Goal: Task Accomplishment & Management: Use online tool/utility

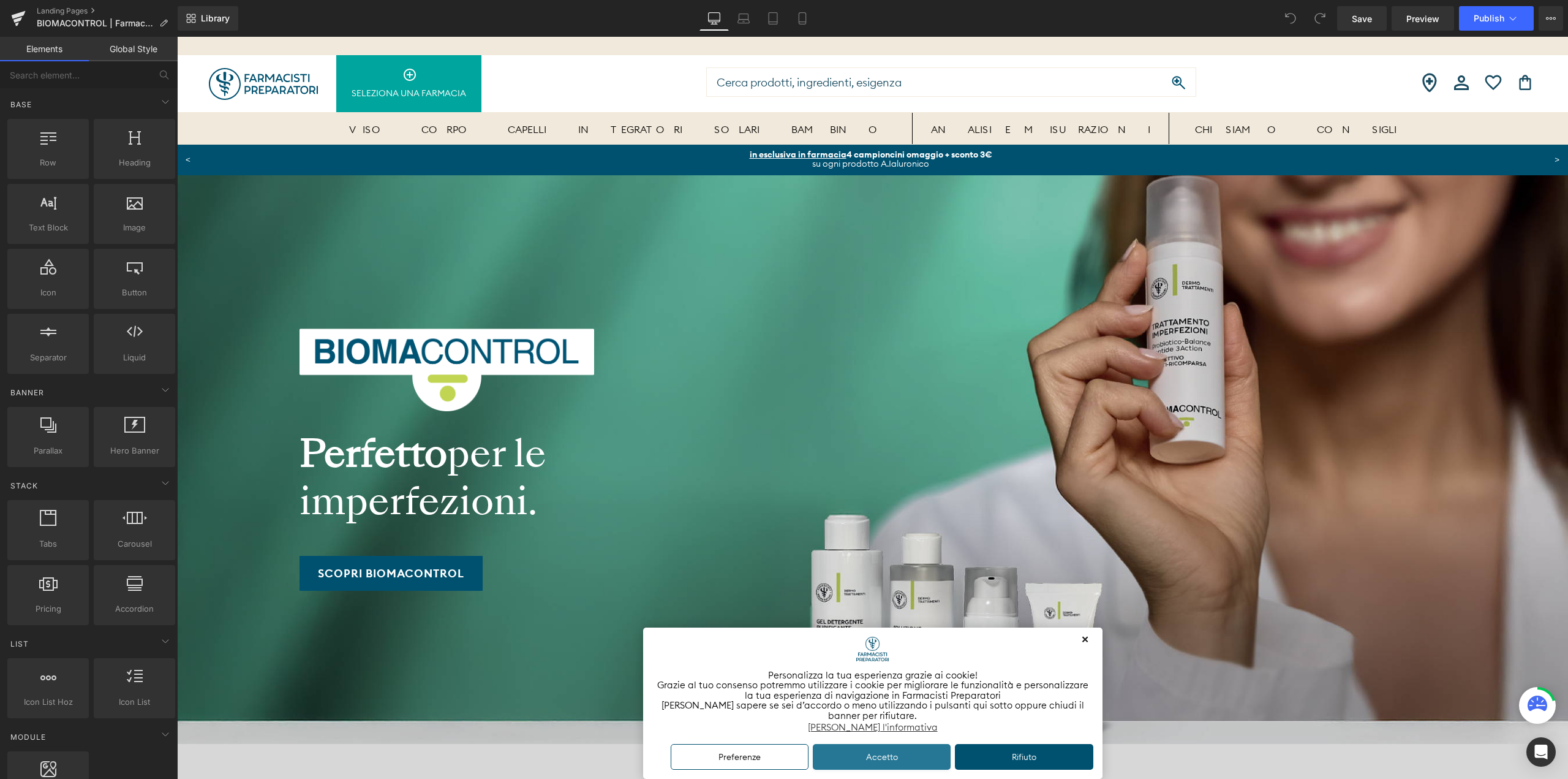
click at [894, 756] on button "Accetto" at bounding box center [882, 757] width 139 height 27
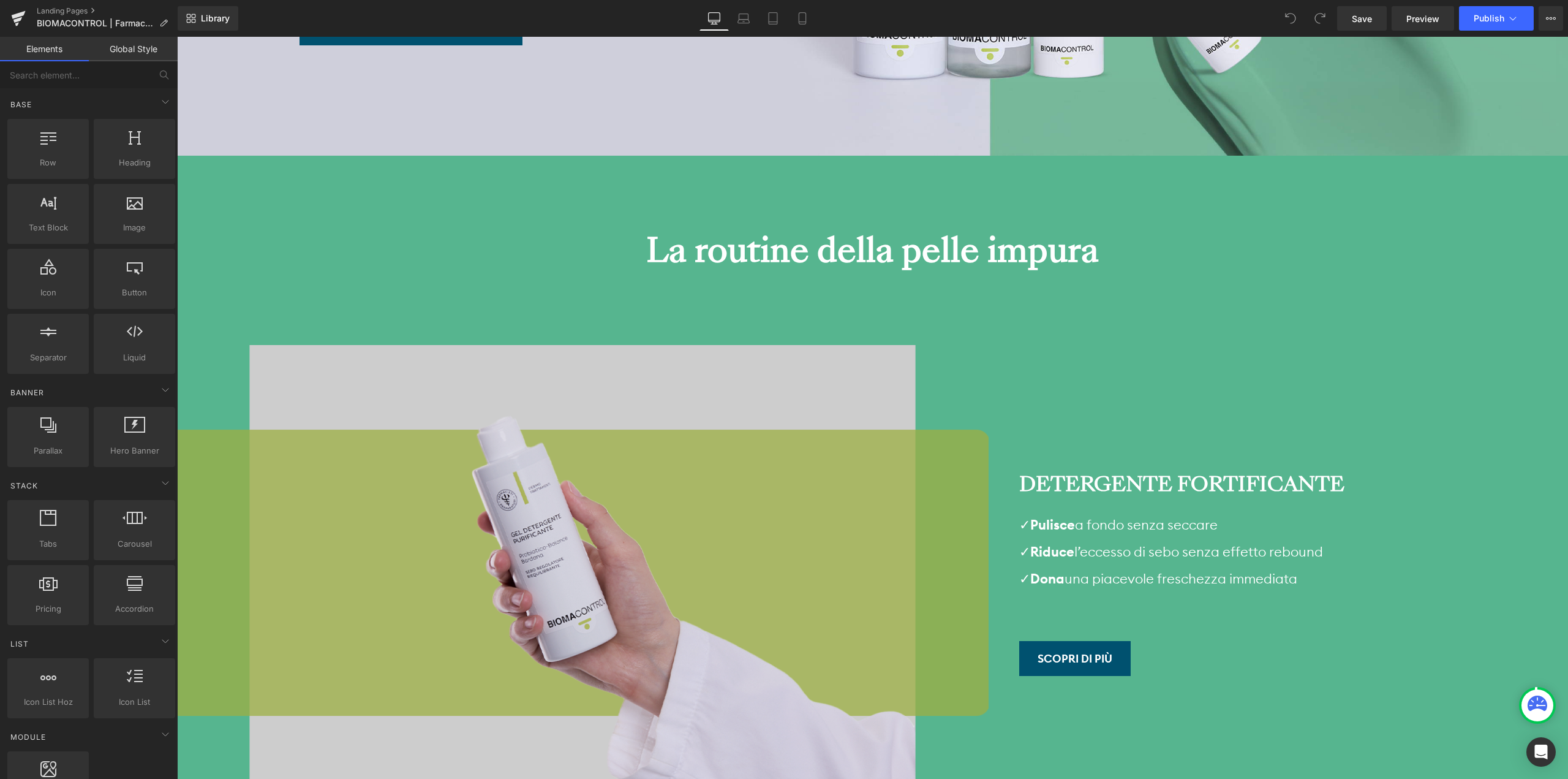
scroll to position [3800, 0]
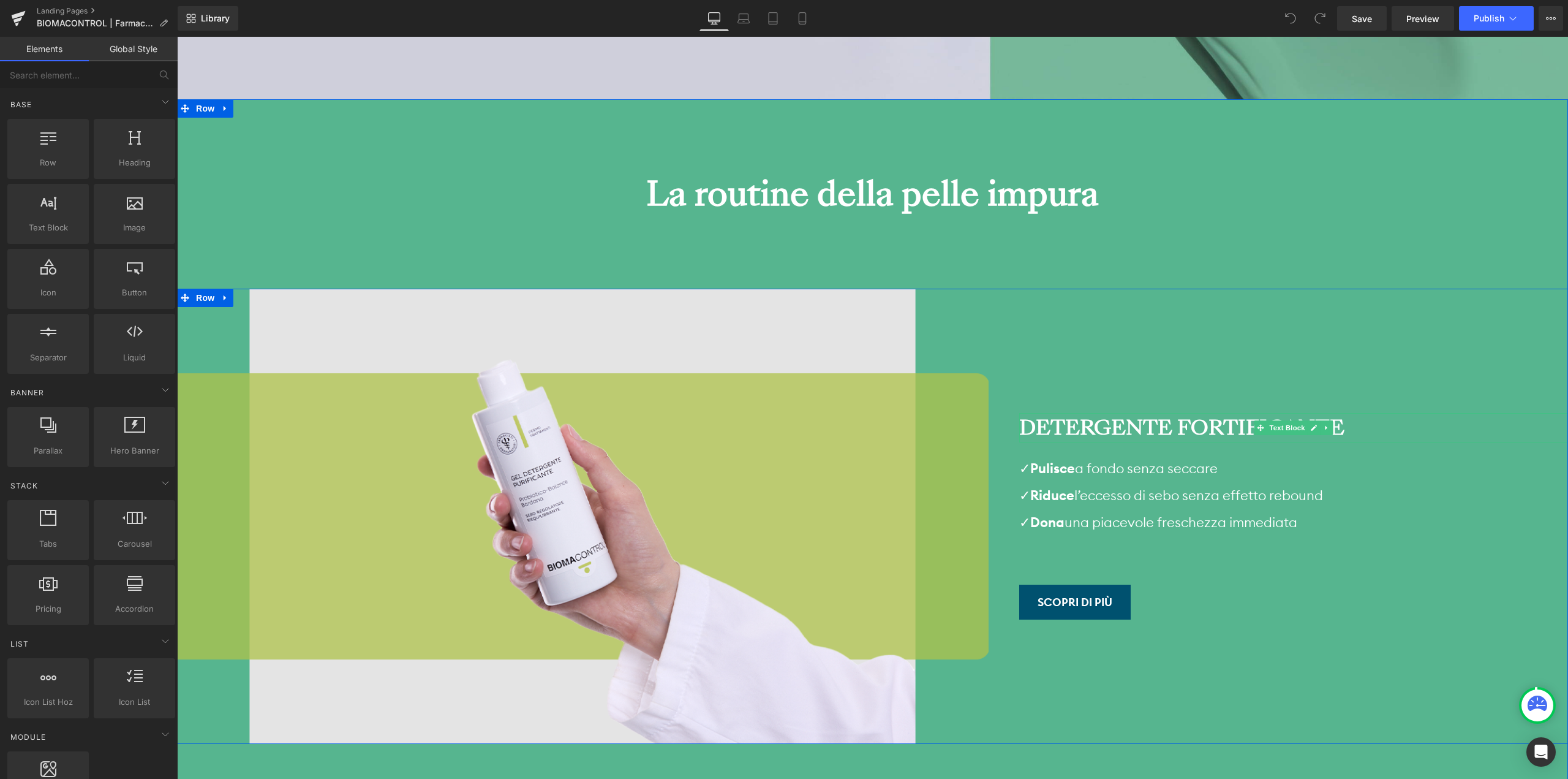
click at [1214, 413] on strong "Detergente Fortificante" at bounding box center [1181, 428] width 325 height 29
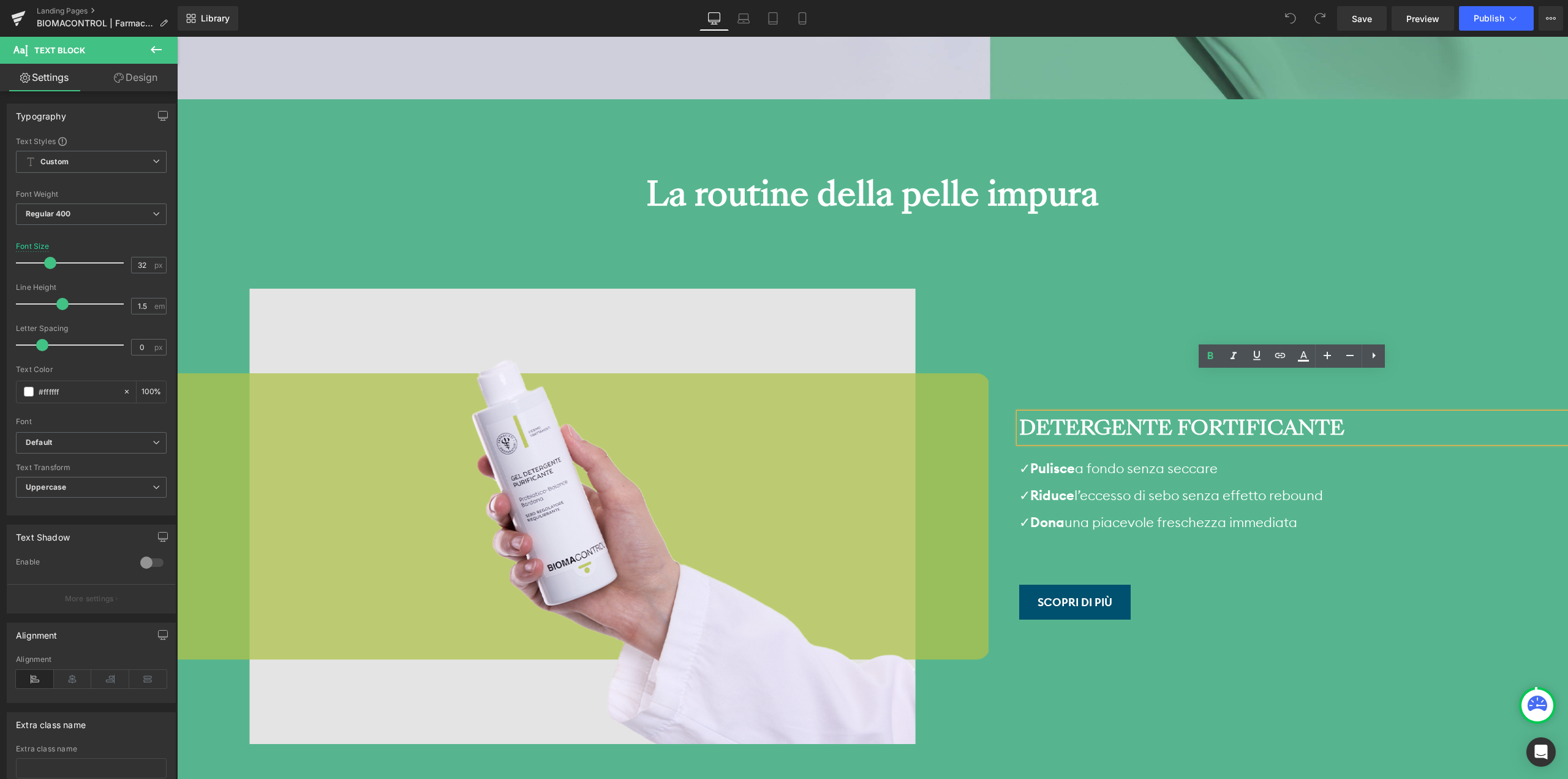
click at [1180, 413] on strong "Detergente Fortificante" at bounding box center [1181, 428] width 325 height 29
click at [1021, 413] on strong "Detergente Fortificante" at bounding box center [1181, 428] width 325 height 29
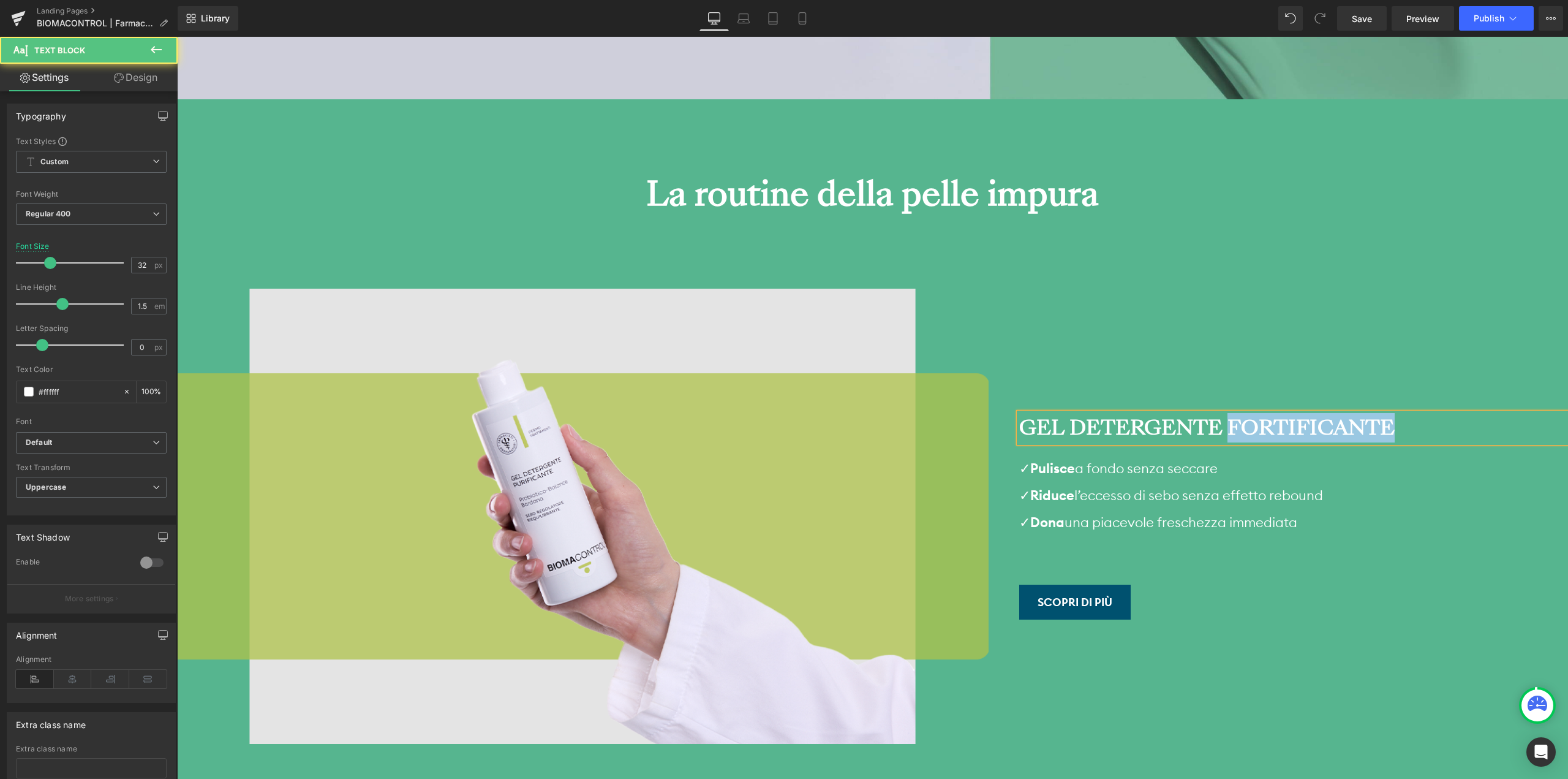
drag, startPoint x: 1225, startPoint y: 388, endPoint x: 1394, endPoint y: 381, distance: 169.1
click at [1394, 413] on div "Gel Detergente Fortificante" at bounding box center [1294, 428] width 549 height 29
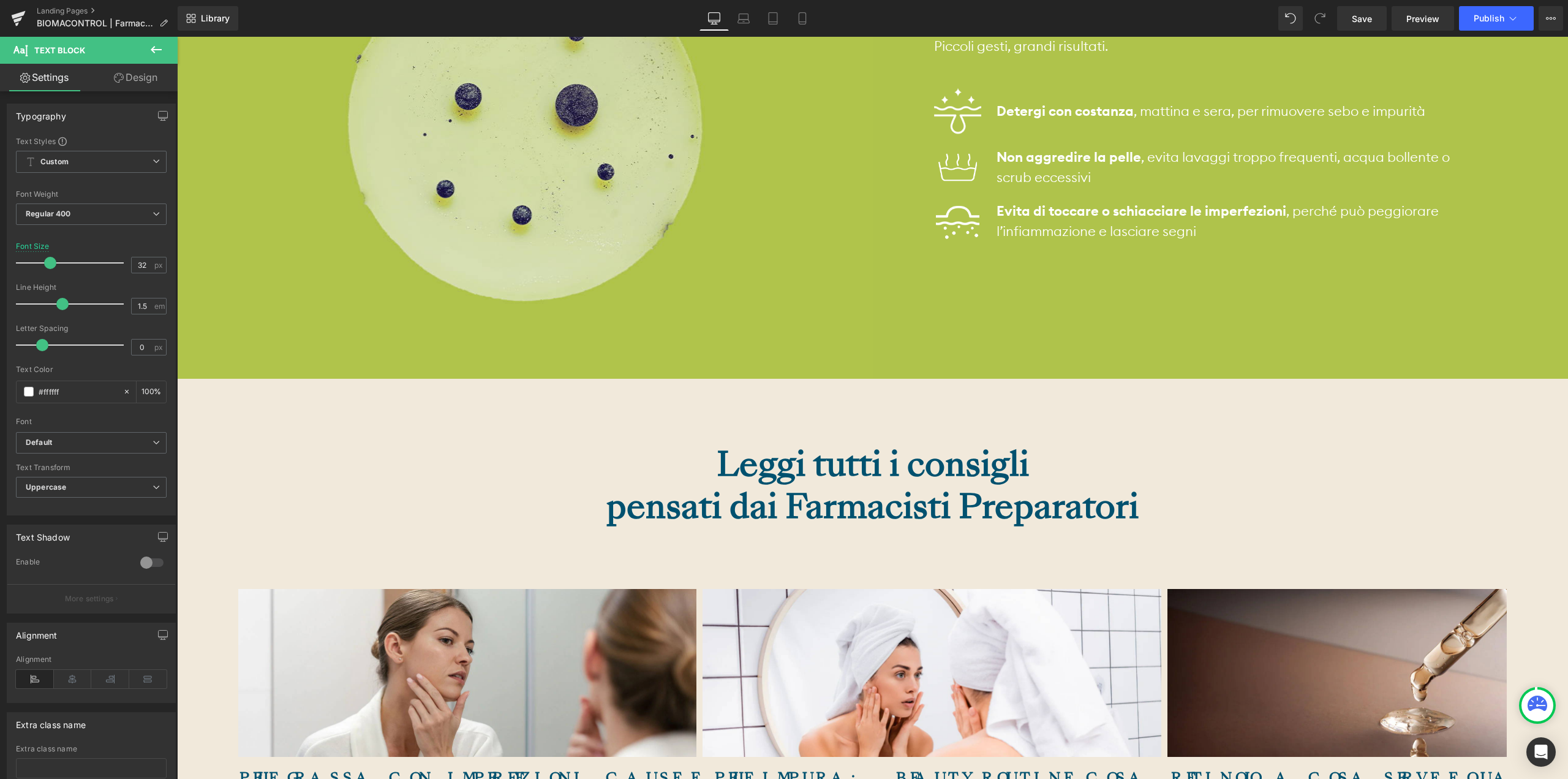
scroll to position [7599, 0]
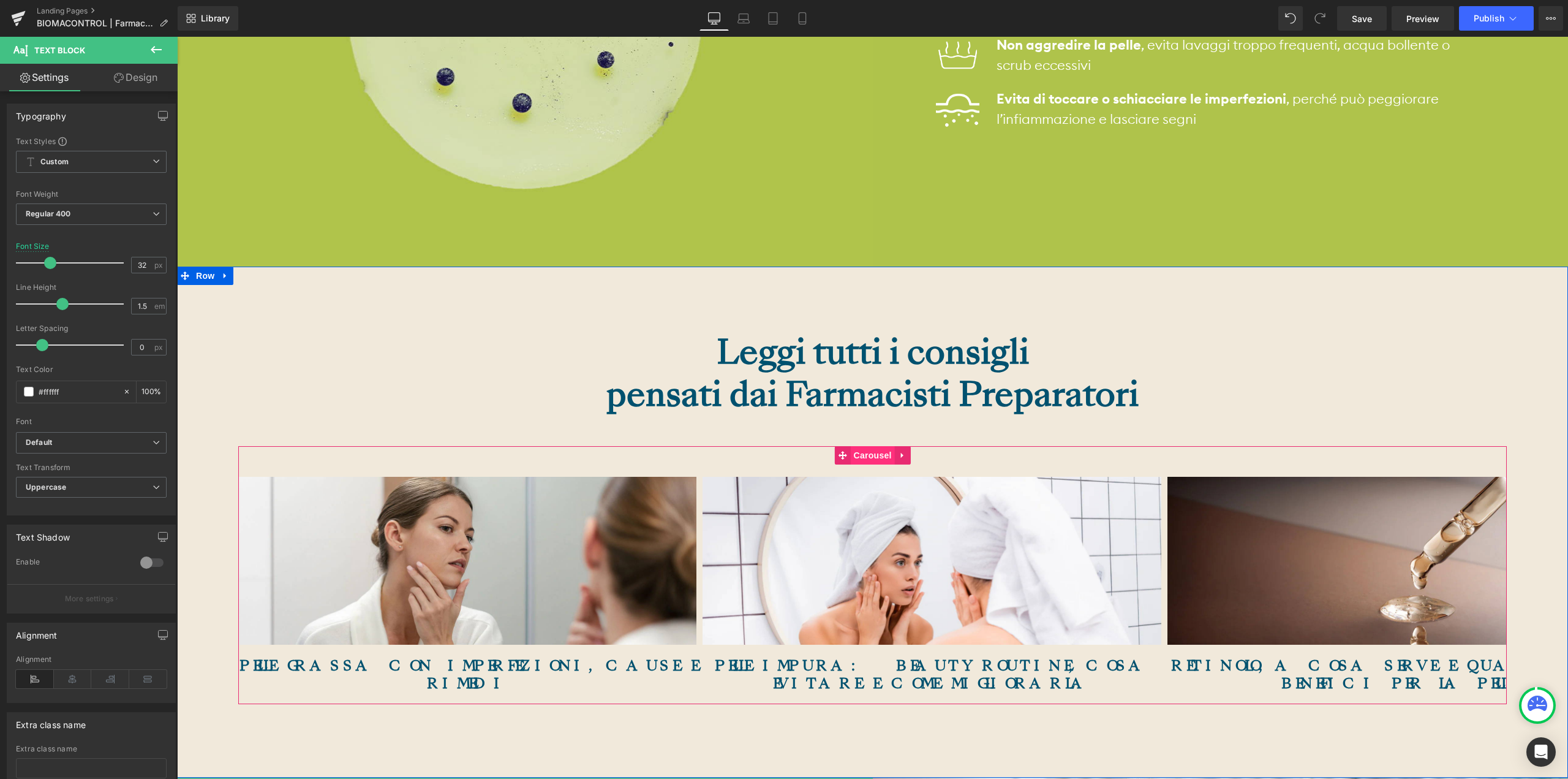
click at [856, 446] on span "Carousel" at bounding box center [873, 455] width 44 height 18
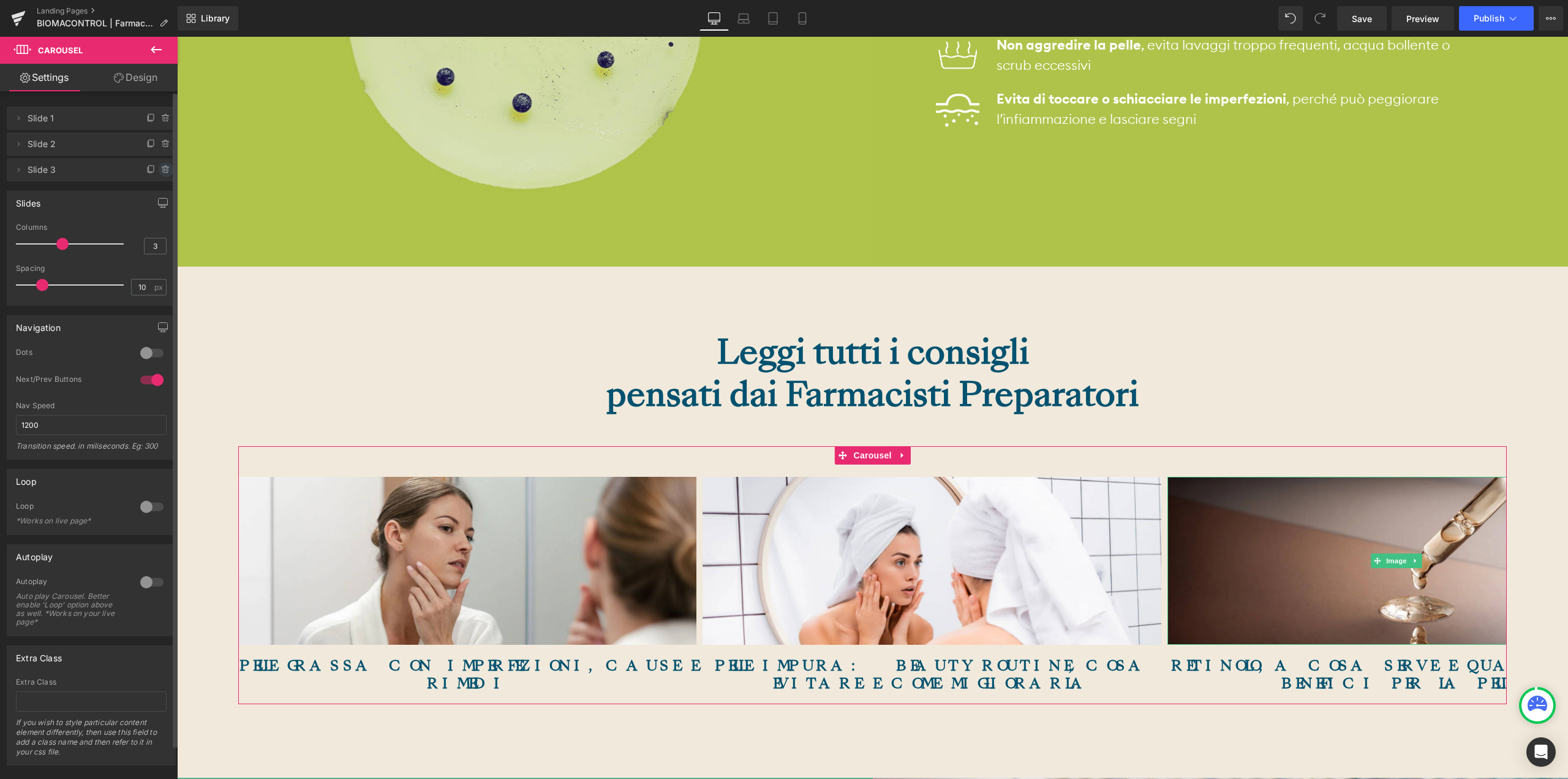
click at [161, 172] on icon at bounding box center [165, 169] width 9 height 9
click at [165, 174] on button "Delete" at bounding box center [152, 170] width 38 height 16
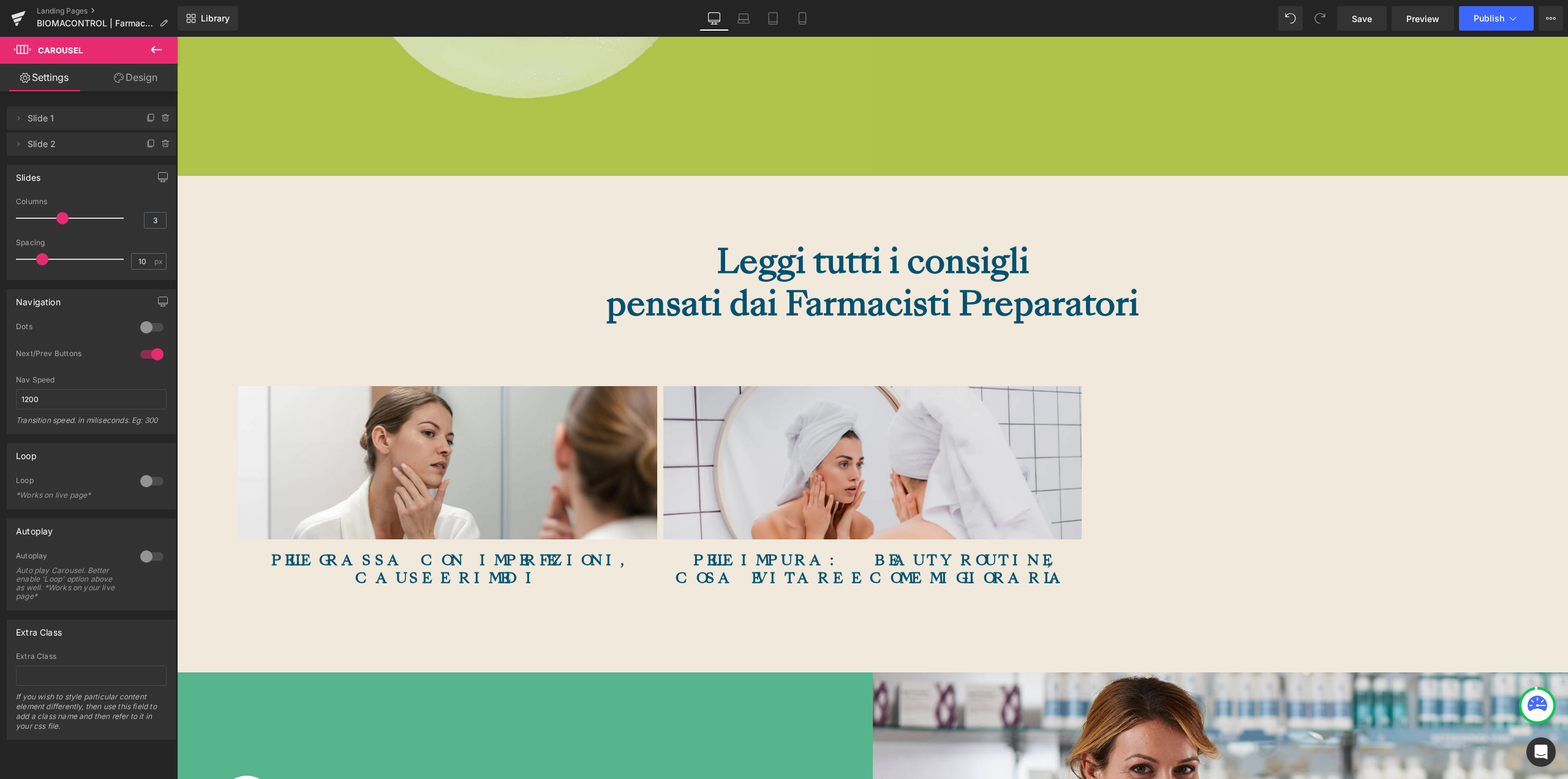
scroll to position [7477, 0]
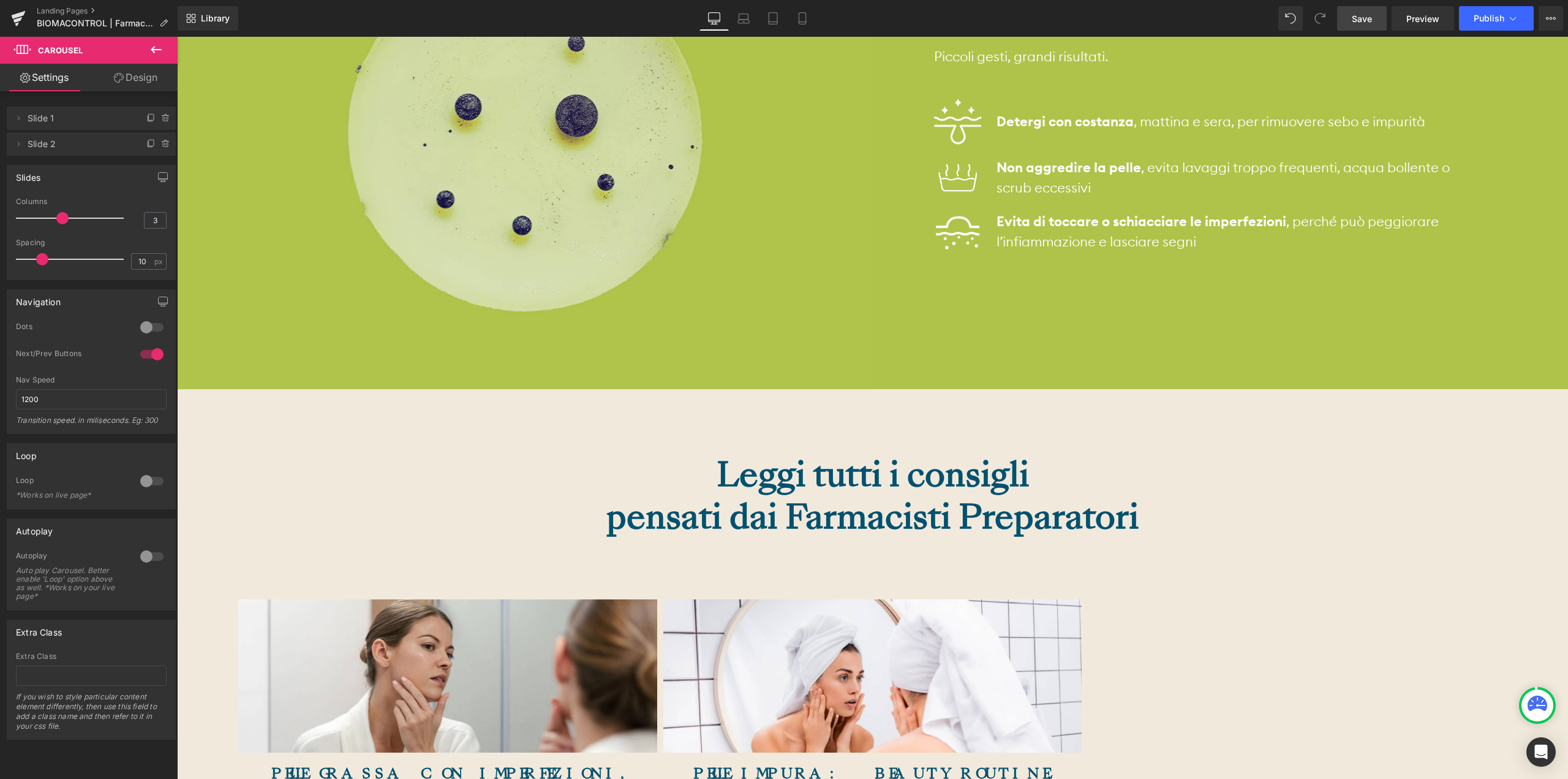
drag, startPoint x: 1378, startPoint y: 20, endPoint x: 521, endPoint y: 263, distance: 890.8
click at [1378, 20] on link "Save" at bounding box center [1361, 18] width 49 height 24
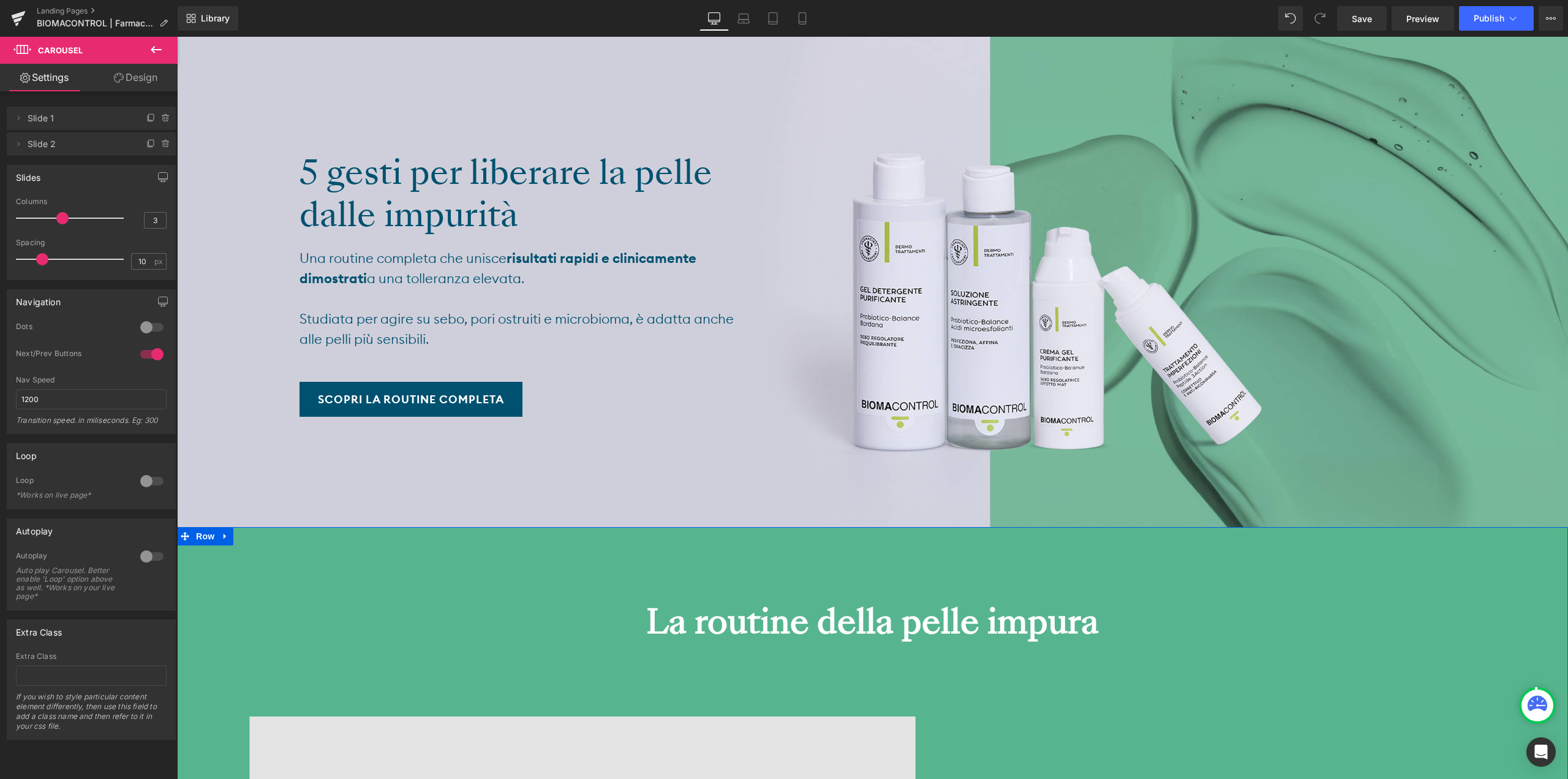
scroll to position [3249, 0]
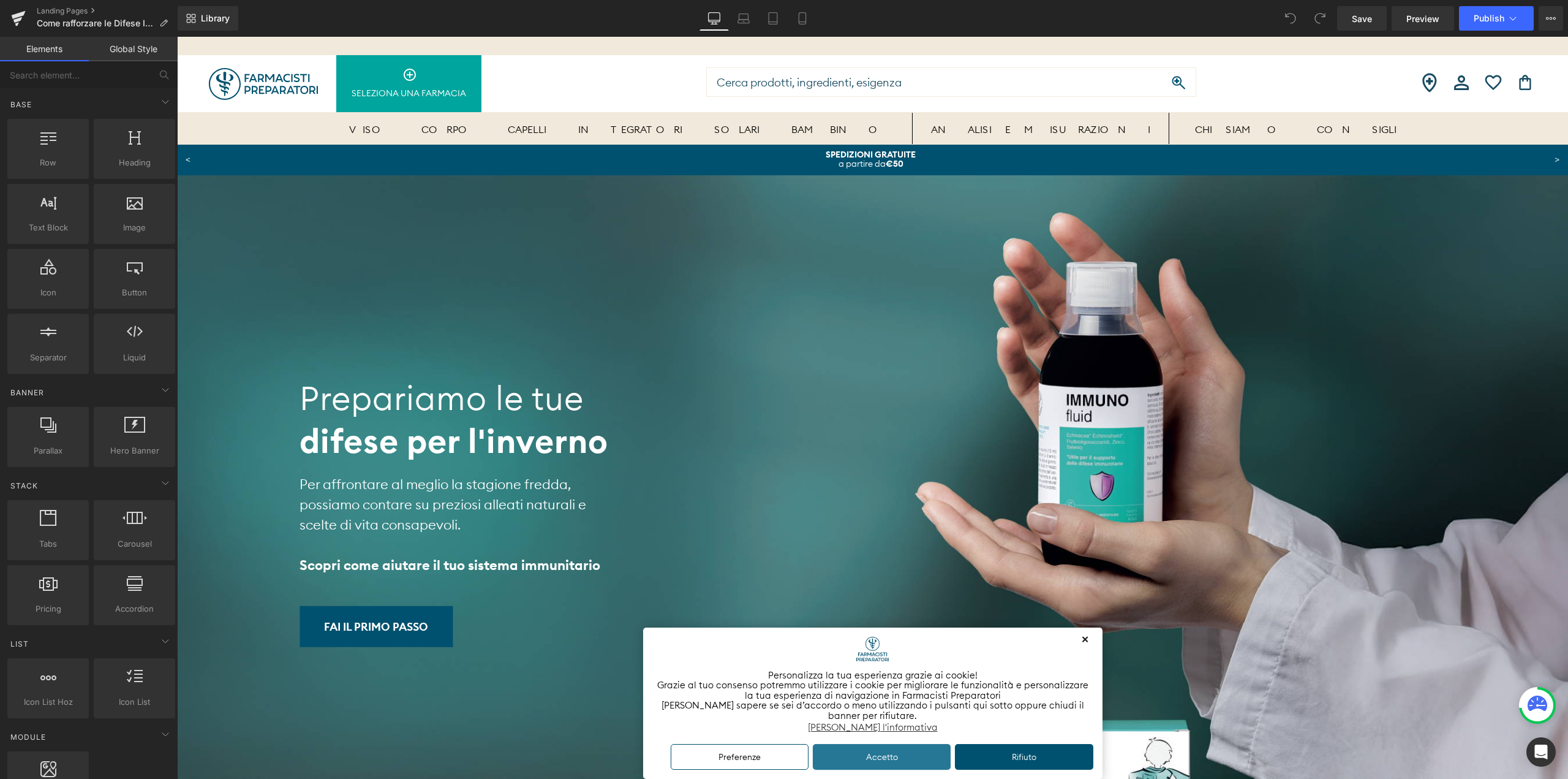
click at [887, 756] on button "Accetto" at bounding box center [882, 757] width 139 height 27
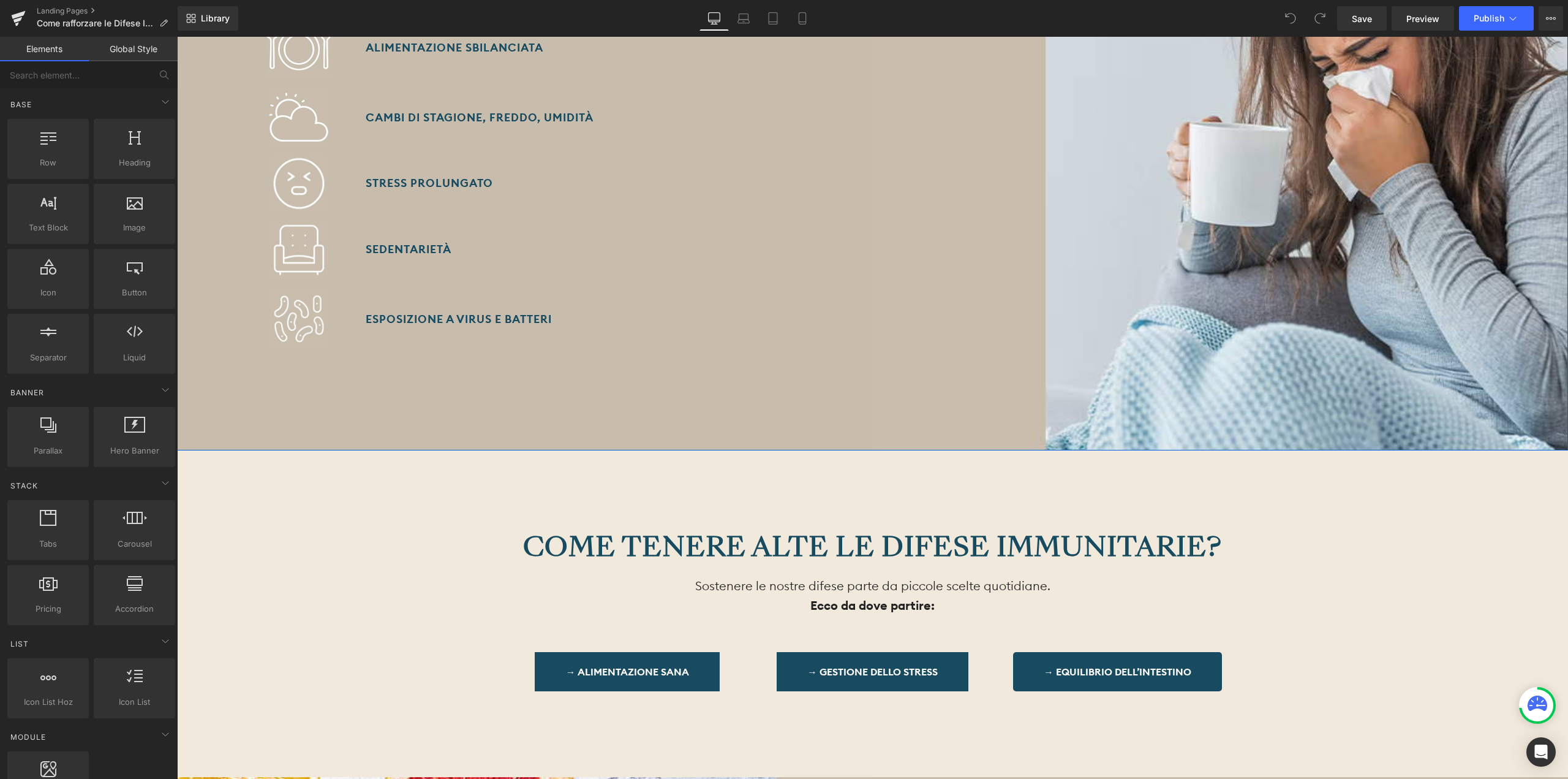
scroll to position [1410, 0]
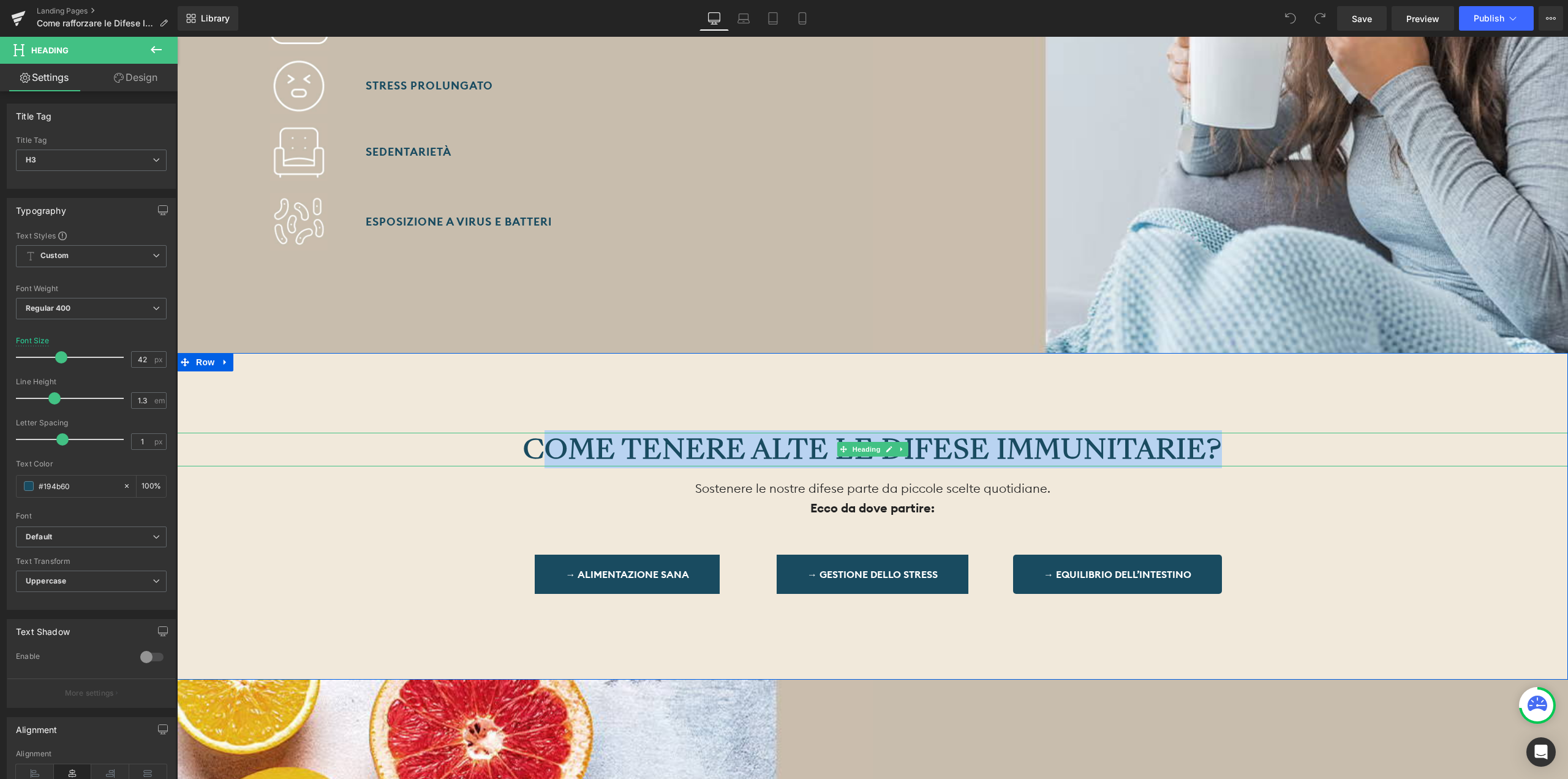
drag, startPoint x: 544, startPoint y: 451, endPoint x: 1218, endPoint y: 439, distance: 674.1
click at [1218, 439] on strong "Come tenere alte le difese immunitarie?" at bounding box center [872, 449] width 699 height 38
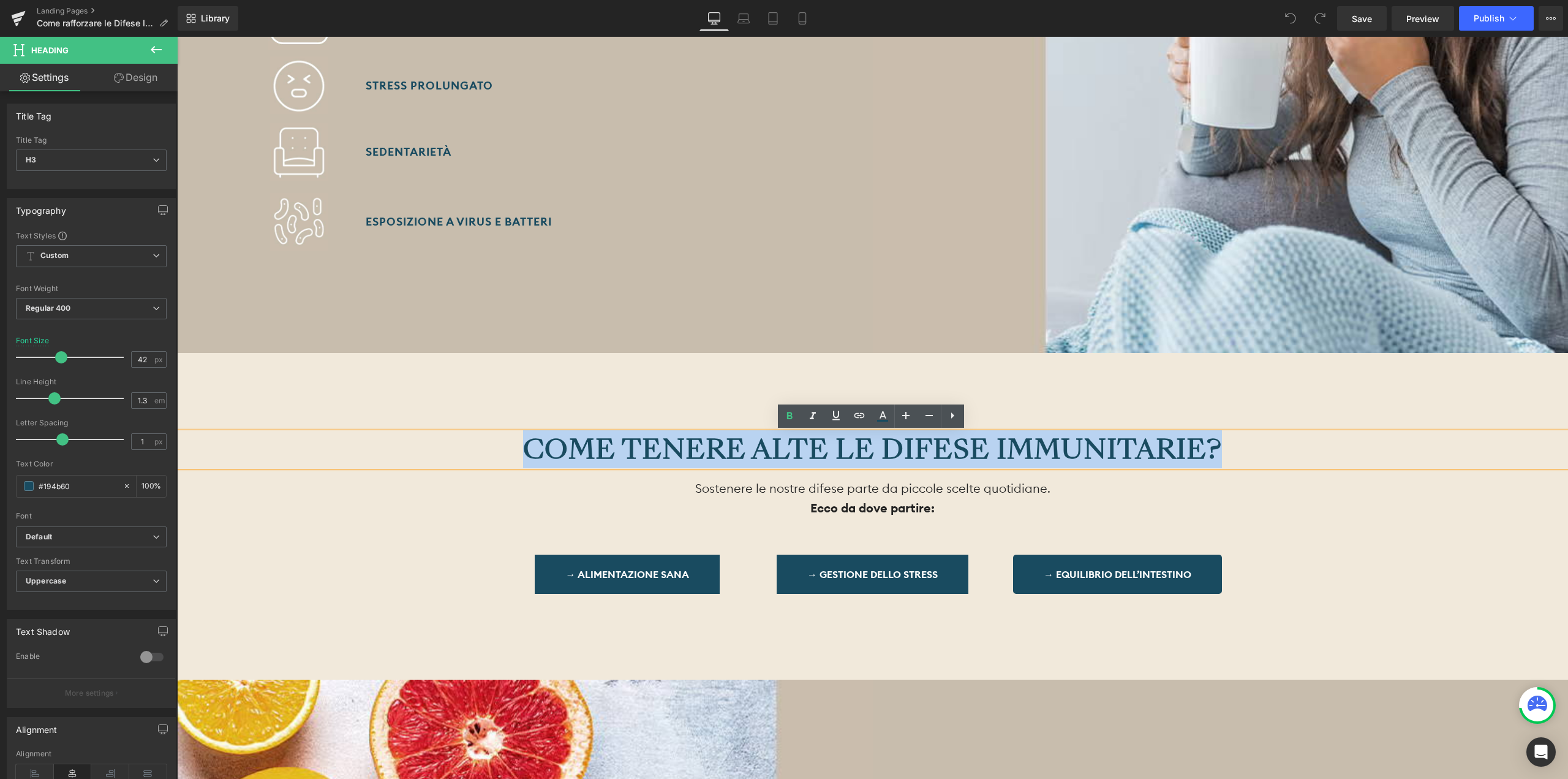
drag, startPoint x: 1218, startPoint y: 439, endPoint x: 494, endPoint y: 439, distance: 724.0
click at [494, 439] on div "Come tenere alte le difese immunitarie?" at bounding box center [873, 450] width 1391 height 34
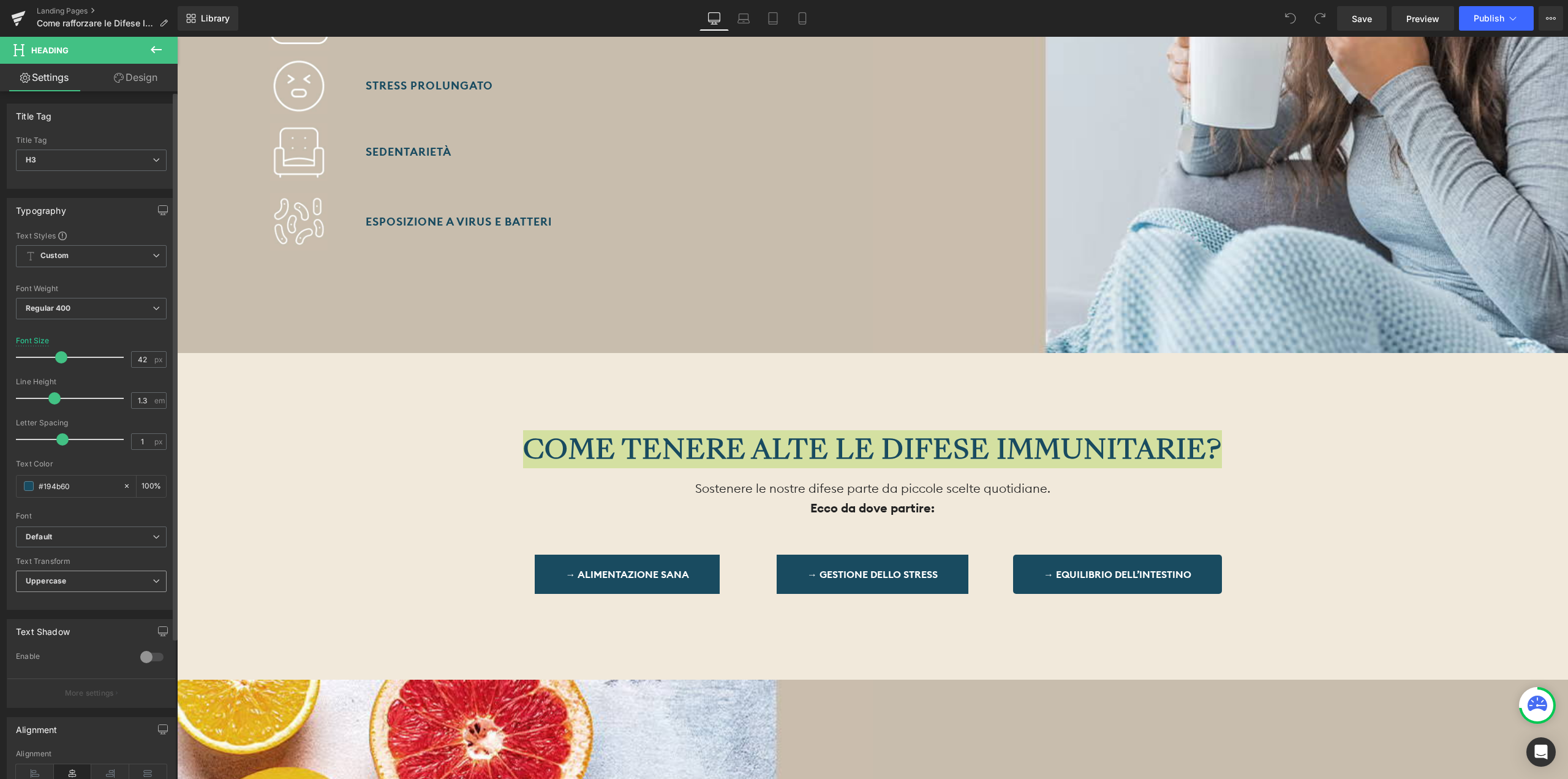
click at [89, 573] on span "Uppercase" at bounding box center [91, 581] width 151 height 21
click at [78, 597] on li "None" at bounding box center [89, 602] width 146 height 18
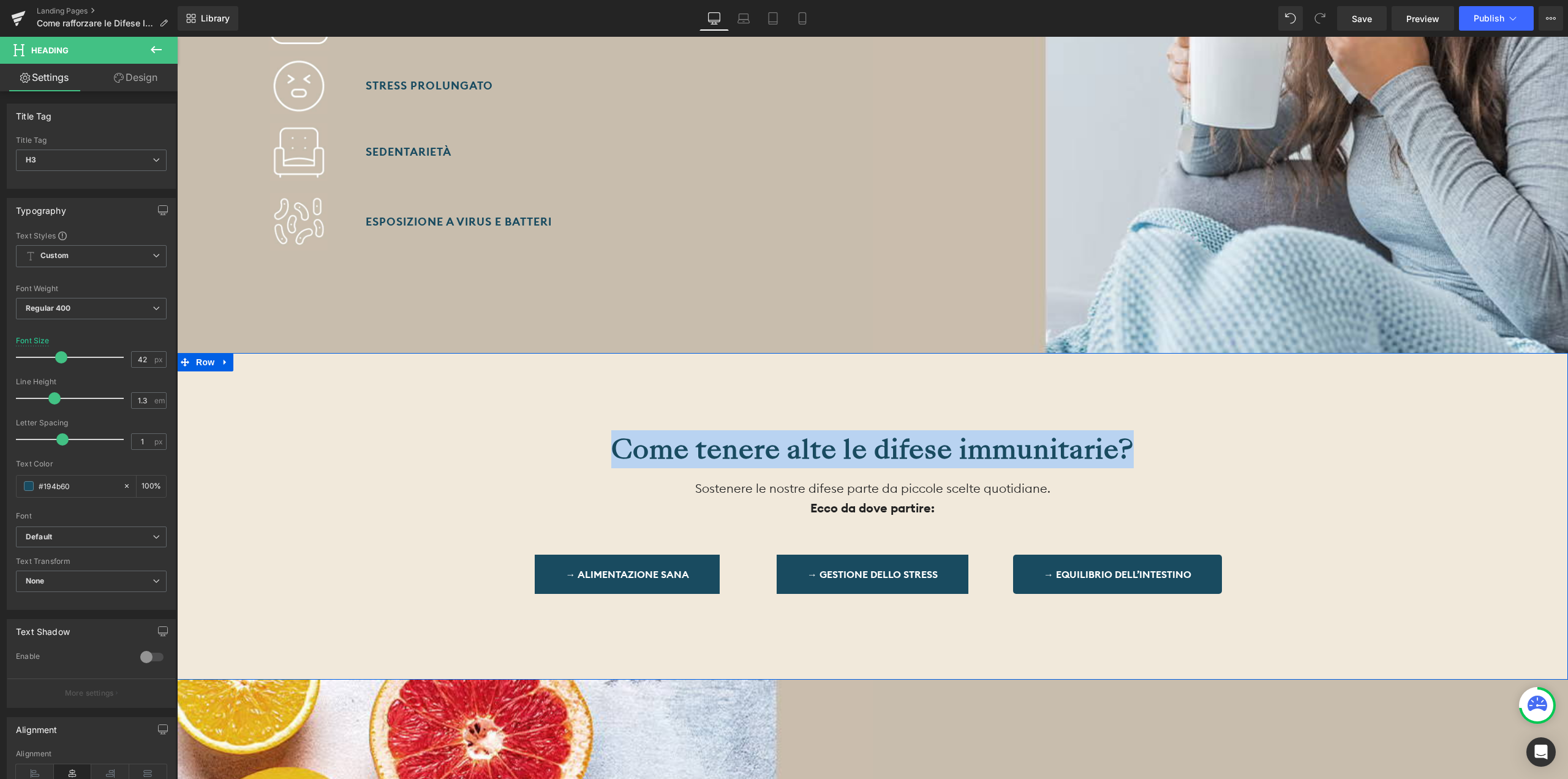
click at [856, 391] on div "Come tenere alte le difese immunitarie? Heading Sostenere le nostre difese part…" at bounding box center [873, 516] width 1391 height 326
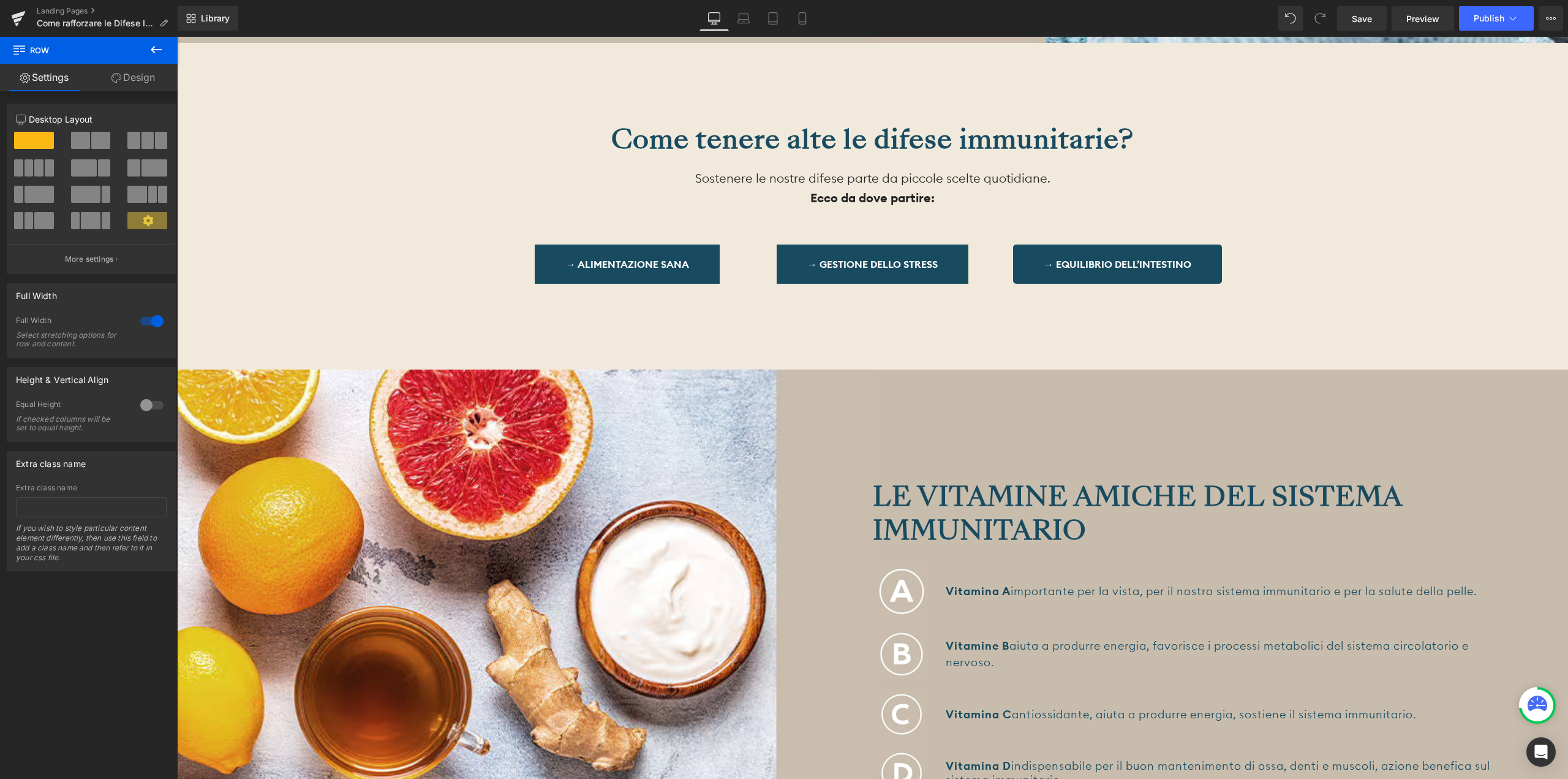
scroll to position [1900, 0]
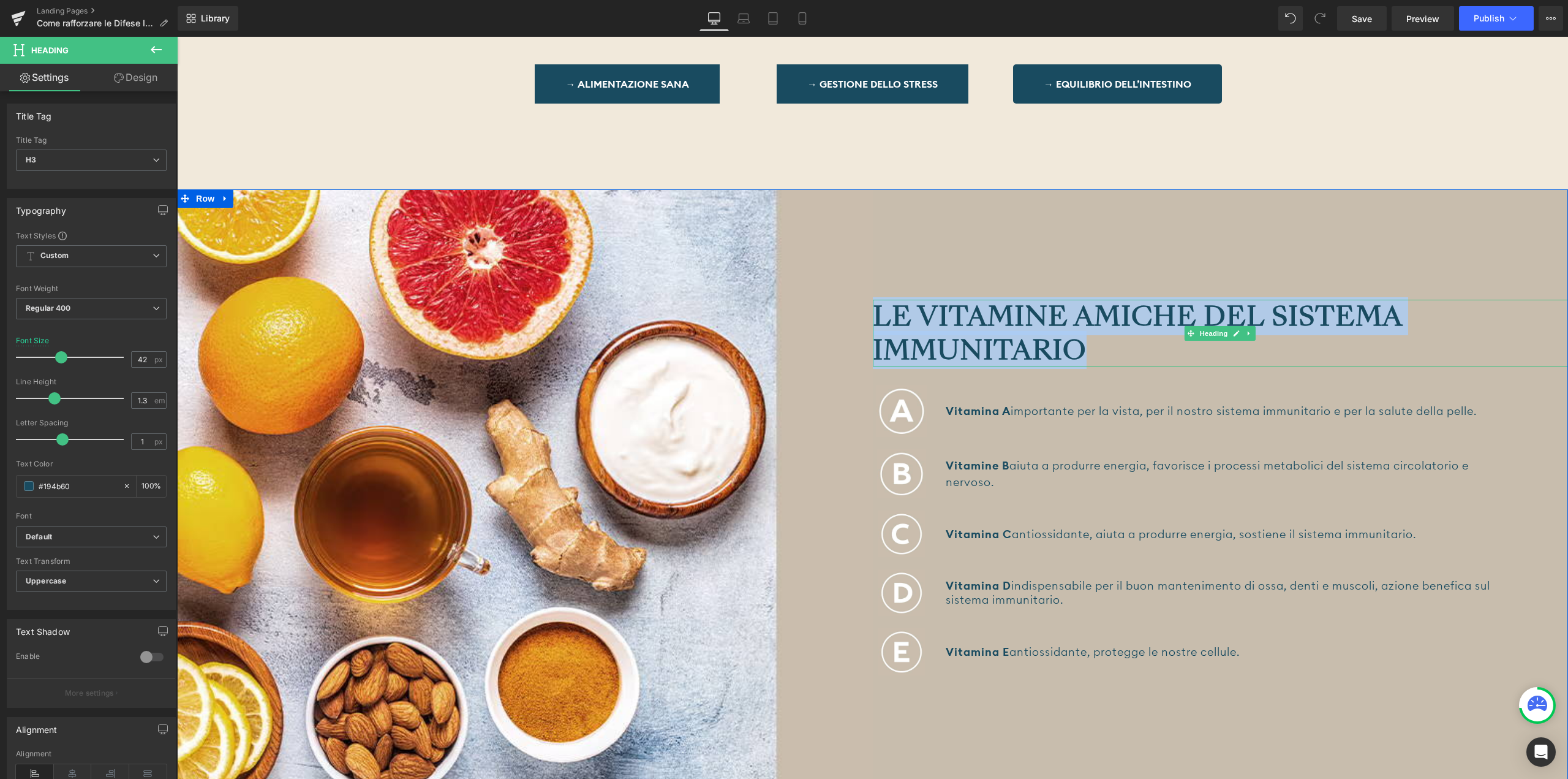
drag, startPoint x: 1083, startPoint y: 344, endPoint x: 878, endPoint y: 321, distance: 206.3
click at [878, 321] on strong "Le Vitamine amiche del sistema immunitario" at bounding box center [1137, 333] width 528 height 71
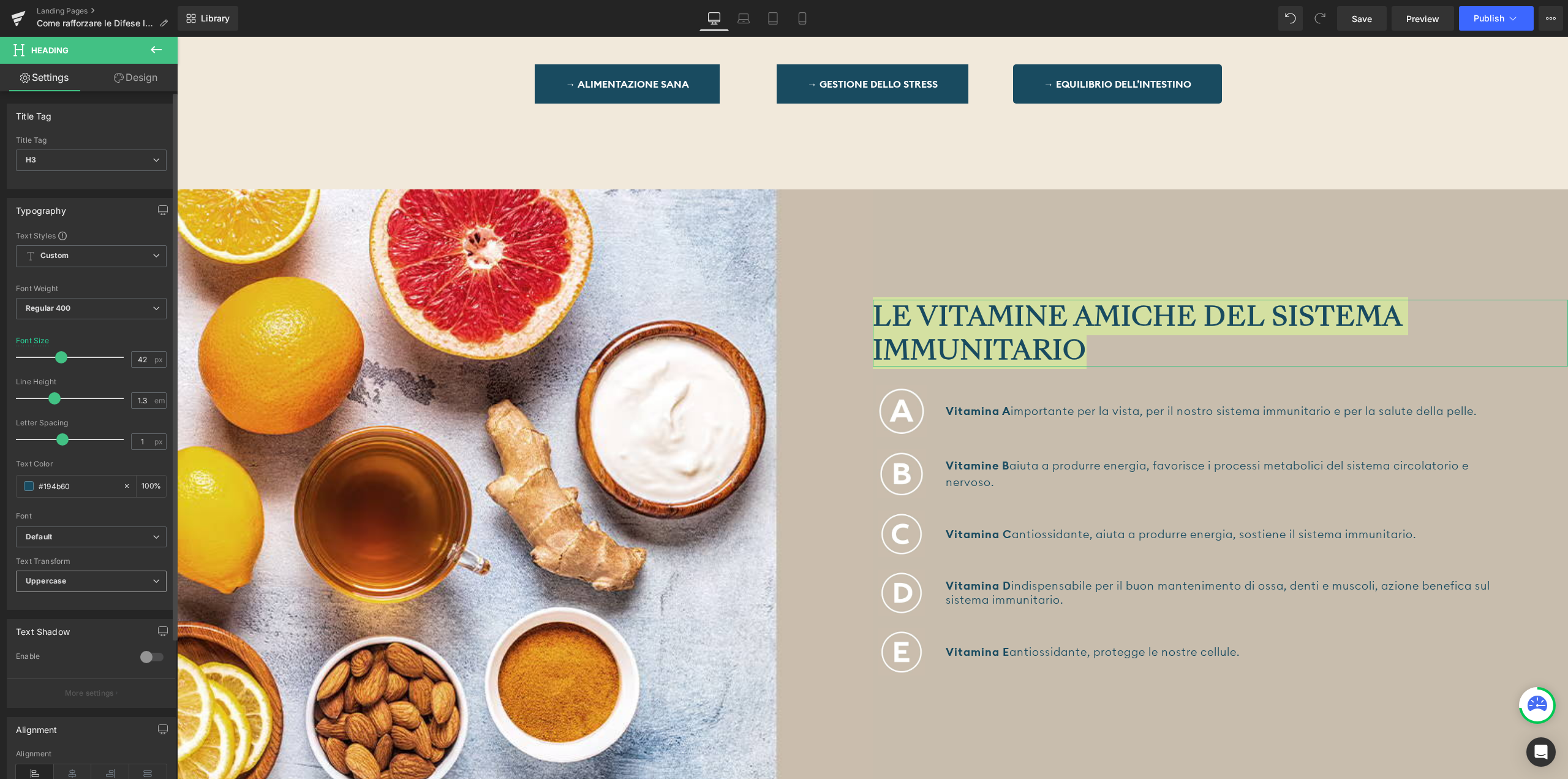
click at [97, 578] on span "Uppercase" at bounding box center [91, 581] width 151 height 21
click at [94, 602] on li "None" at bounding box center [89, 602] width 146 height 18
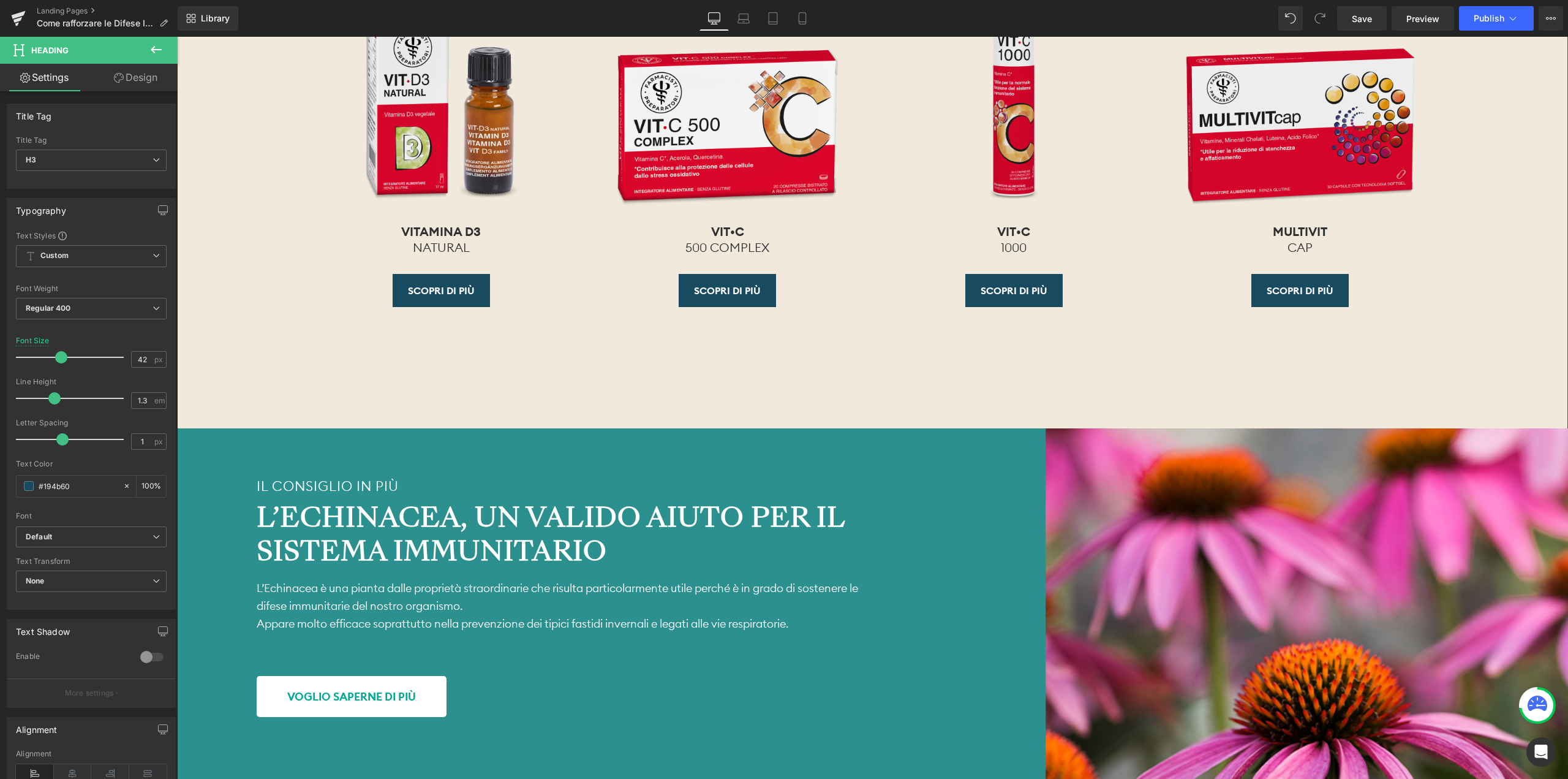
scroll to position [3187, 0]
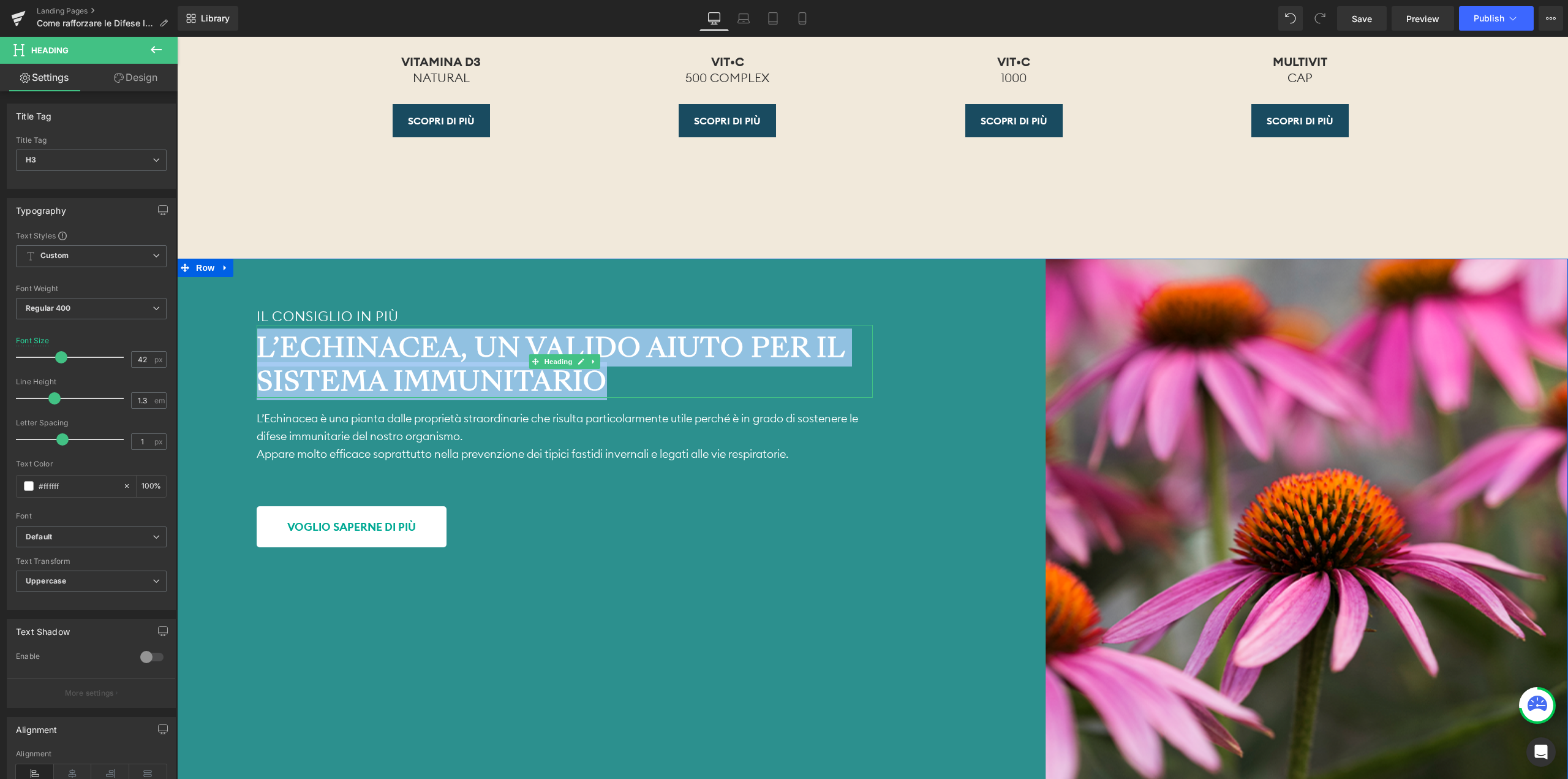
drag, startPoint x: 605, startPoint y: 381, endPoint x: 262, endPoint y: 351, distance: 344.3
click at [262, 351] on strong "L’echinacea, un valido aiuto per il sistema immunitario" at bounding box center [550, 364] width 589 height 71
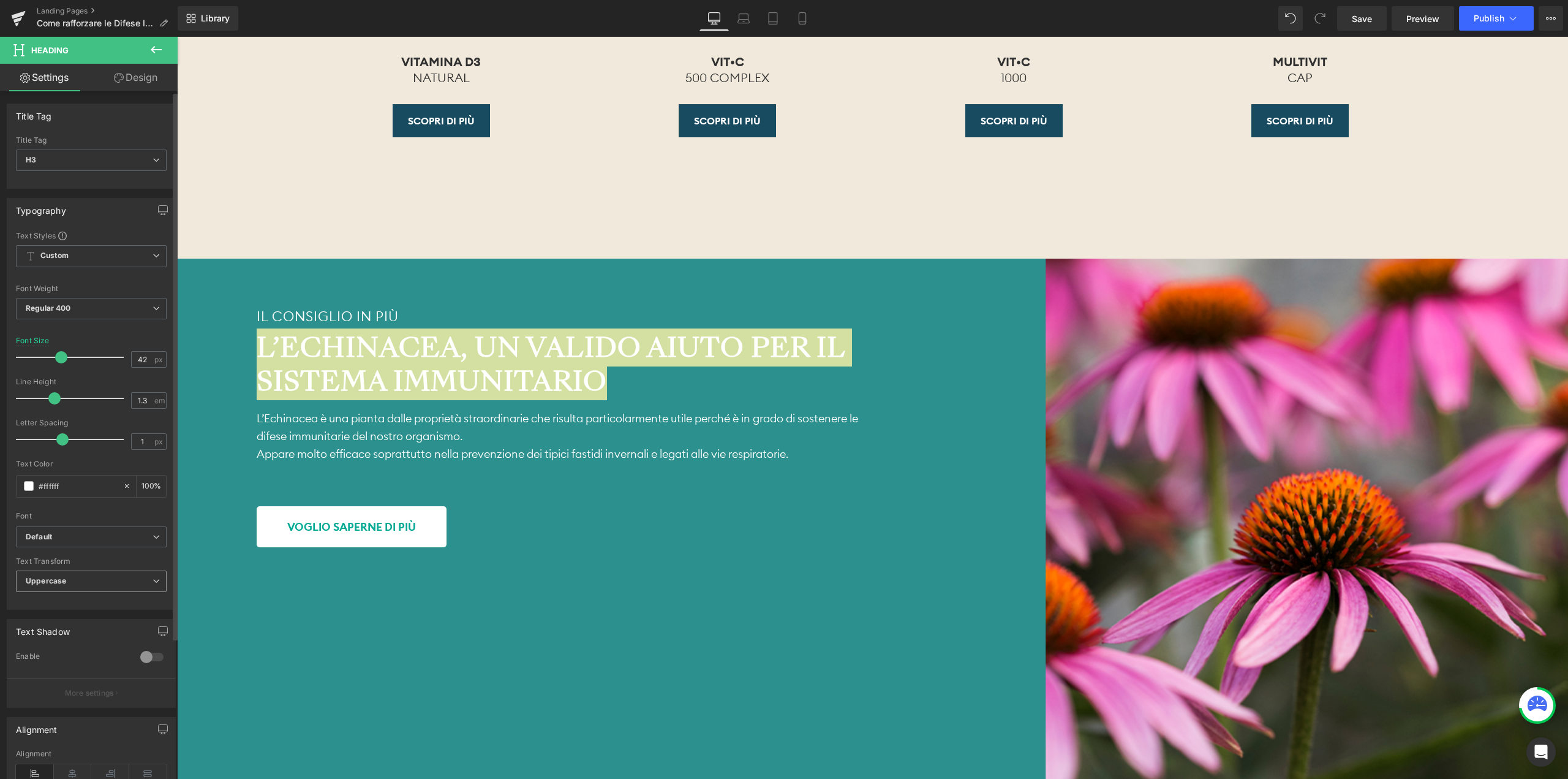
click at [74, 572] on span "Uppercase" at bounding box center [91, 581] width 151 height 21
click at [70, 602] on li "None" at bounding box center [89, 602] width 146 height 18
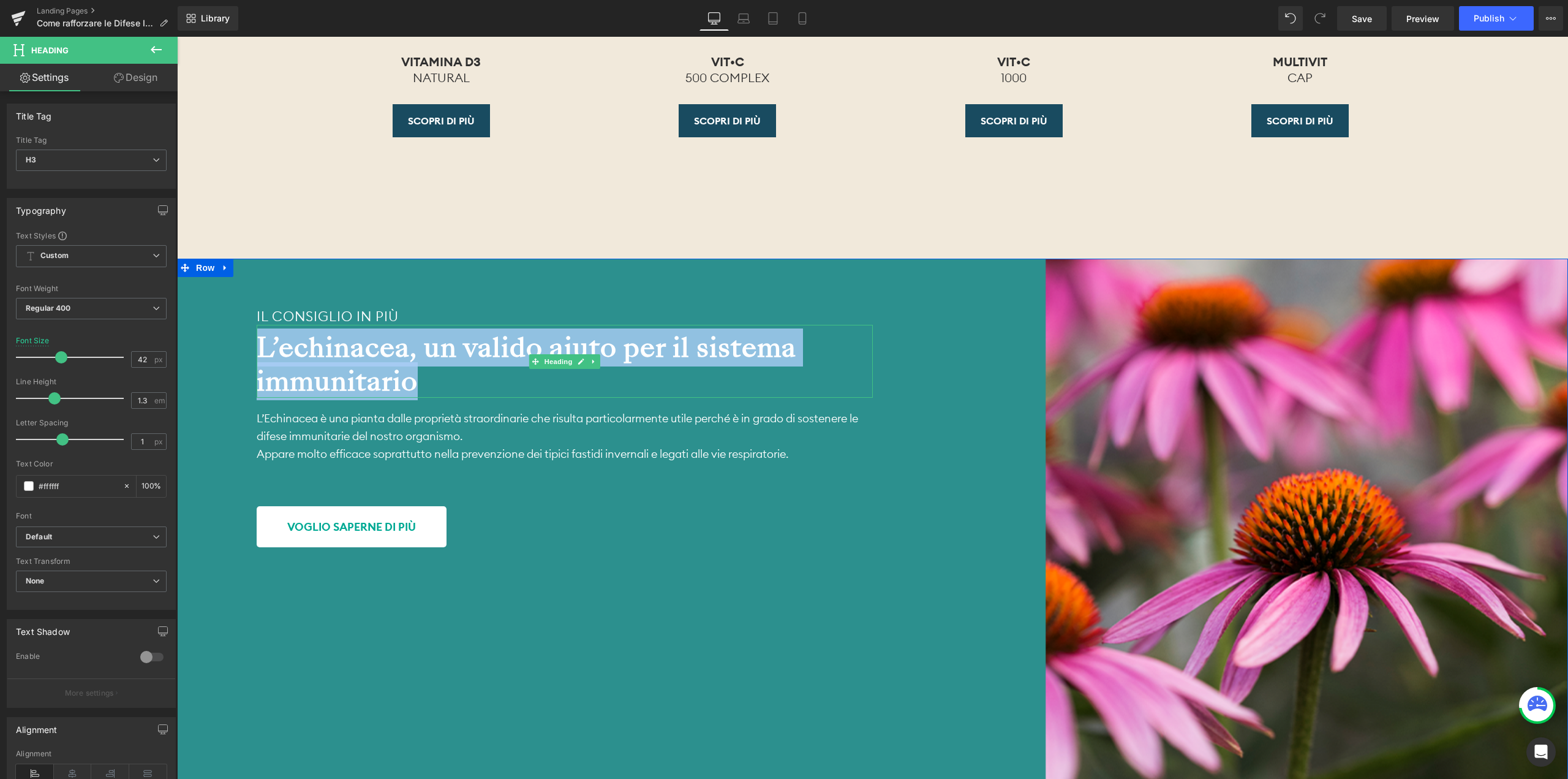
click at [280, 342] on strong "L’echinacea, un valido aiuto per il sistema immunitario" at bounding box center [526, 364] width 539 height 71
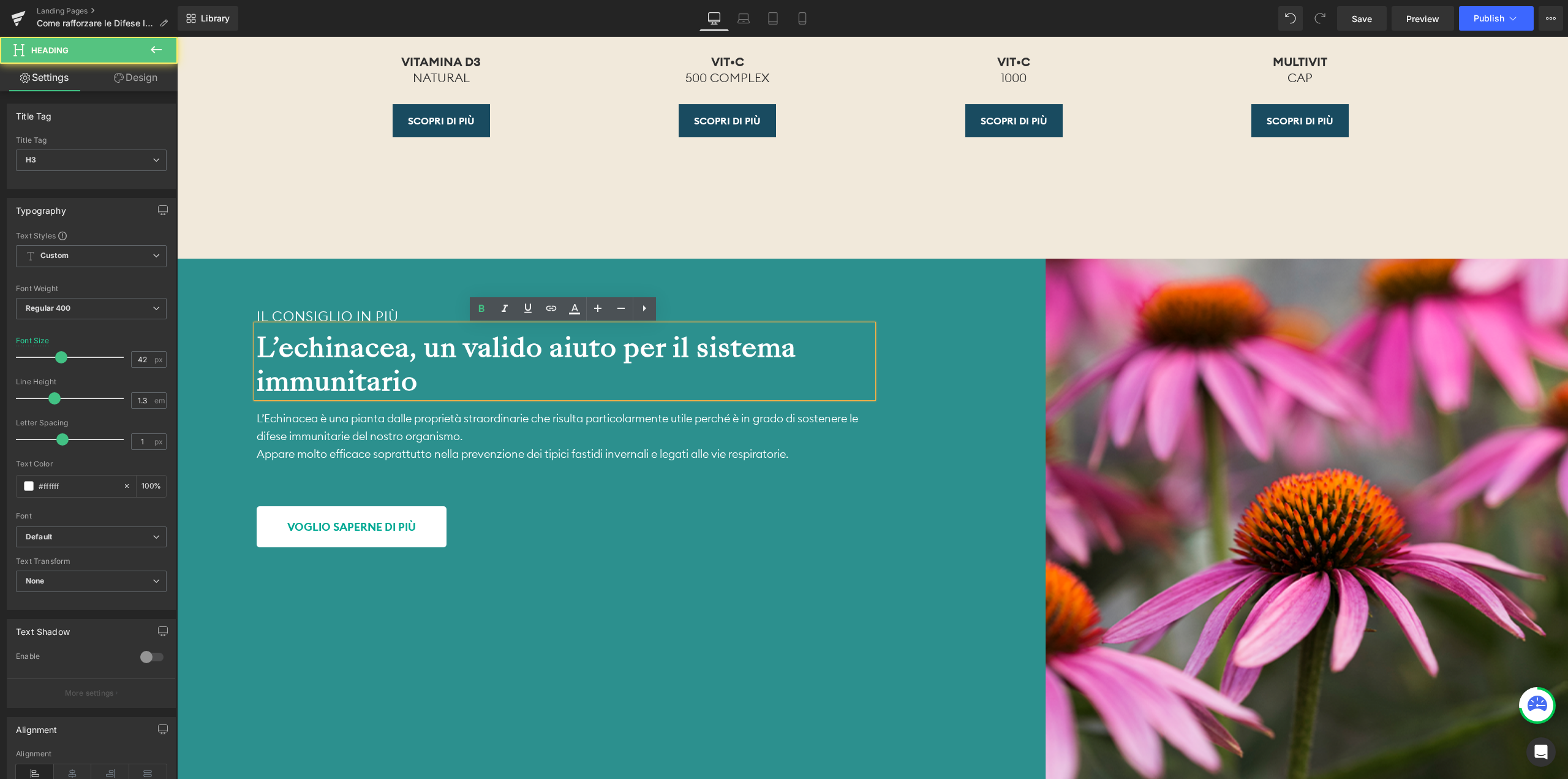
click at [292, 346] on strong "L’echinacea, un valido aiuto per il sistema immunitario" at bounding box center [526, 364] width 539 height 71
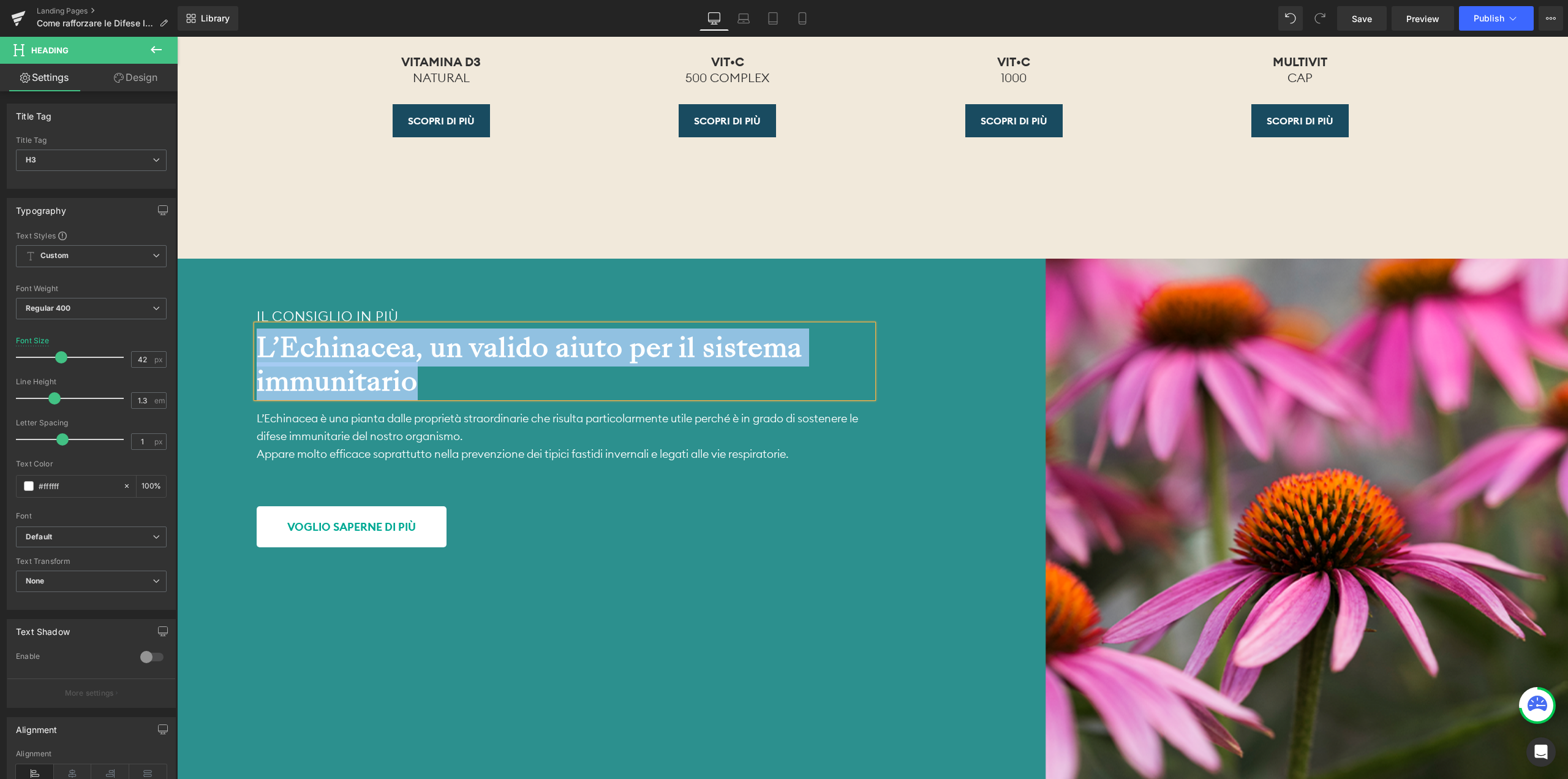
drag, startPoint x: 421, startPoint y: 382, endPoint x: 249, endPoint y: 357, distance: 173.8
click at [249, 357] on div "Il consiglio in più Heading L’Echinacea, un valido aiuto per il sistema immunit…" at bounding box center [524, 406] width 695 height 294
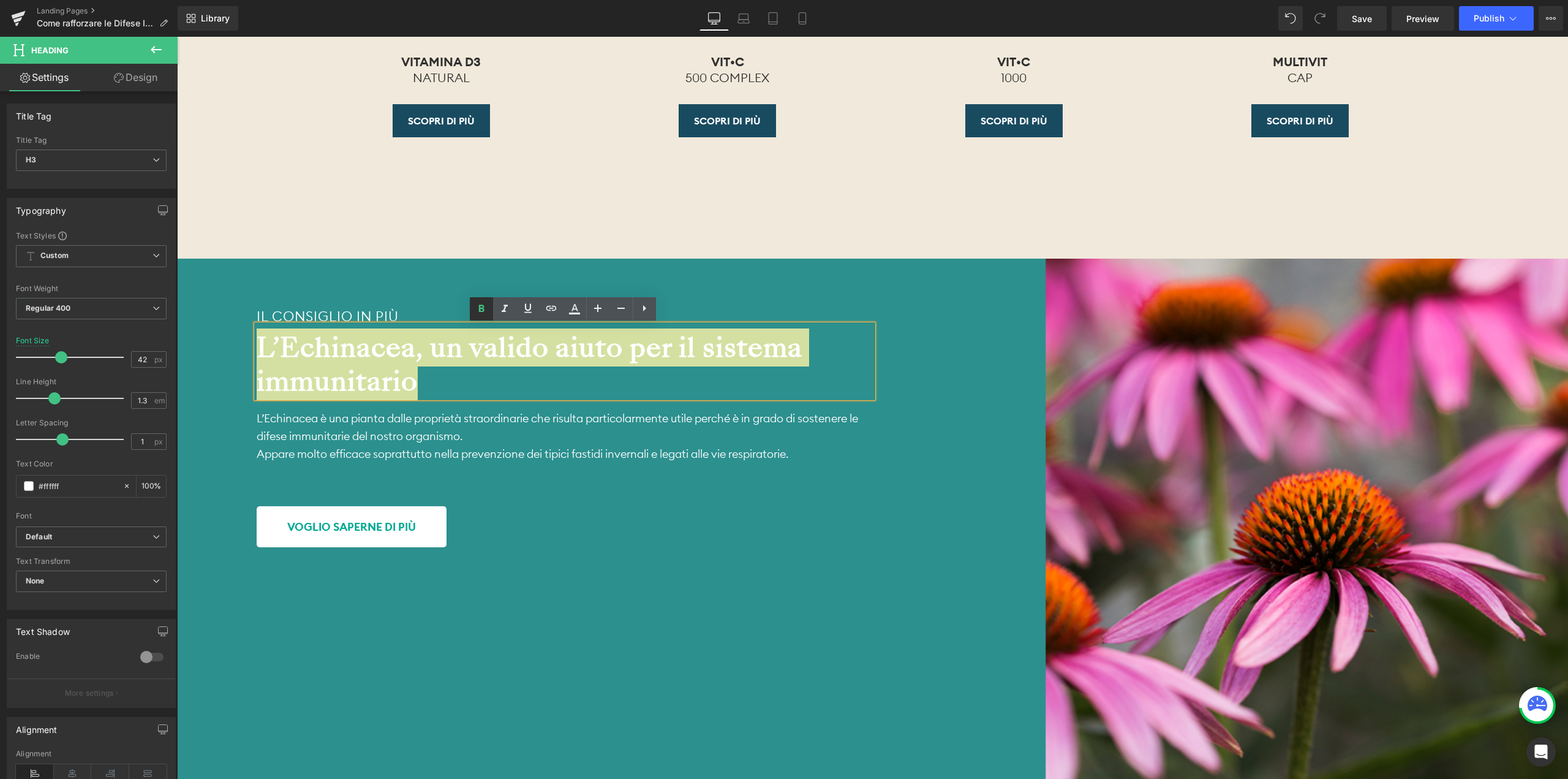
click at [483, 304] on icon at bounding box center [481, 308] width 15 height 15
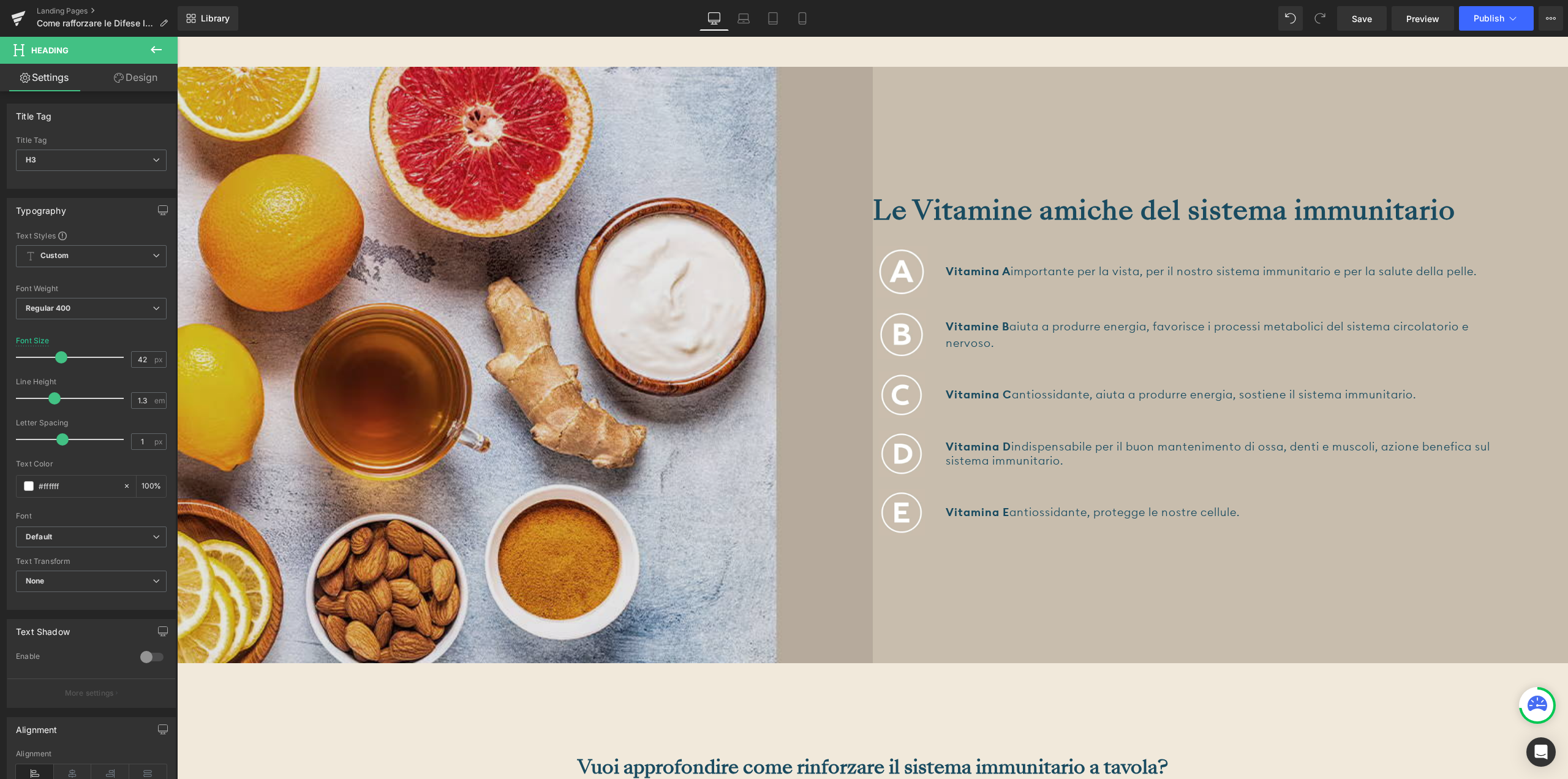
scroll to position [1900, 0]
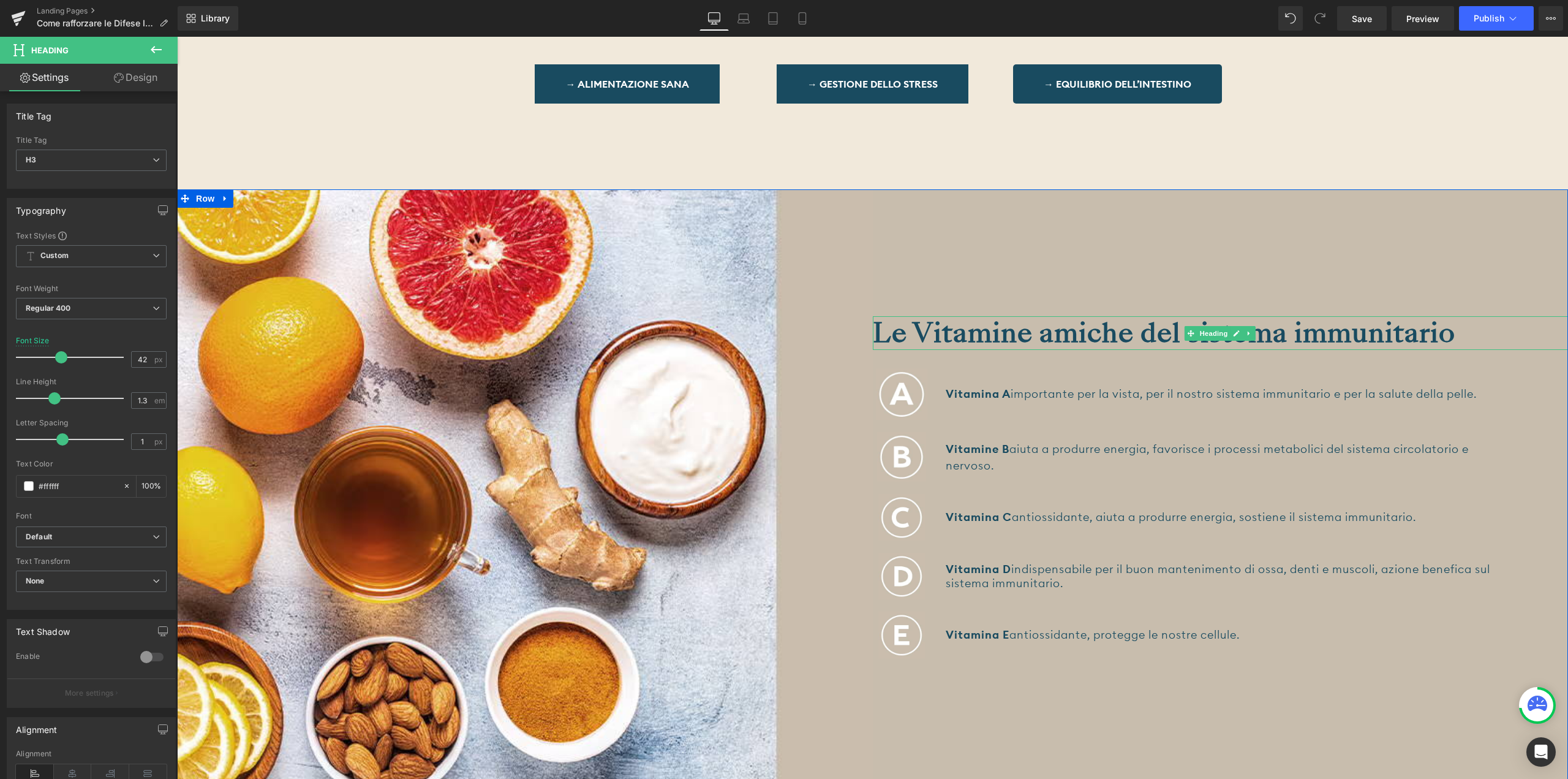
click at [993, 322] on strong "Le Vitamine amiche del sistema immunitario" at bounding box center [1163, 333] width 583 height 38
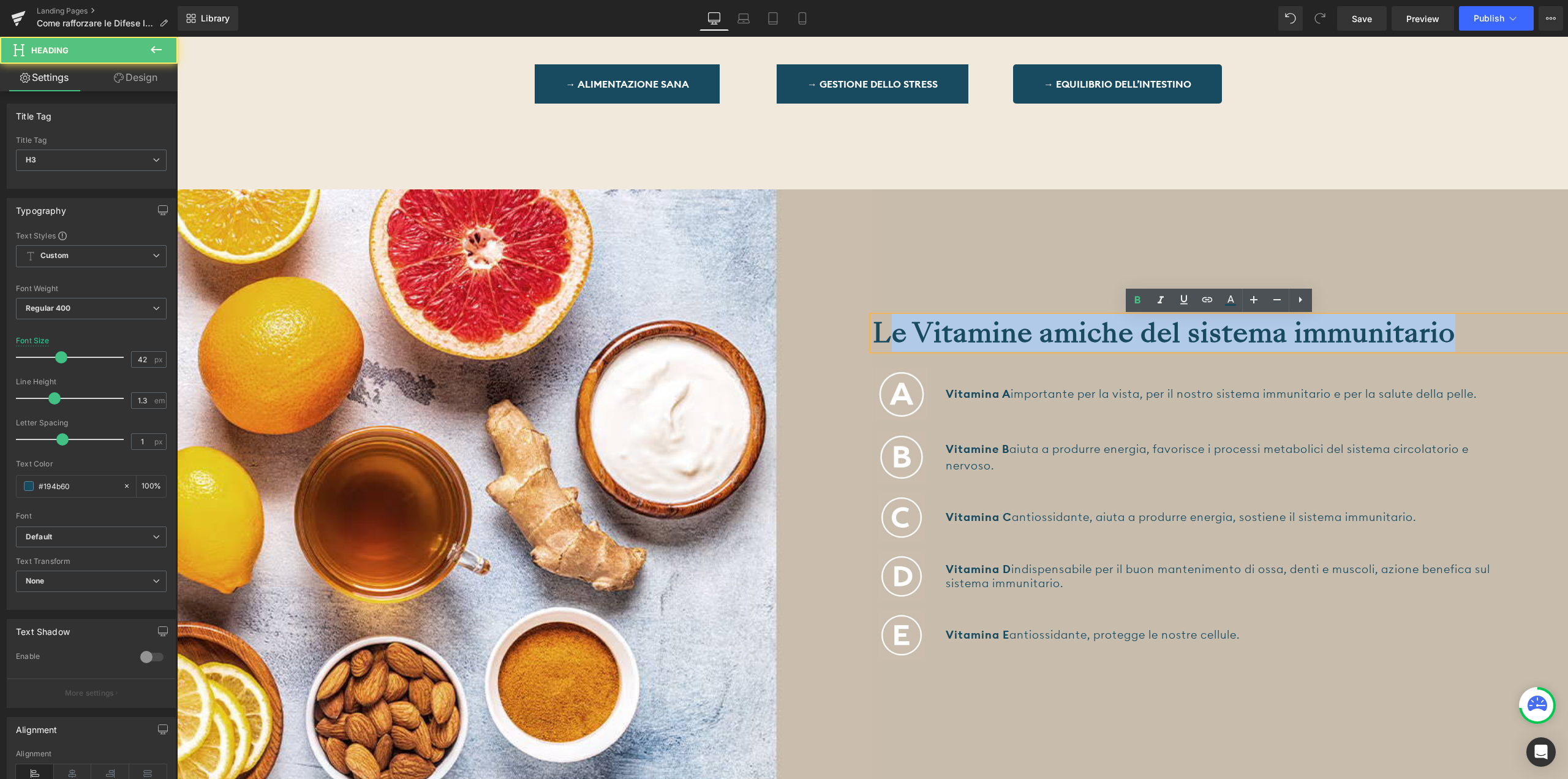
drag, startPoint x: 1457, startPoint y: 334, endPoint x: 880, endPoint y: 341, distance: 577.0
click at [880, 341] on div "Le Vitamine amiche del sistema immunitario" at bounding box center [1220, 333] width 695 height 34
drag, startPoint x: 880, startPoint y: 340, endPoint x: 1567, endPoint y: 330, distance: 687.1
click at [1124, 296] on div "Le Vitamine amiche del sistema immunitario Heading Image Vitamina A importante …" at bounding box center [1220, 487] width 695 height 596
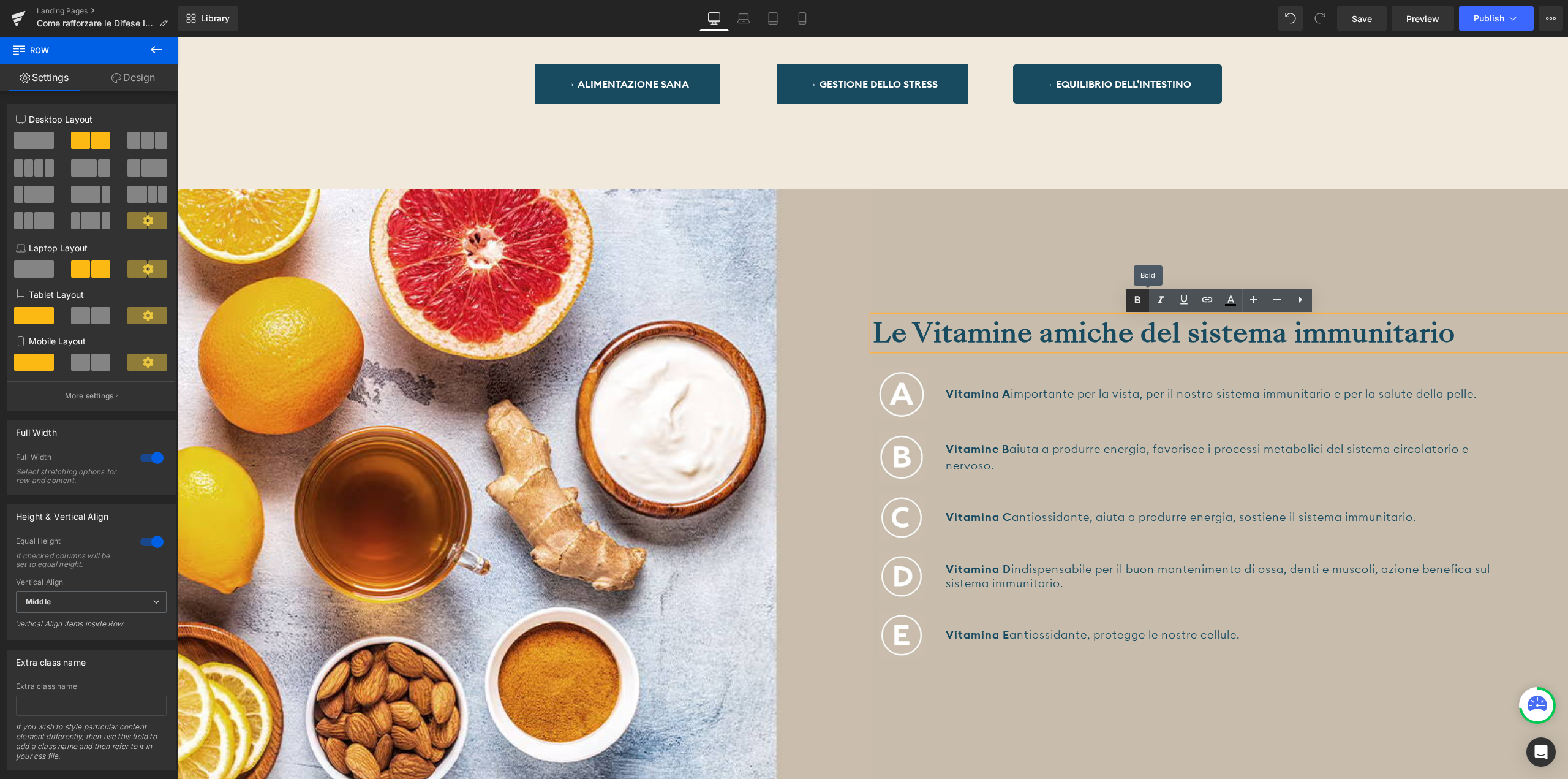
click at [1142, 300] on icon at bounding box center [1137, 300] width 15 height 15
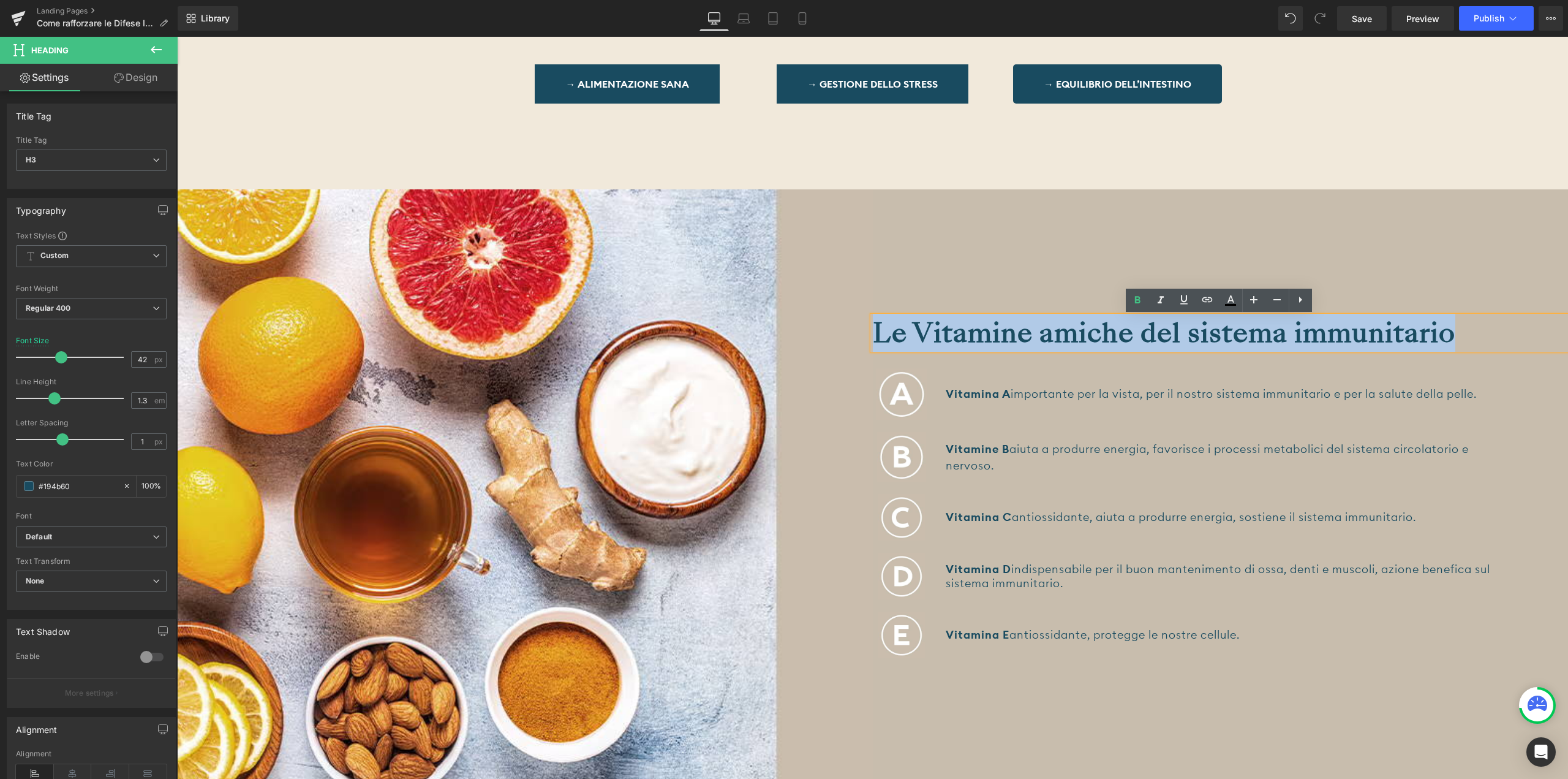
drag, startPoint x: 1468, startPoint y: 332, endPoint x: 876, endPoint y: 334, distance: 592.0
click at [876, 334] on div "Le Vitamine amiche del sistema immunitario" at bounding box center [1220, 333] width 695 height 34
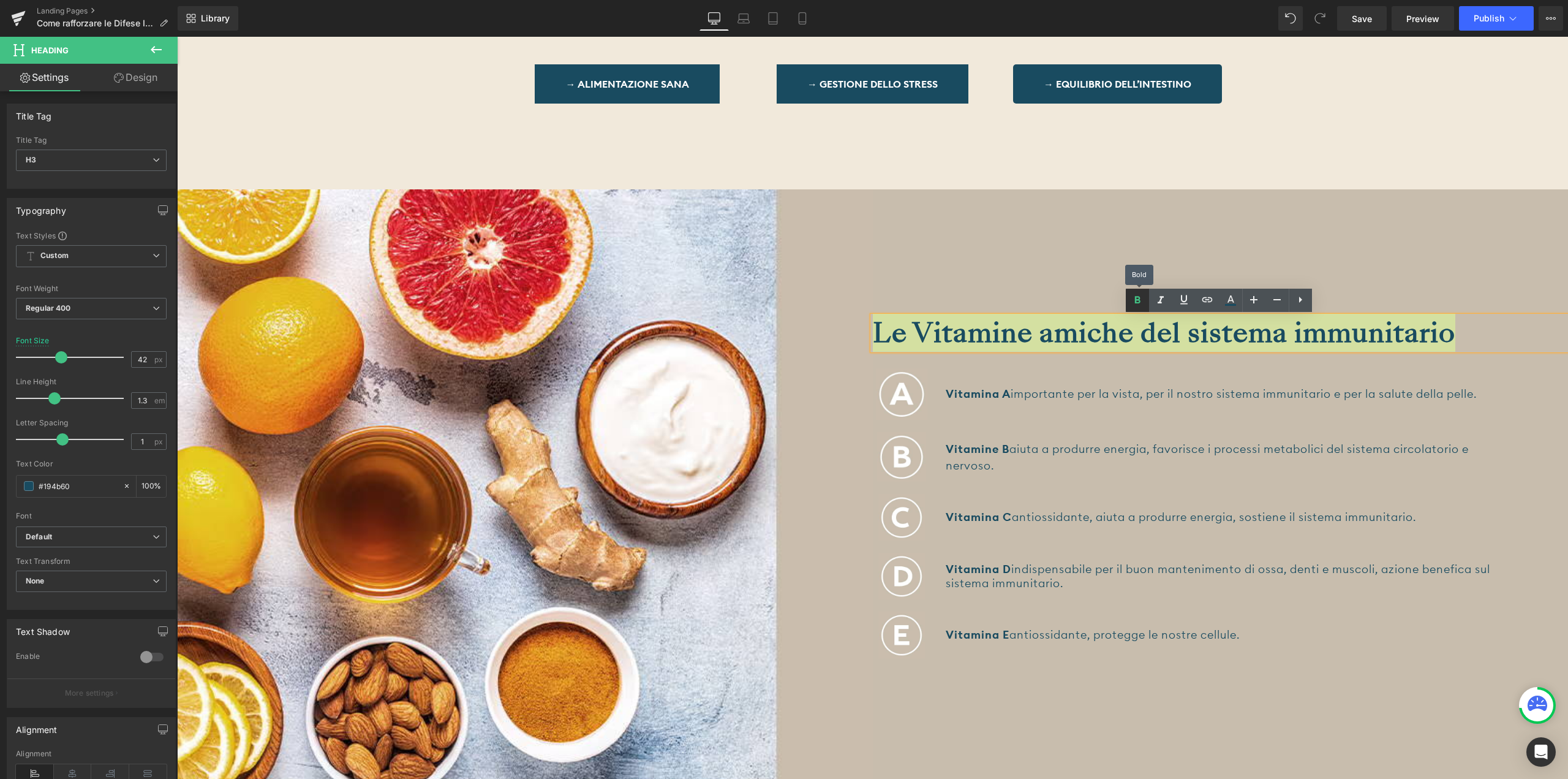
click at [1142, 293] on icon at bounding box center [1137, 300] width 15 height 15
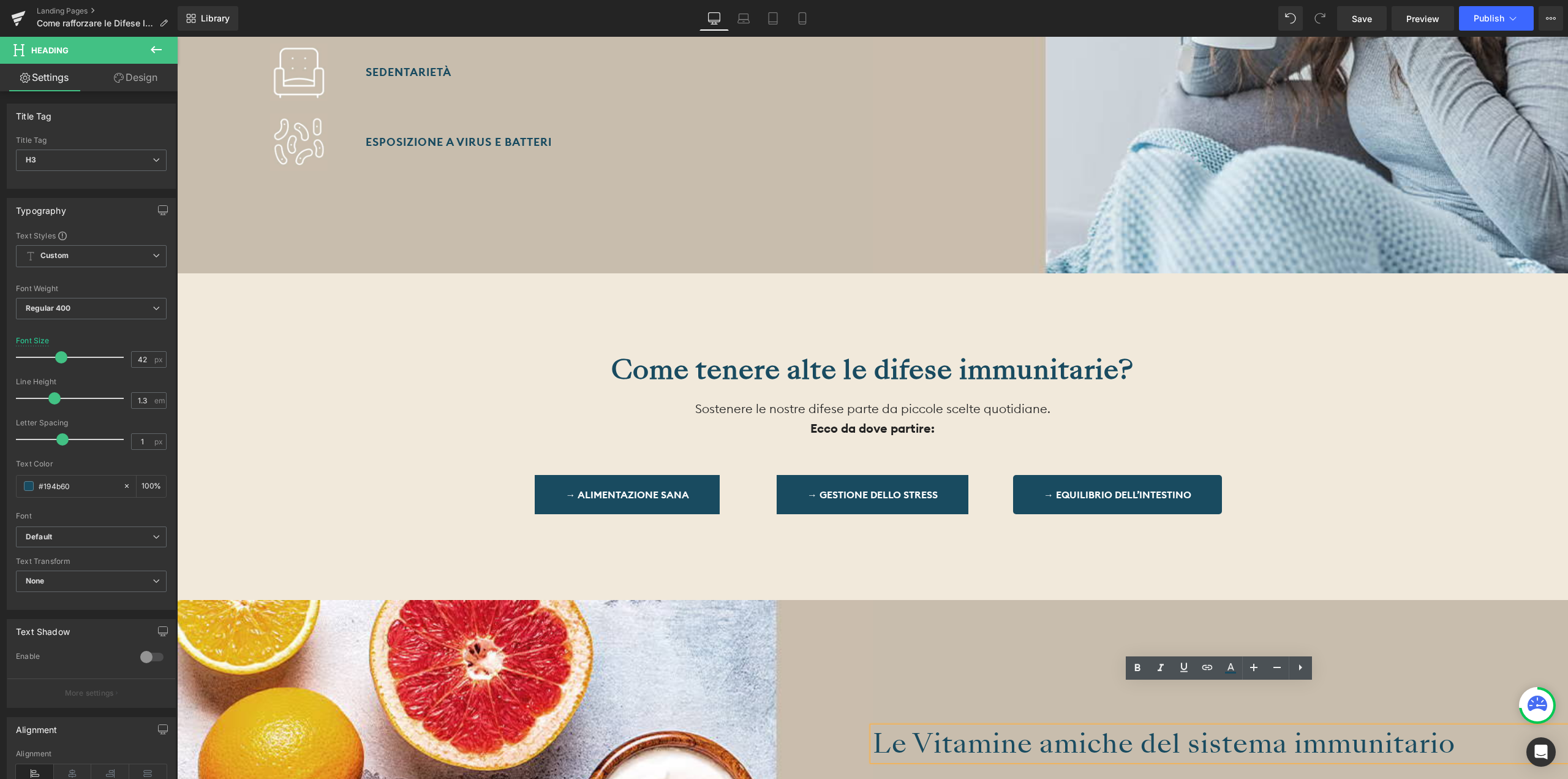
scroll to position [1471, 0]
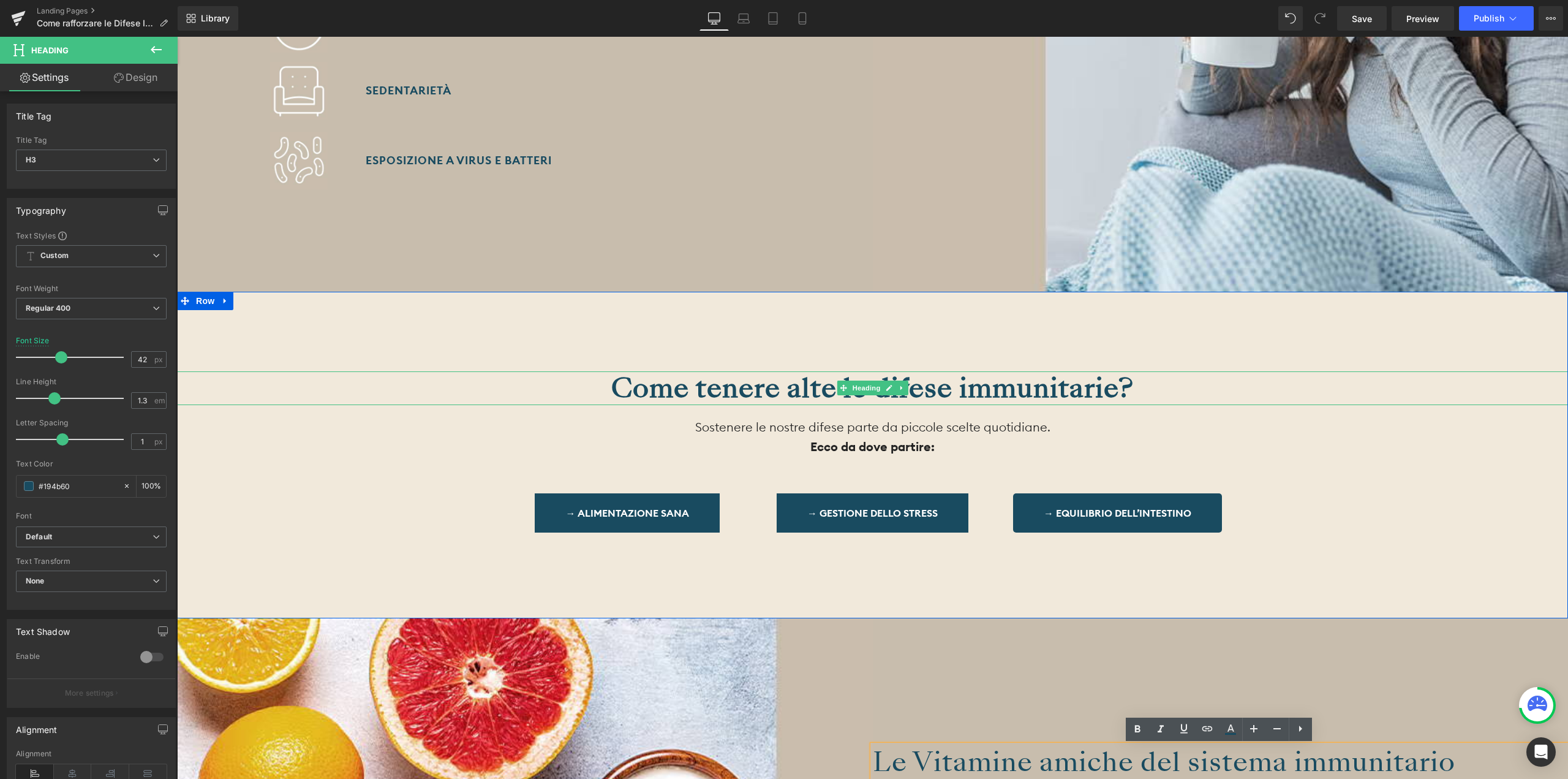
click at [1054, 386] on strong "Come tenere alte le difese immunitarie?" at bounding box center [873, 388] width 522 height 38
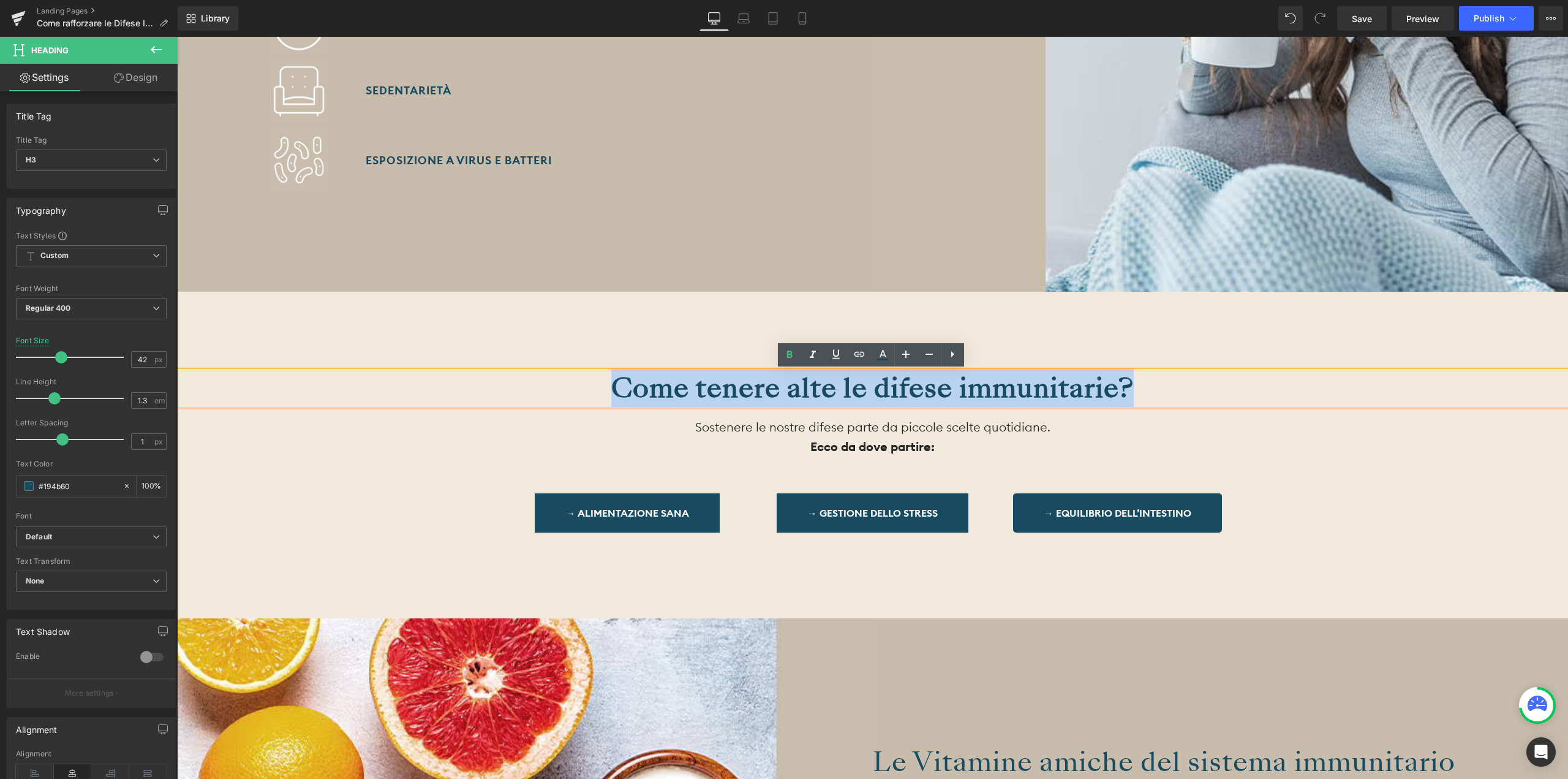
drag, startPoint x: 1138, startPoint y: 378, endPoint x: 607, endPoint y: 380, distance: 531.0
click at [607, 380] on div "Come tenere alte le difese immunitarie?" at bounding box center [873, 388] width 1391 height 34
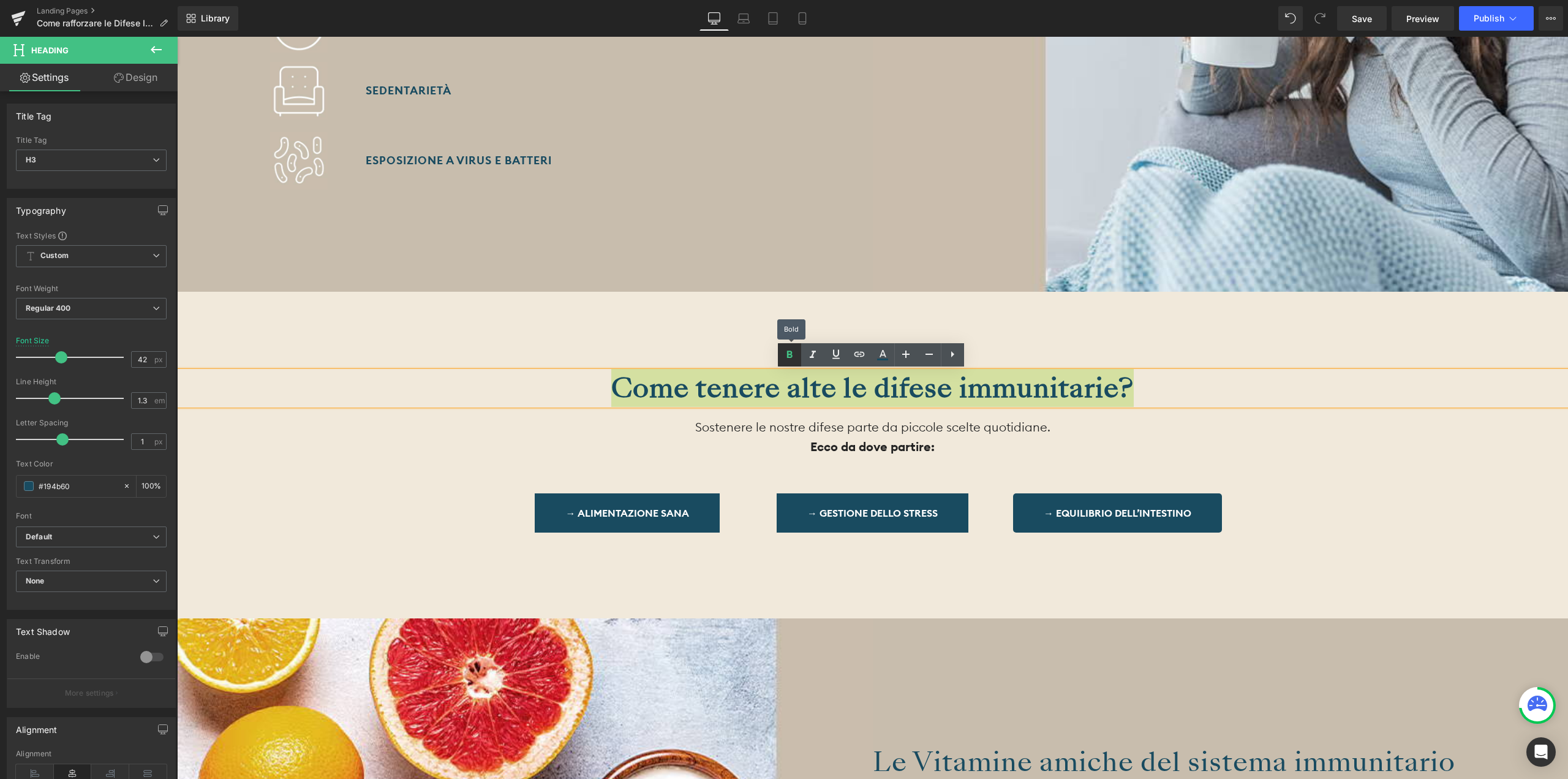
click at [799, 355] on link at bounding box center [789, 355] width 24 height 24
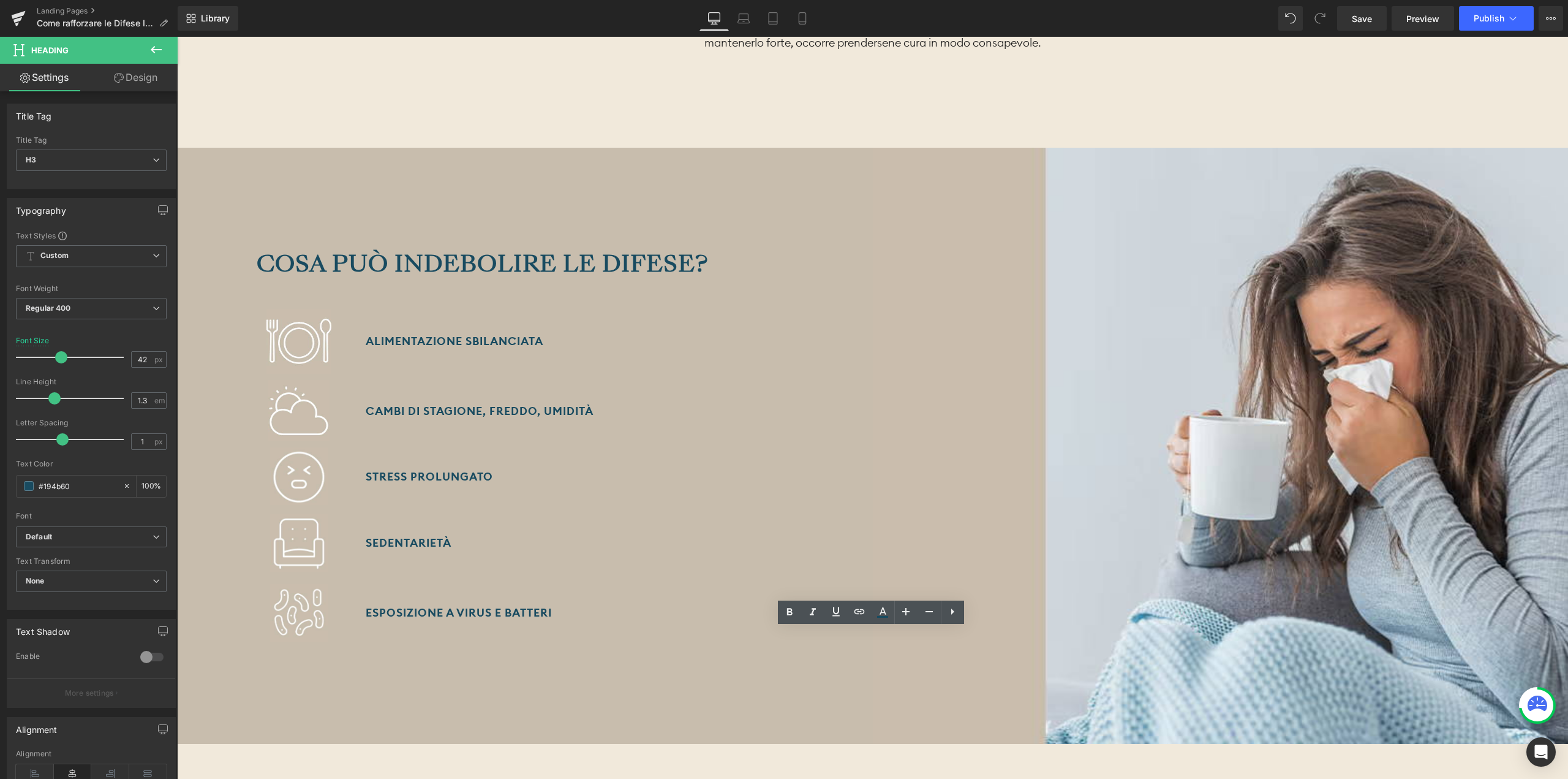
scroll to position [981, 0]
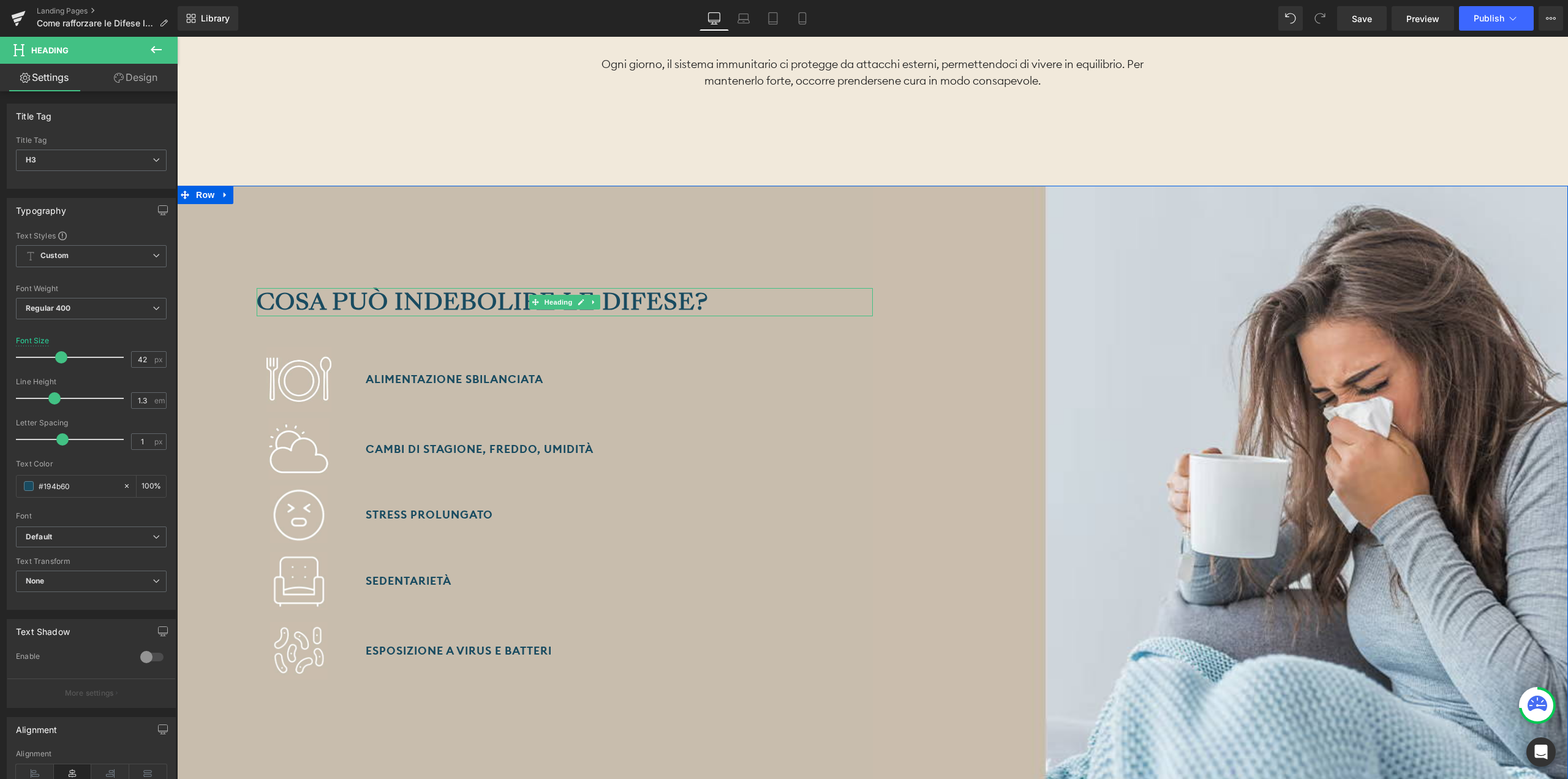
click at [564, 311] on strong "Cosa può indebolire le difese?" at bounding box center [482, 301] width 452 height 32
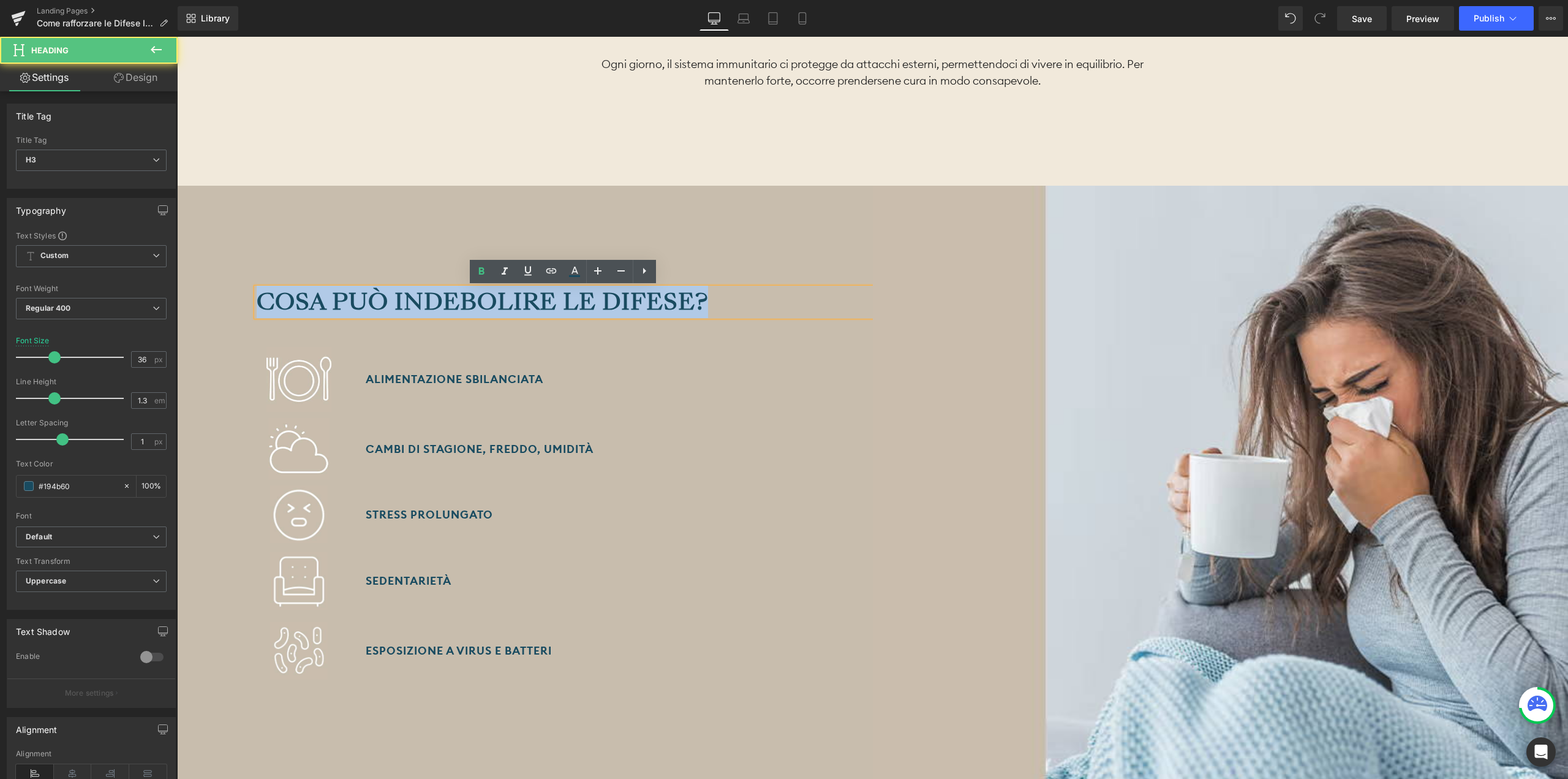
drag, startPoint x: 704, startPoint y: 300, endPoint x: 251, endPoint y: 310, distance: 453.1
click at [251, 310] on div "Cosa può indebolire le difese? Heading Image Alimentazione sbilanciata Text Blo…" at bounding box center [524, 484] width 695 height 596
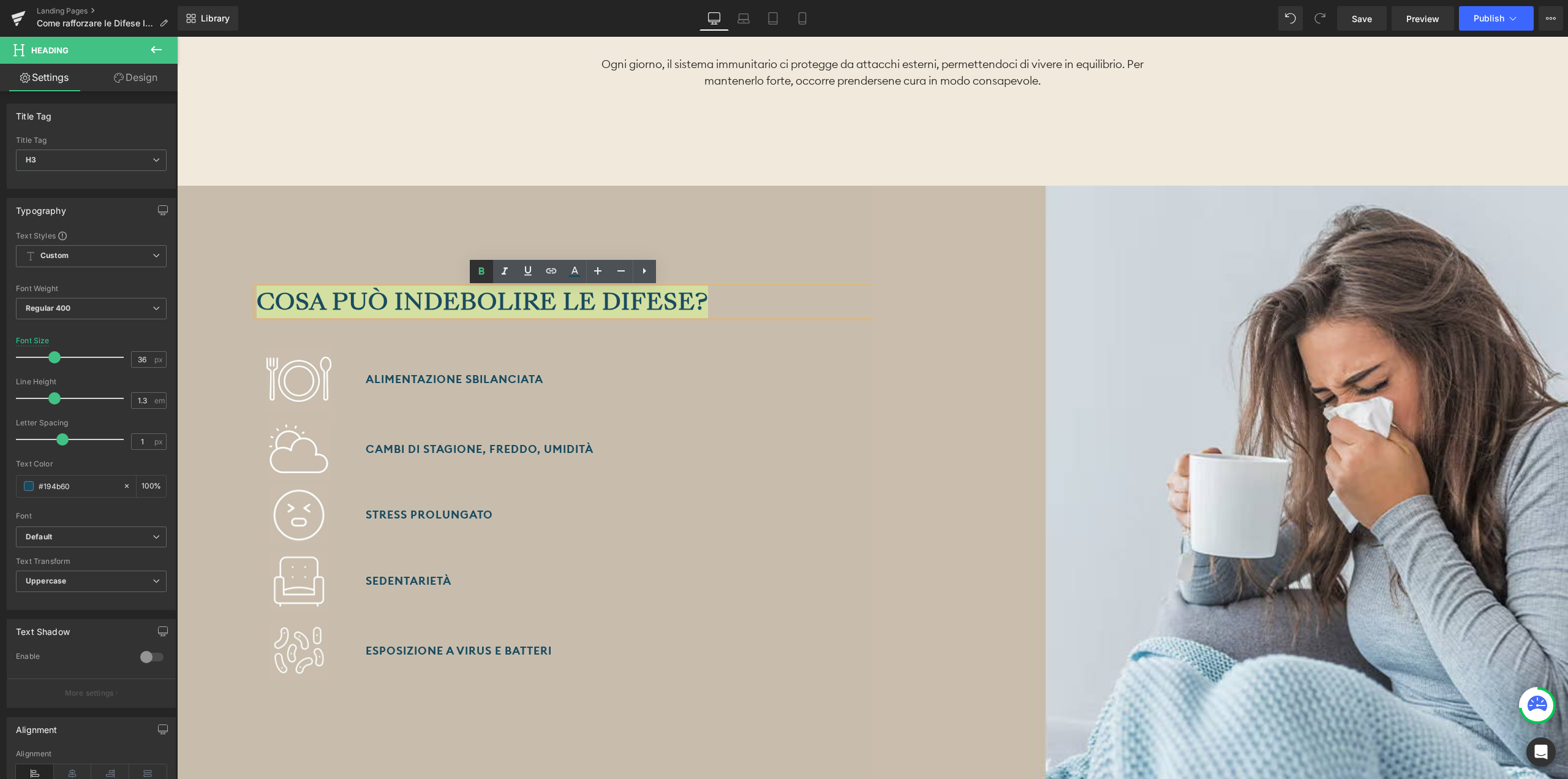
click at [478, 275] on icon at bounding box center [481, 271] width 15 height 15
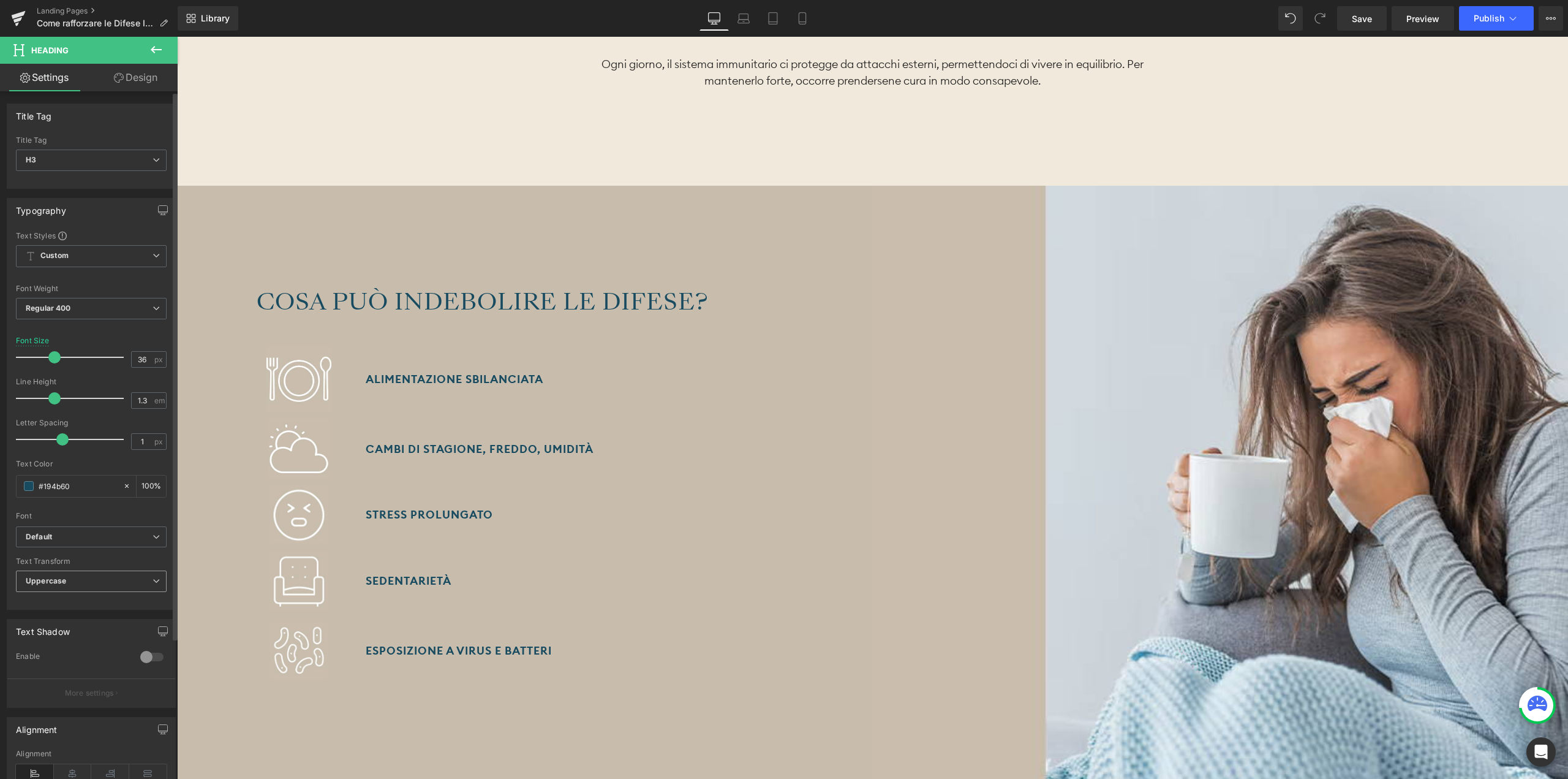
click at [91, 579] on span "Uppercase" at bounding box center [91, 581] width 151 height 21
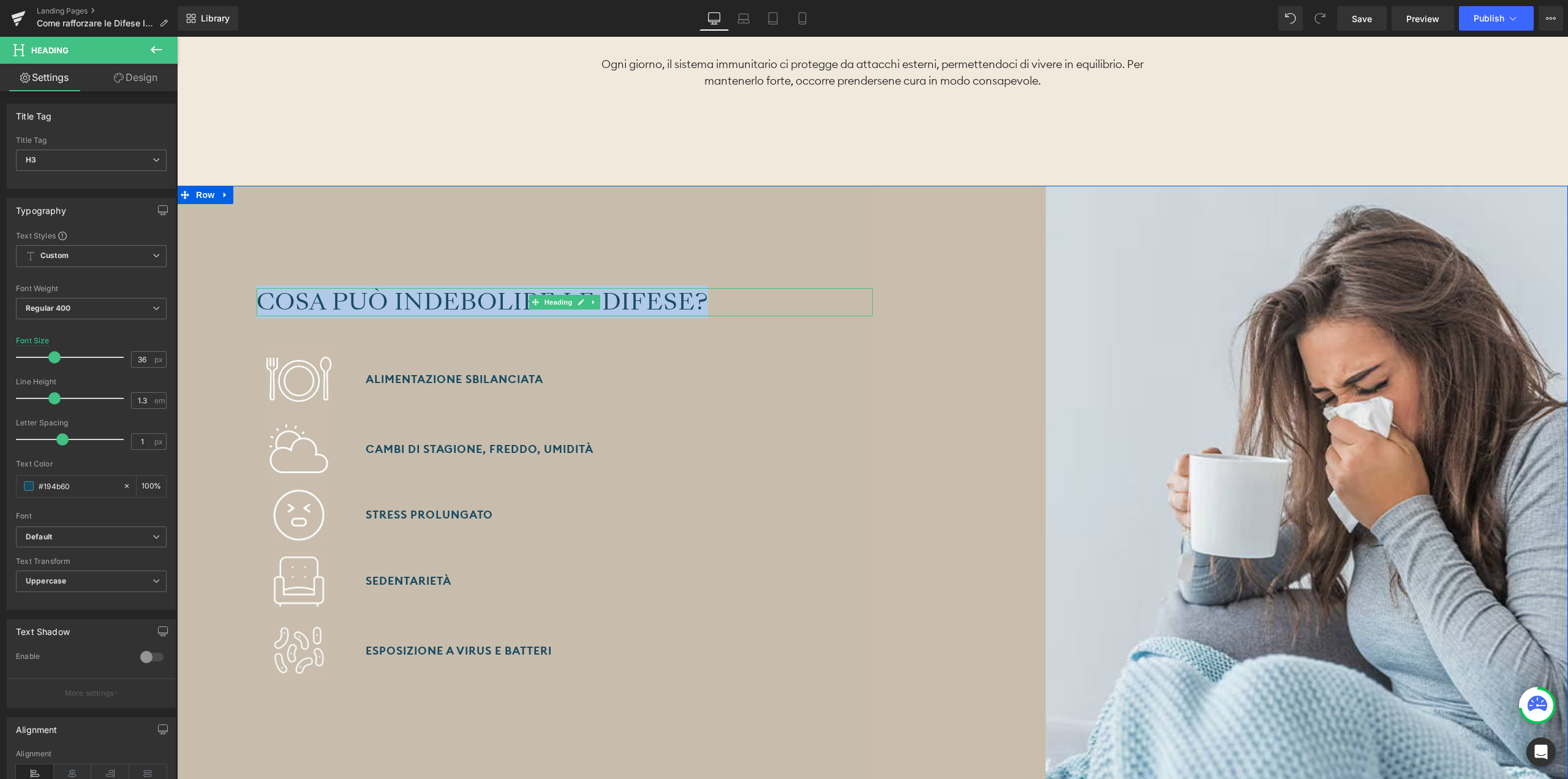
drag, startPoint x: 713, startPoint y: 300, endPoint x: 263, endPoint y: 307, distance: 450.1
click at [263, 307] on div "Cosa può indebolire le difese?" at bounding box center [564, 302] width 616 height 29
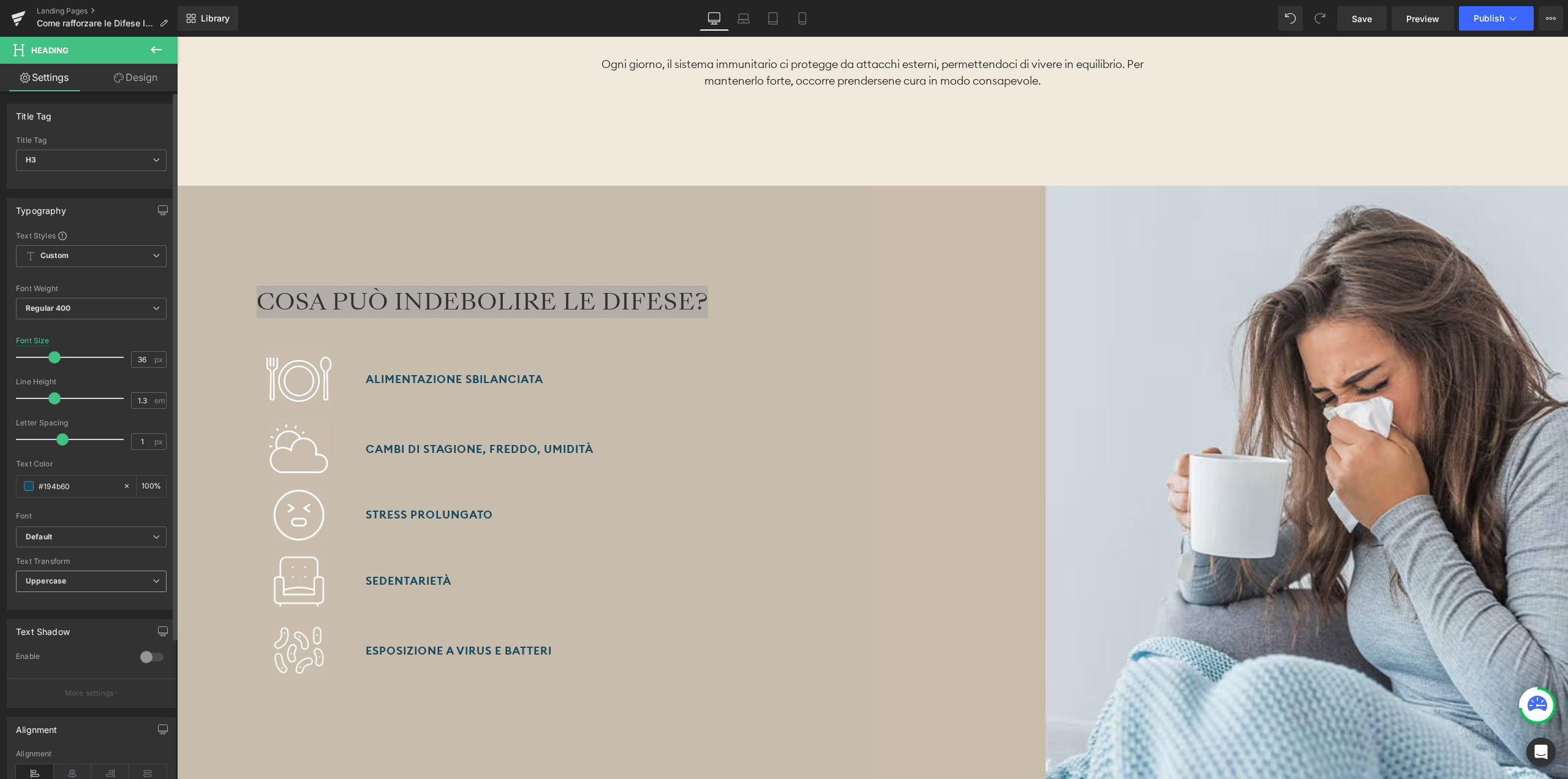
click at [100, 576] on span "Uppercase" at bounding box center [91, 581] width 151 height 21
click at [85, 604] on li "None" at bounding box center [89, 602] width 146 height 18
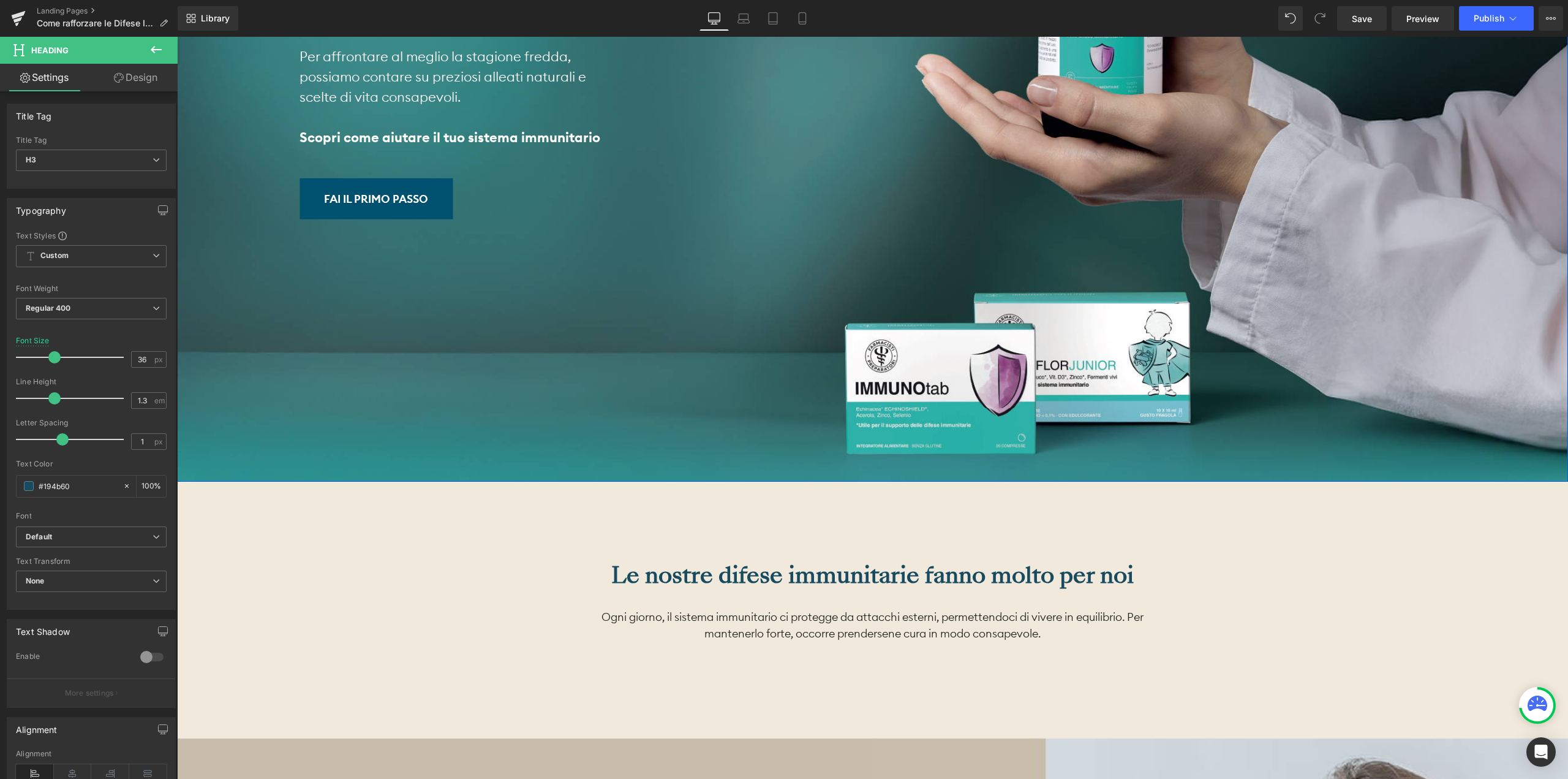
scroll to position [551, 0]
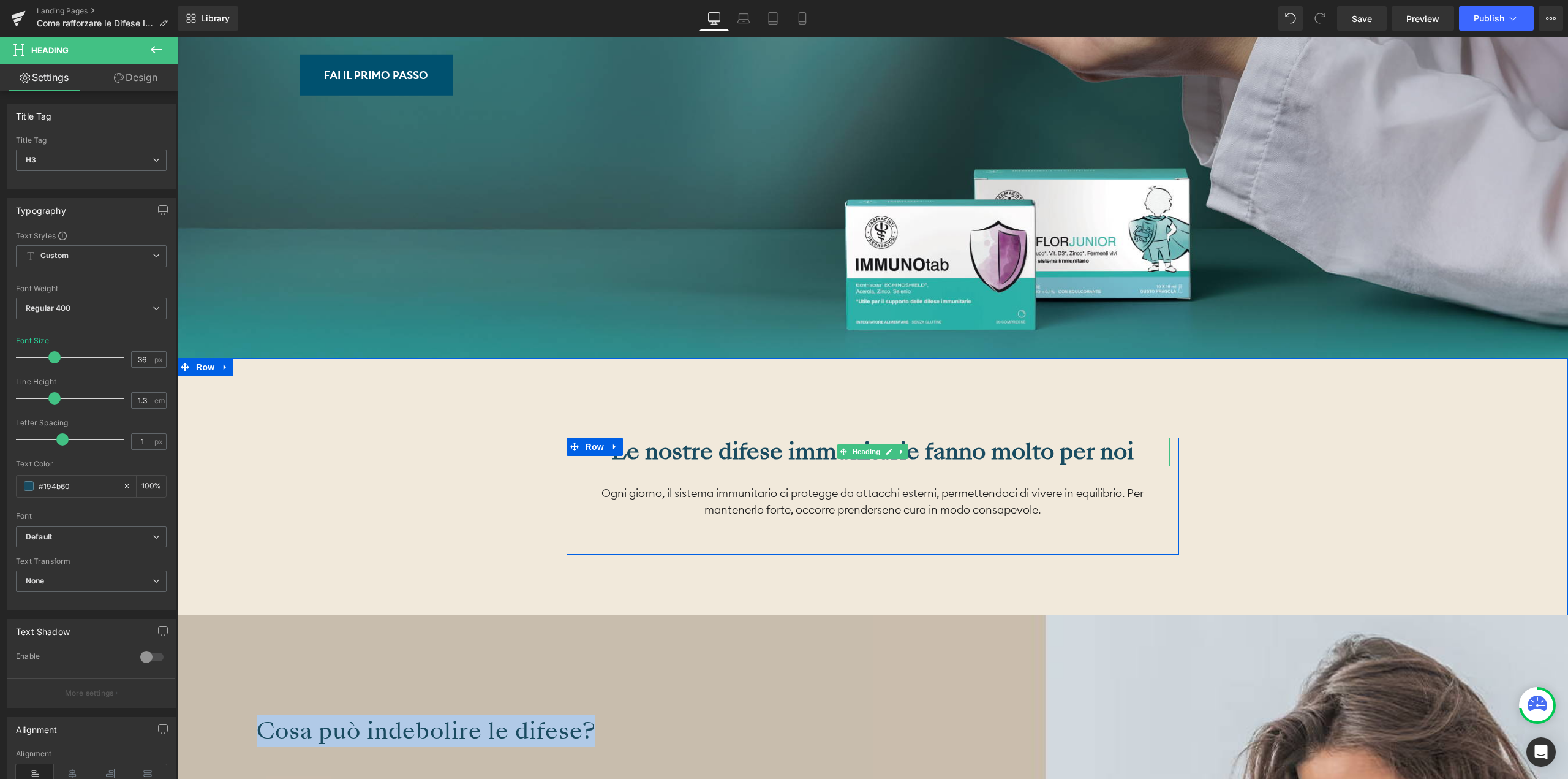
click at [786, 455] on strong "Le nostre difese immunitarie fanno molto per noi" at bounding box center [873, 451] width 522 height 32
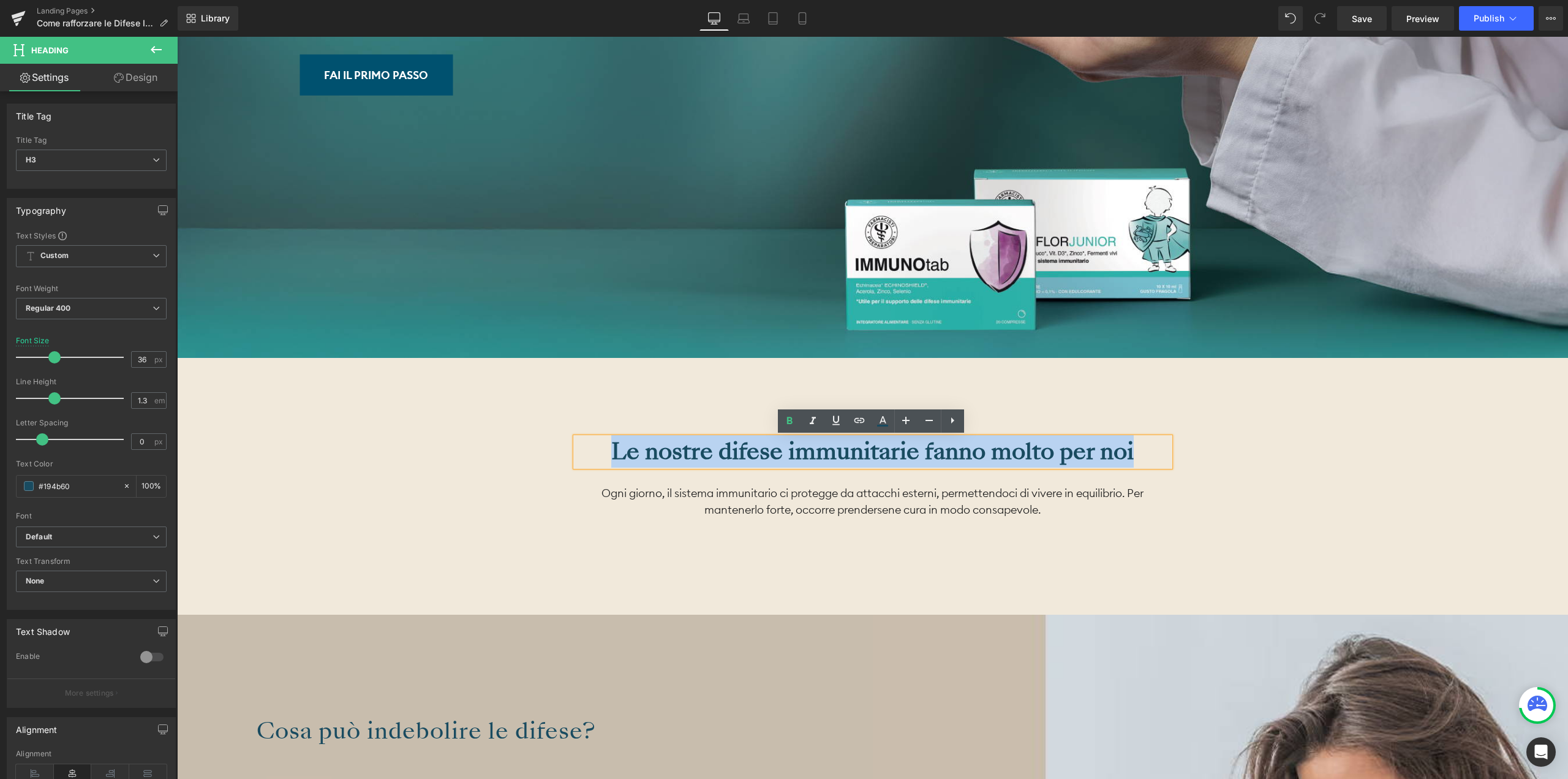
drag, startPoint x: 1134, startPoint y: 450, endPoint x: 604, endPoint y: 455, distance: 530.0
click at [604, 455] on div "Le nostre difese immunitarie fanno molto per noi" at bounding box center [873, 452] width 594 height 29
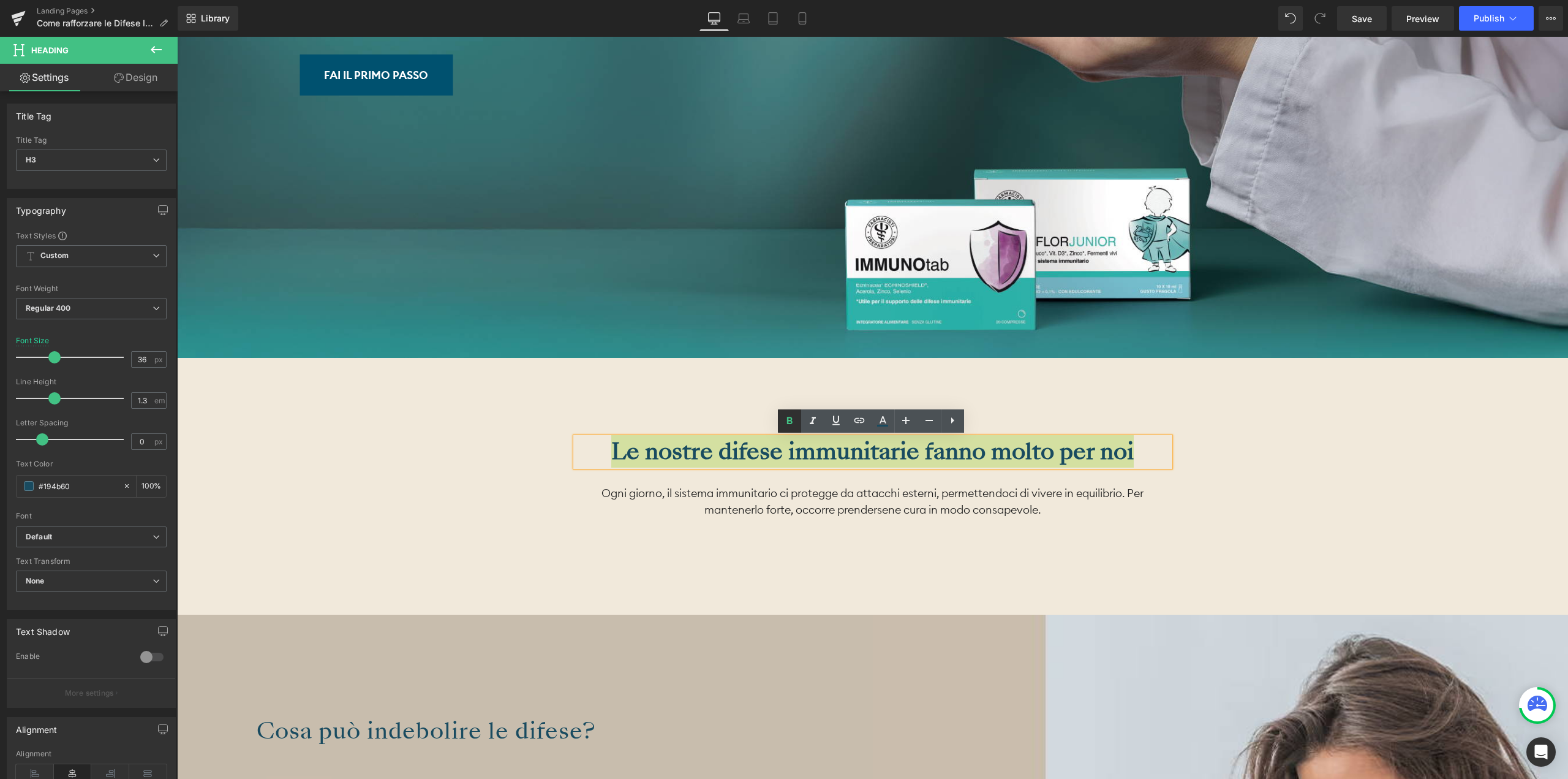
click at [796, 421] on icon at bounding box center [789, 420] width 15 height 15
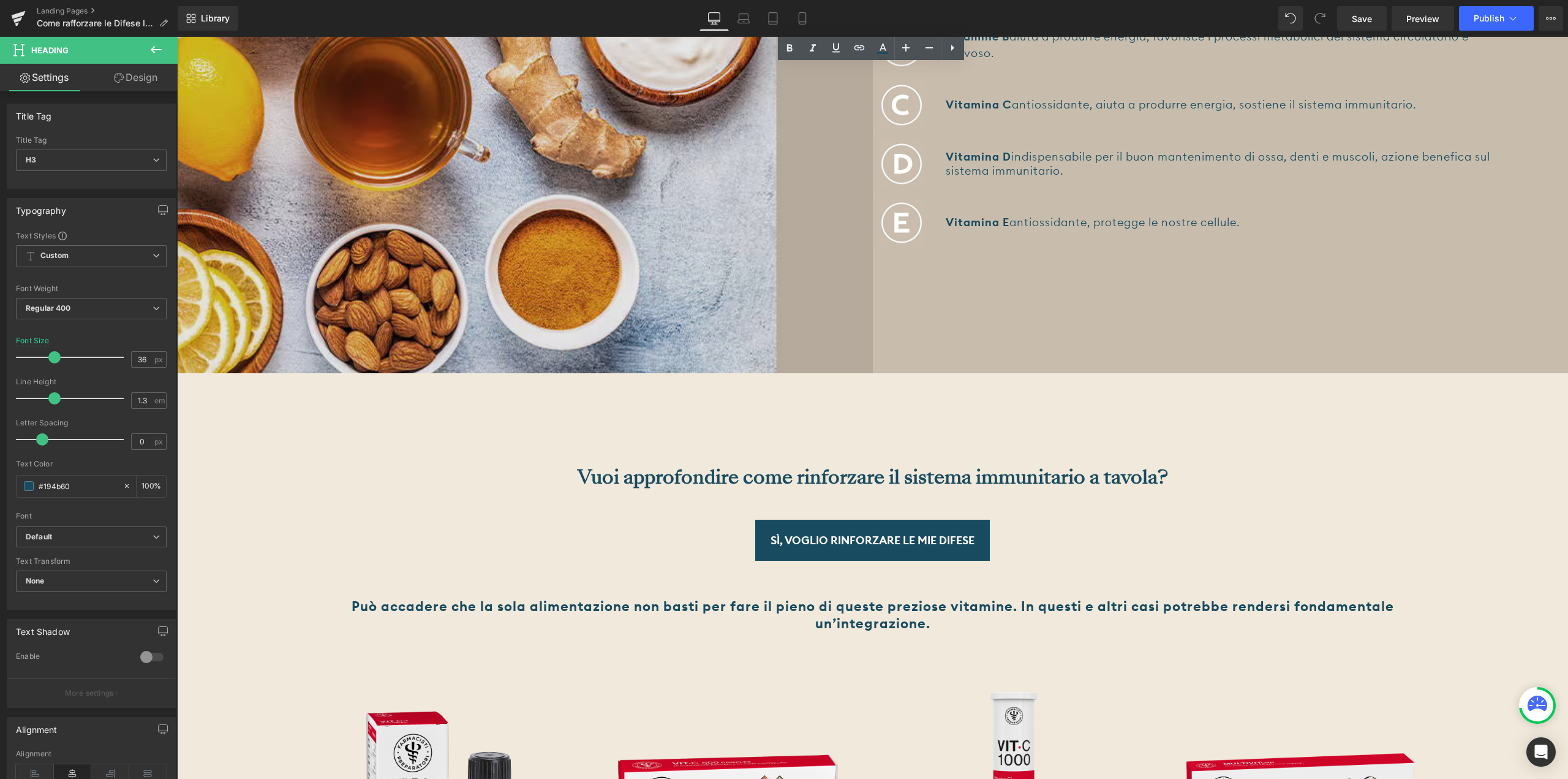
scroll to position [2390, 0]
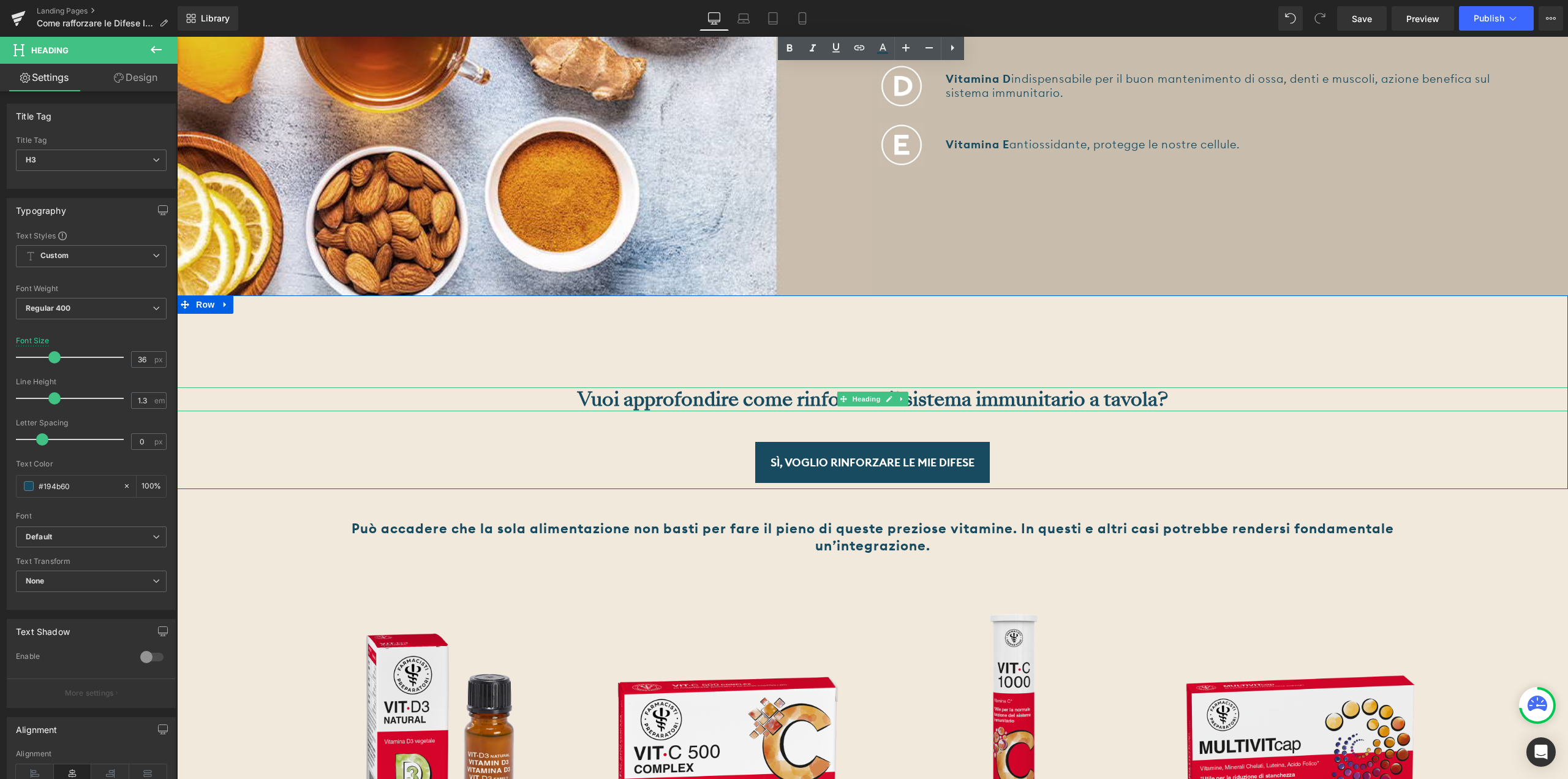
click at [983, 397] on strong "Vuoi approfondire come rinforzare il sistema immunitario a tavola?" at bounding box center [873, 399] width 590 height 27
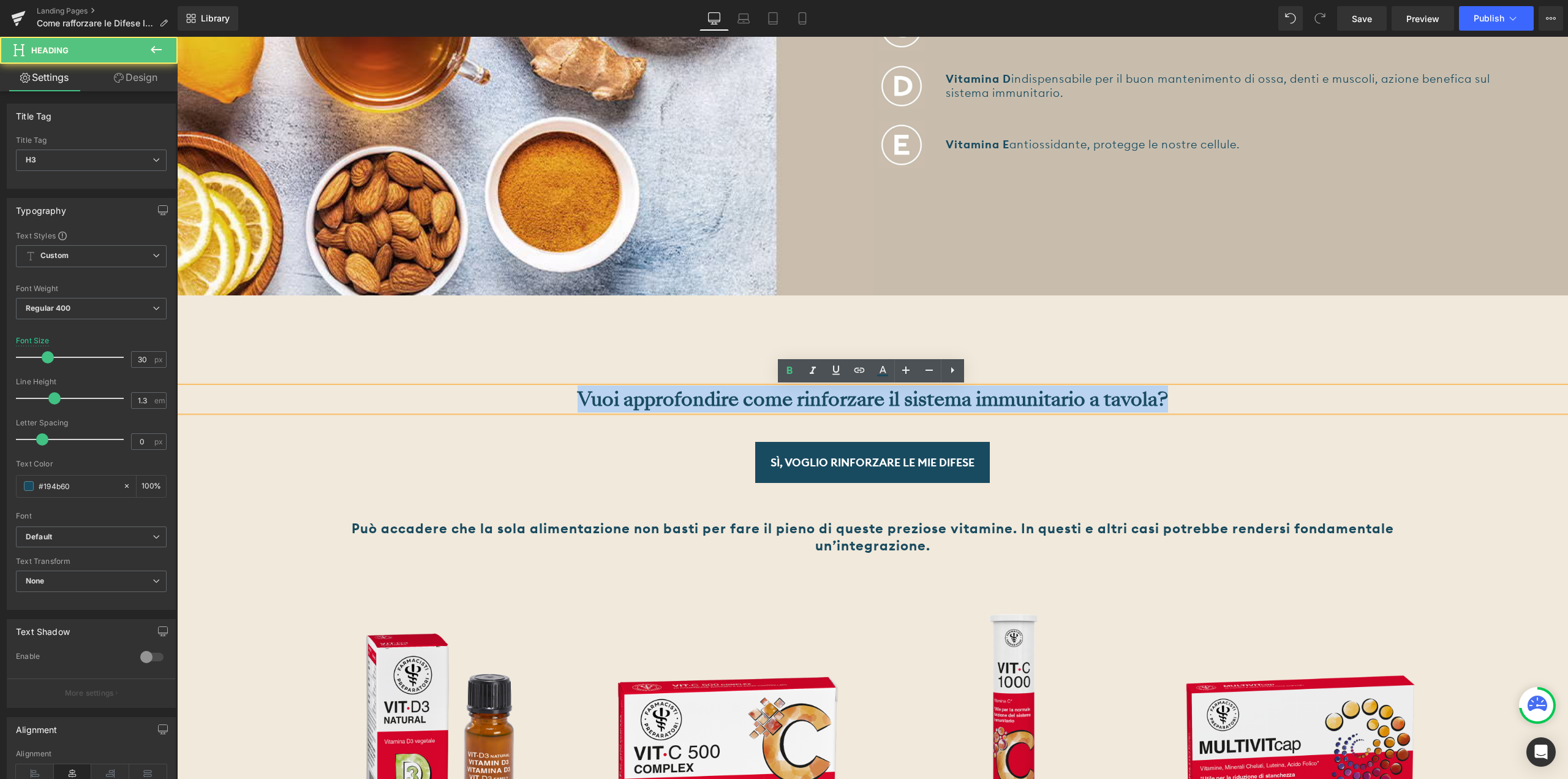
drag, startPoint x: 1187, startPoint y: 396, endPoint x: 514, endPoint y: 383, distance: 673.1
click at [514, 383] on div "Vuoi approfondire come rinforzare il sistema immunitario a tavola? Heading Sì, …" at bounding box center [873, 392] width 1391 height 194
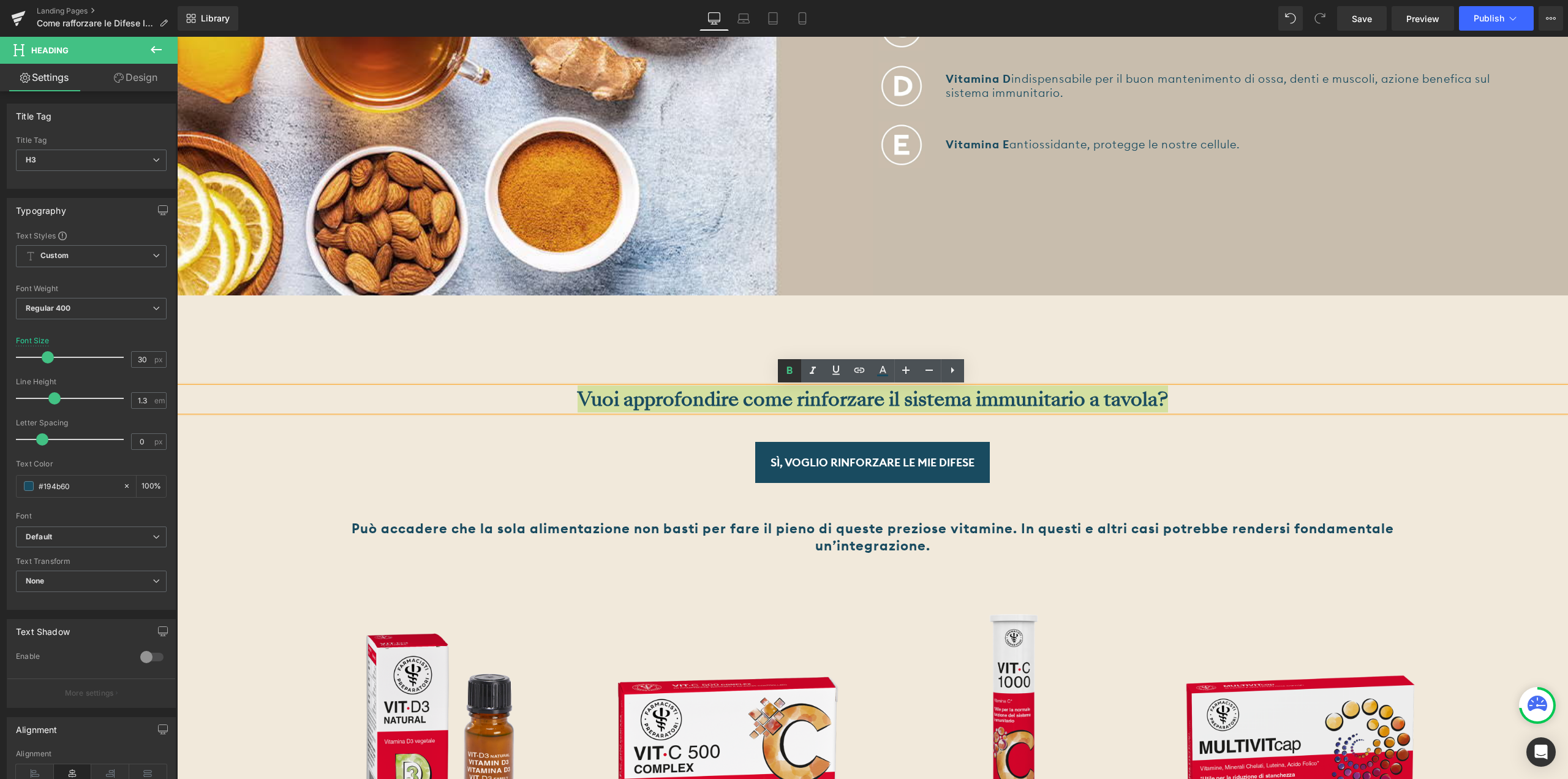
click at [797, 373] on link at bounding box center [789, 371] width 24 height 24
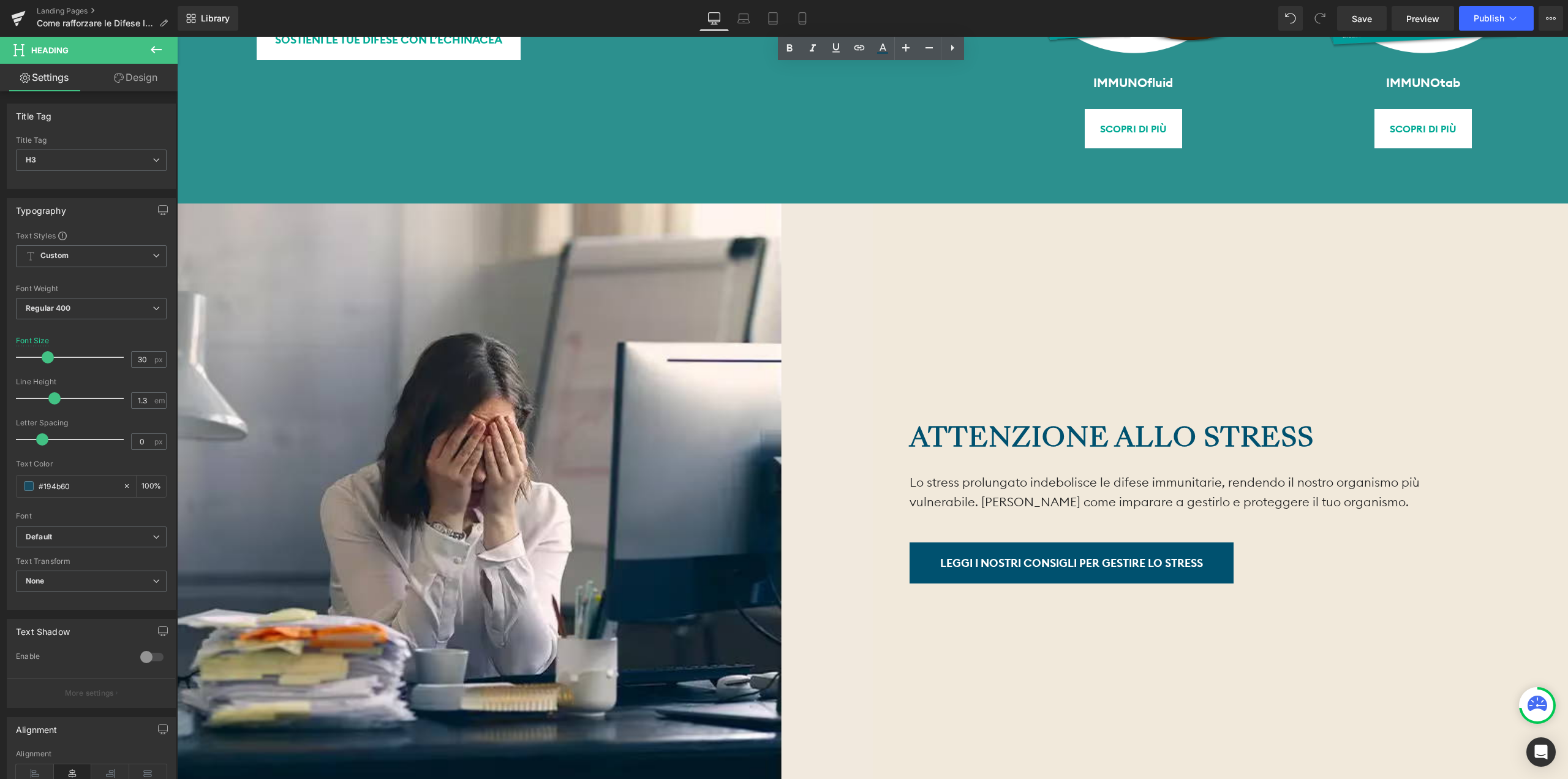
scroll to position [4352, 0]
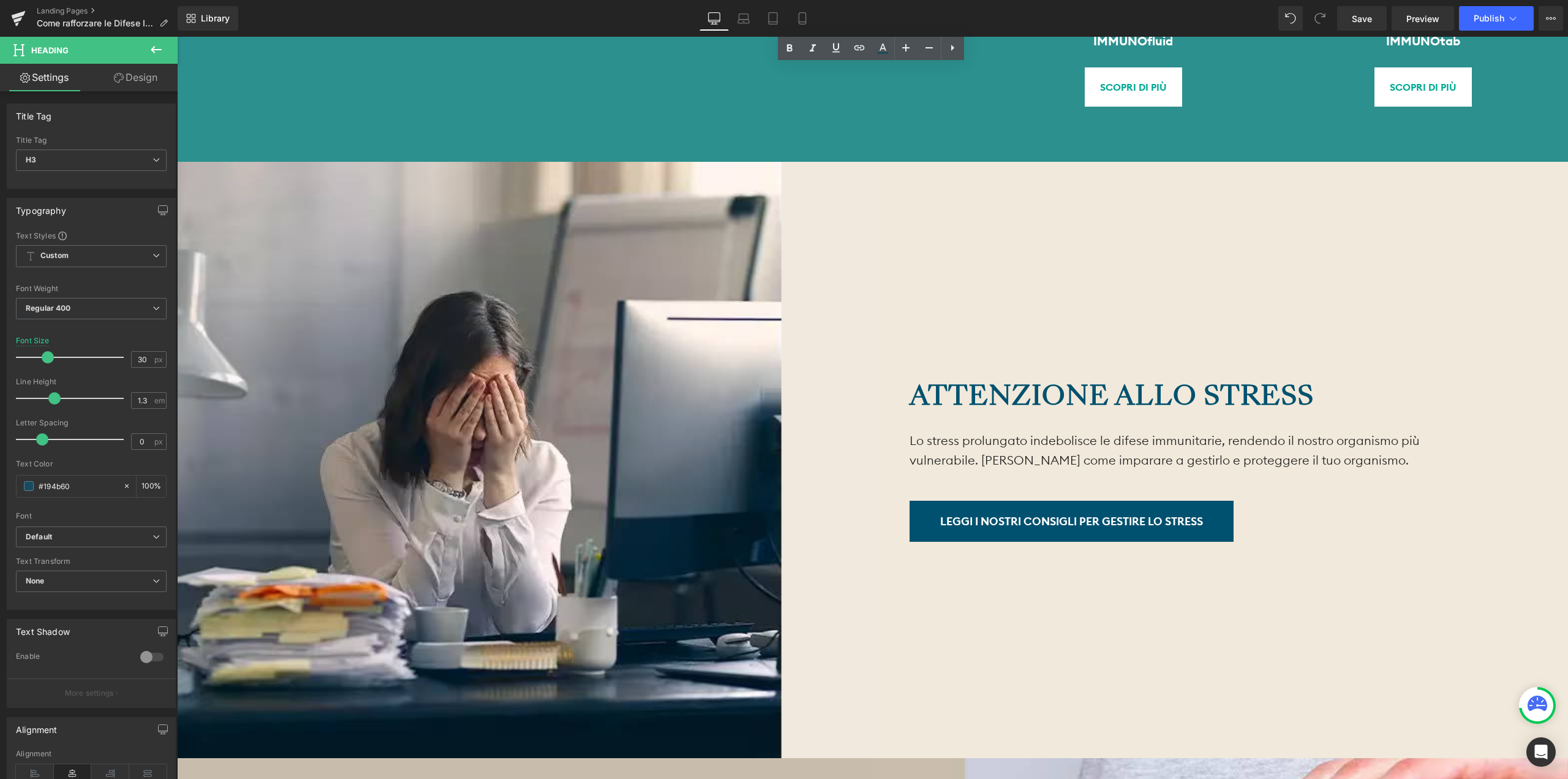
click at [1155, 389] on strong "Attenzione allo stress" at bounding box center [1112, 395] width 405 height 38
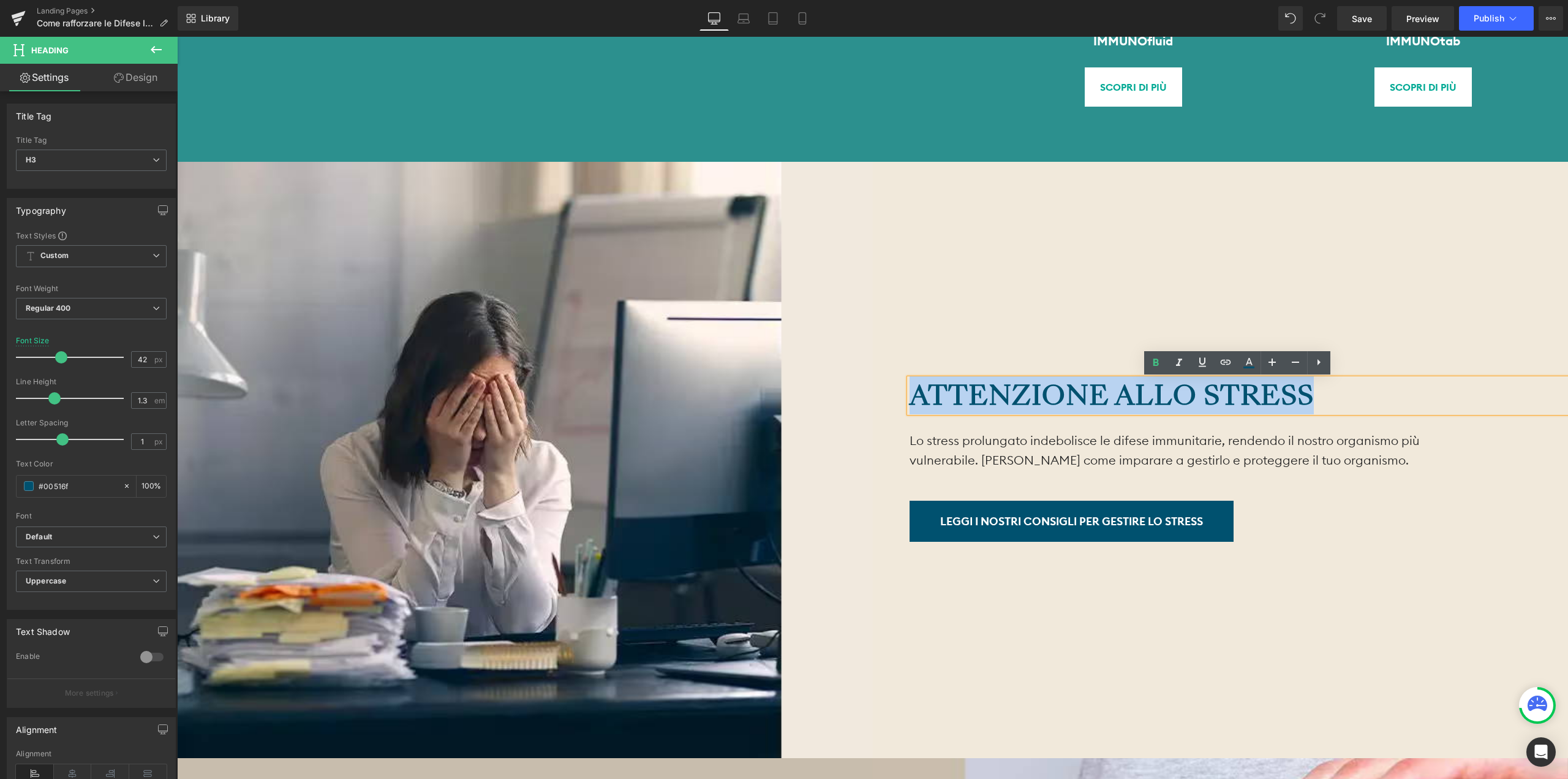
drag, startPoint x: 1305, startPoint y: 394, endPoint x: 895, endPoint y: 406, distance: 410.2
click at [895, 406] on div "Attenzione allo stress Heading Lo stress prolungato indebolisce le difese immun…" at bounding box center [1220, 460] width 695 height 596
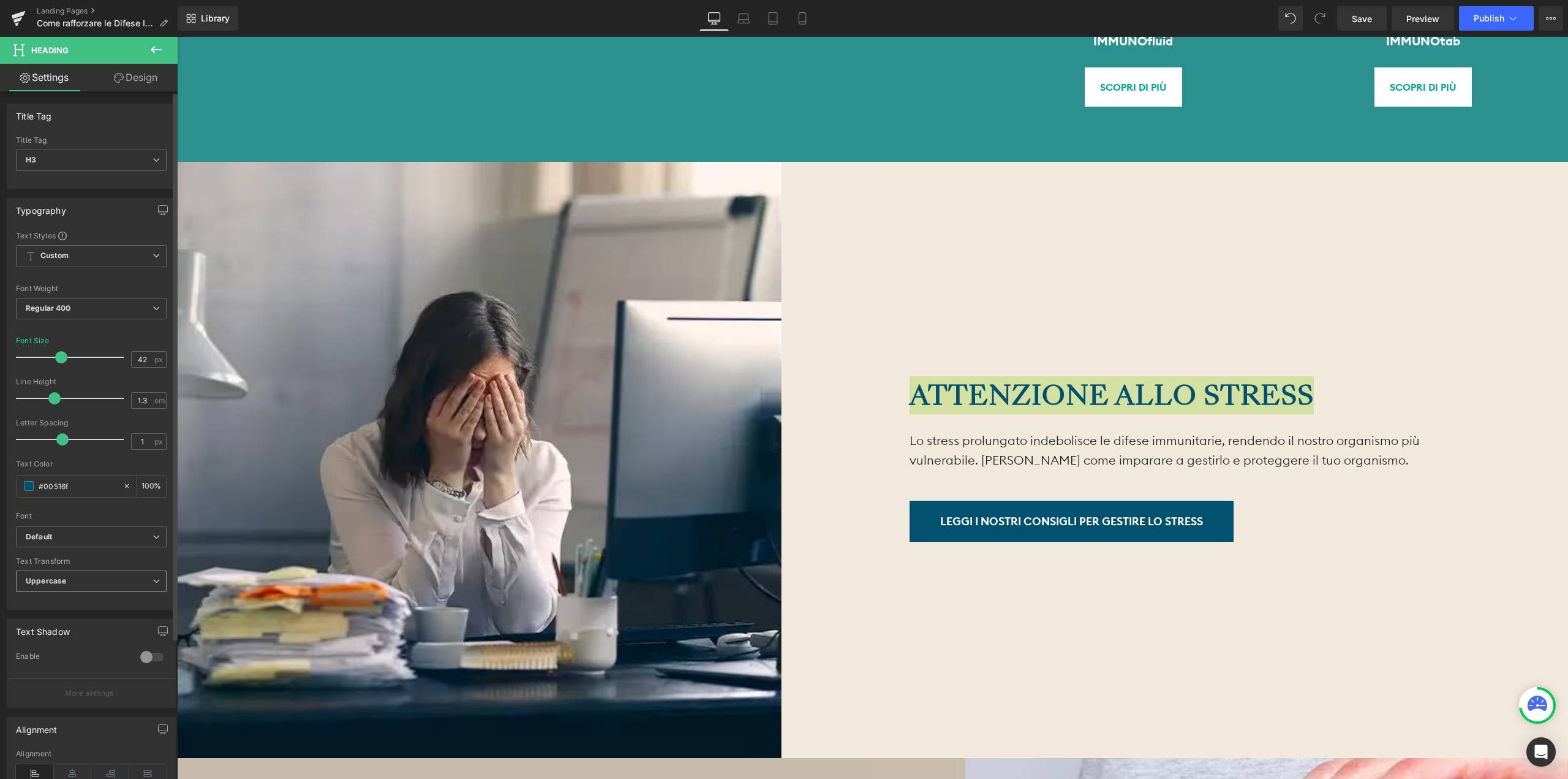
click at [67, 581] on span "Uppercase" at bounding box center [91, 581] width 151 height 21
click at [69, 604] on li "None" at bounding box center [89, 602] width 146 height 18
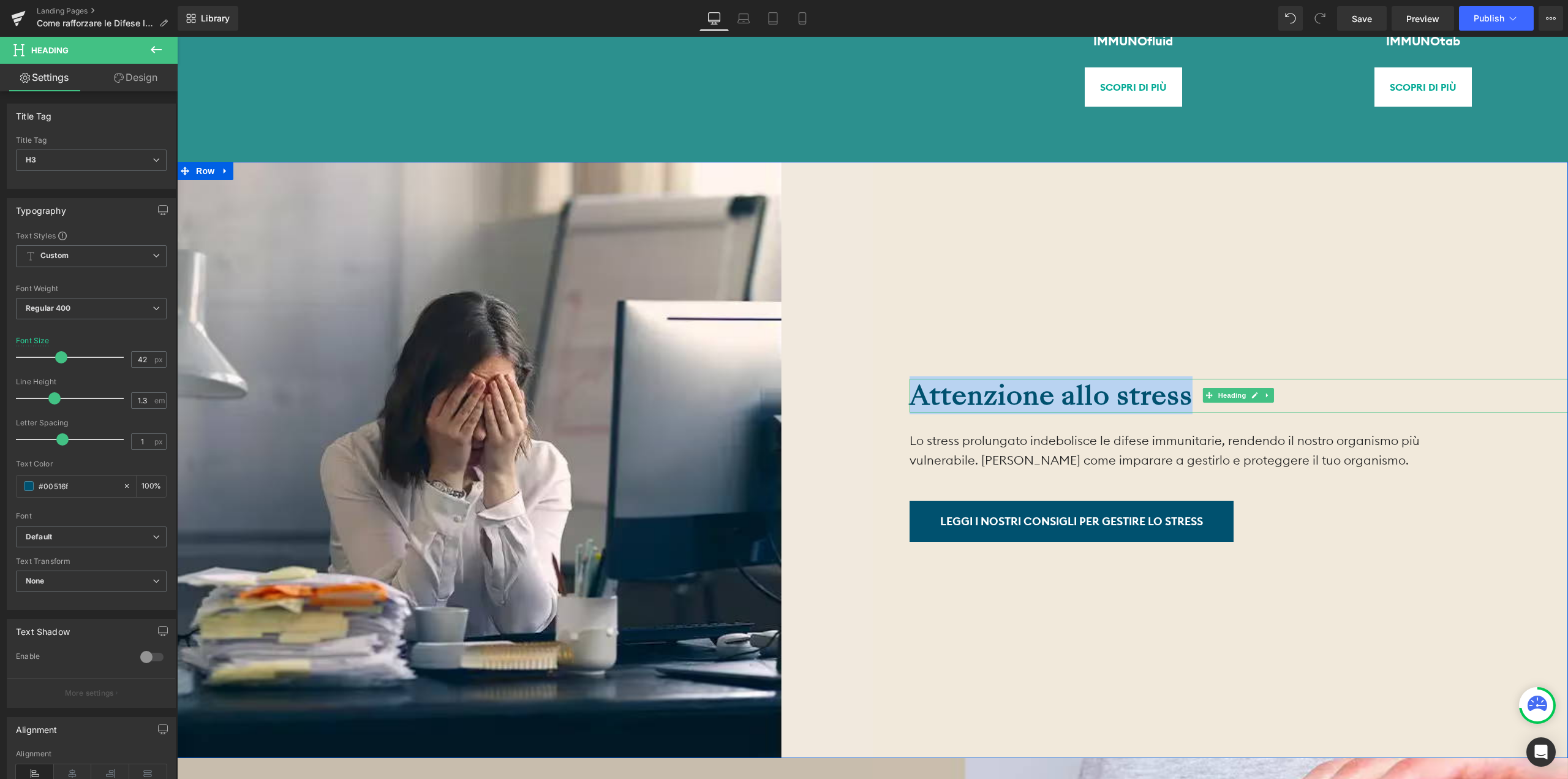
click at [1124, 387] on strong "Attenzione allo stress" at bounding box center [1051, 395] width 283 height 38
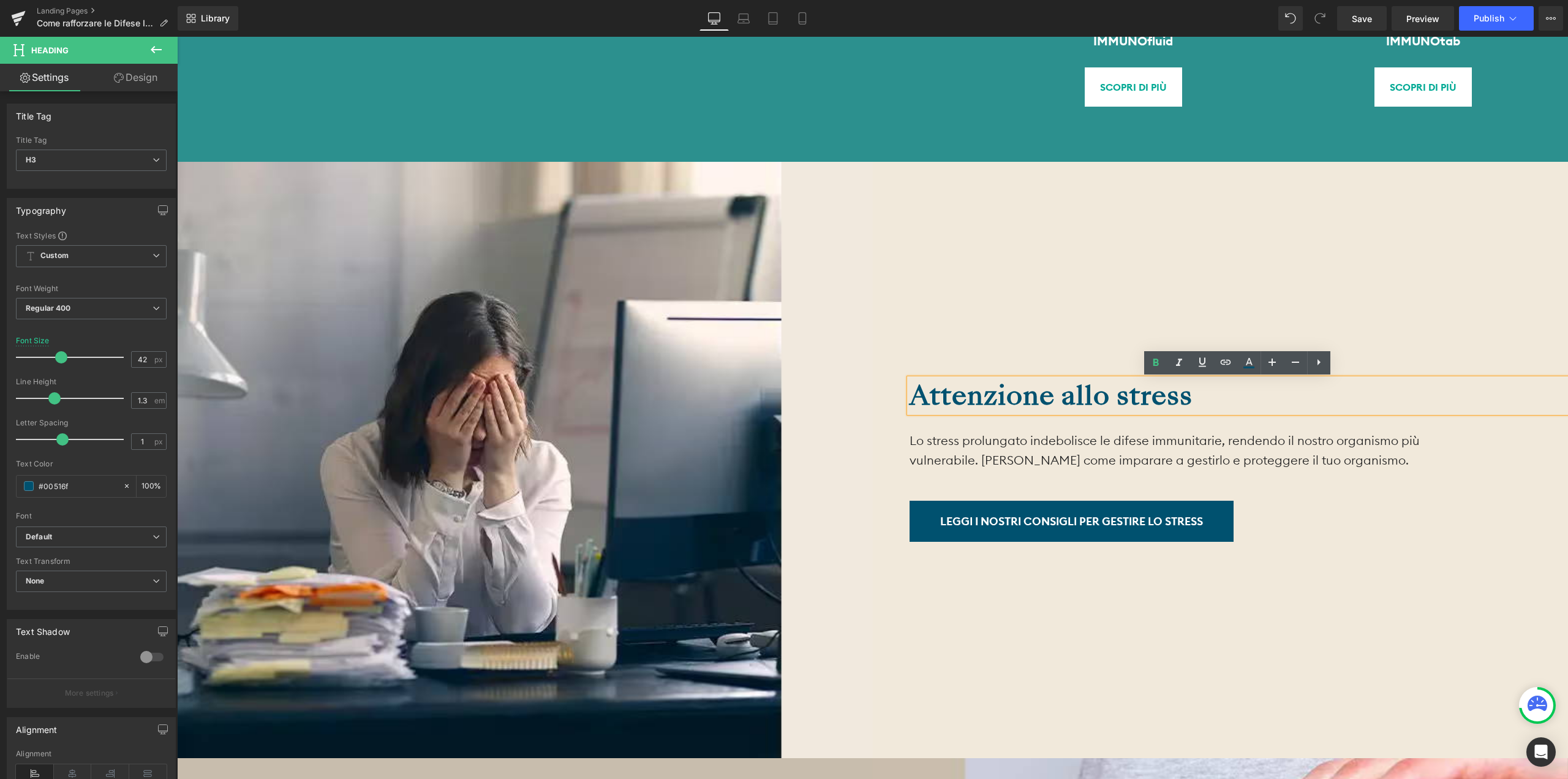
drag, startPoint x: 1193, startPoint y: 386, endPoint x: 905, endPoint y: 391, distance: 288.0
click at [909, 391] on div "Attenzione allo stress" at bounding box center [1239, 395] width 659 height 34
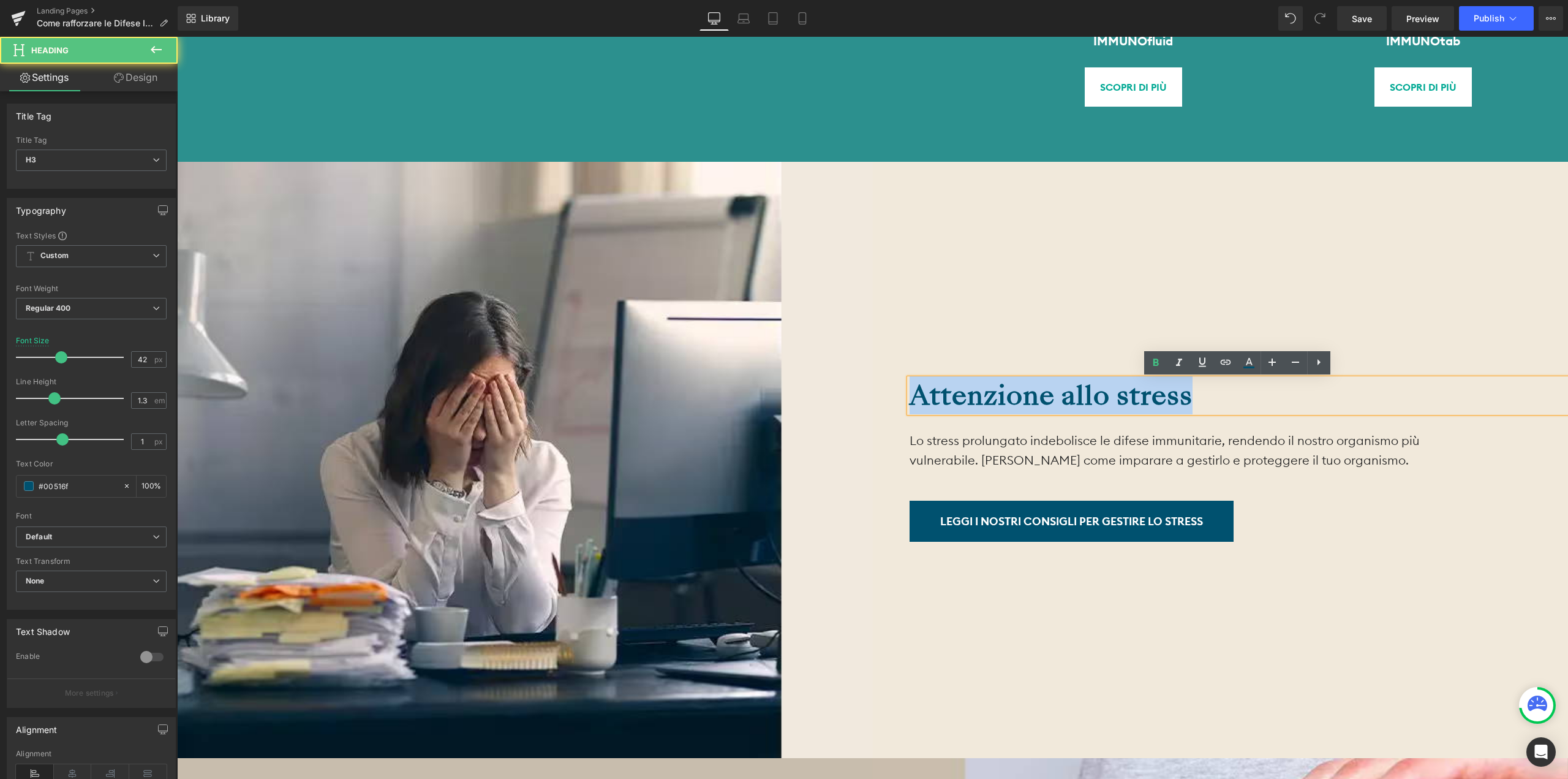
drag, startPoint x: 913, startPoint y: 395, endPoint x: 1192, endPoint y: 399, distance: 279.0
click at [1192, 399] on div "Attenzione allo stress" at bounding box center [1239, 395] width 659 height 34
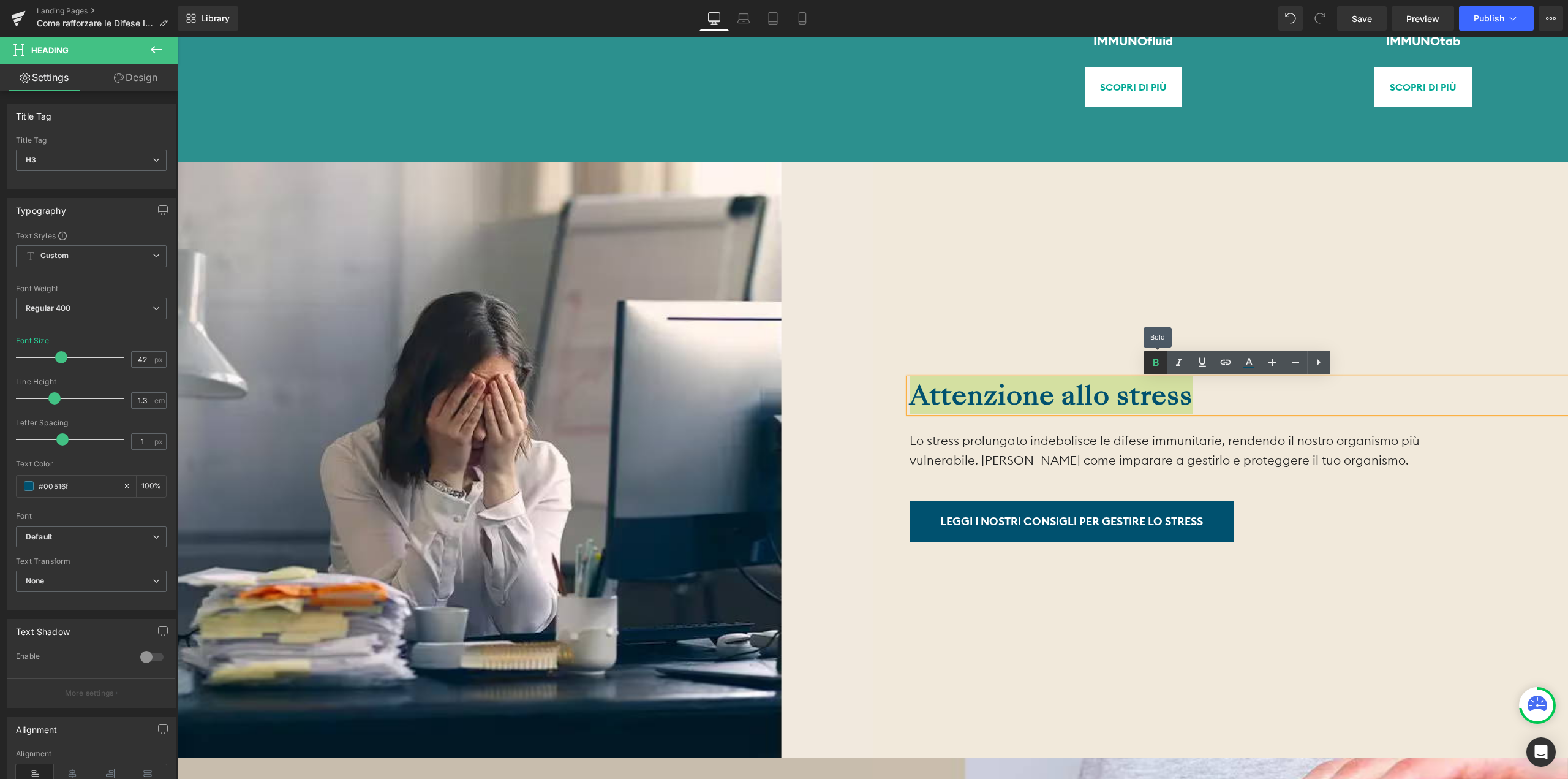
click at [1163, 371] on link at bounding box center [1156, 363] width 24 height 24
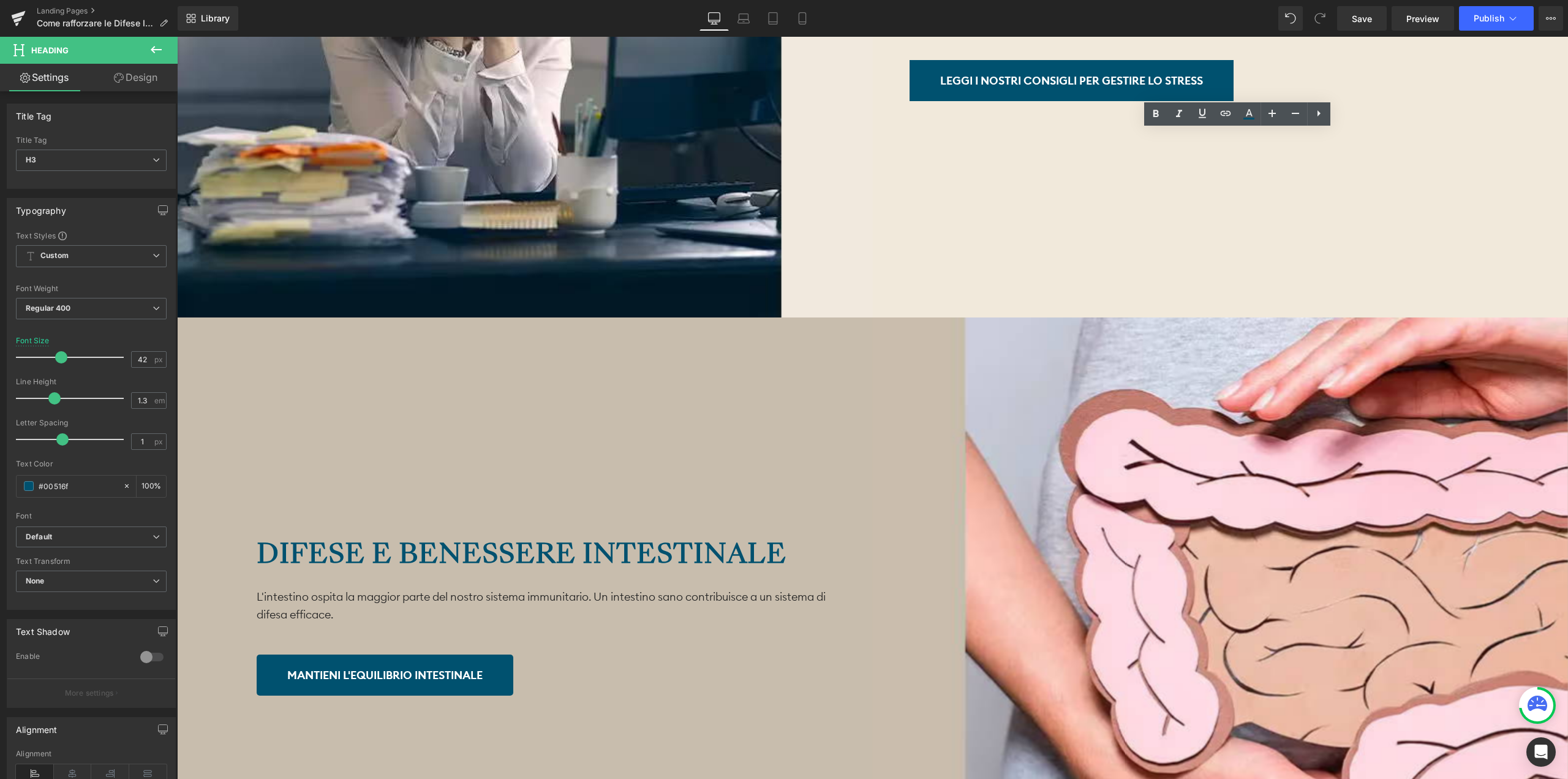
scroll to position [4903, 0]
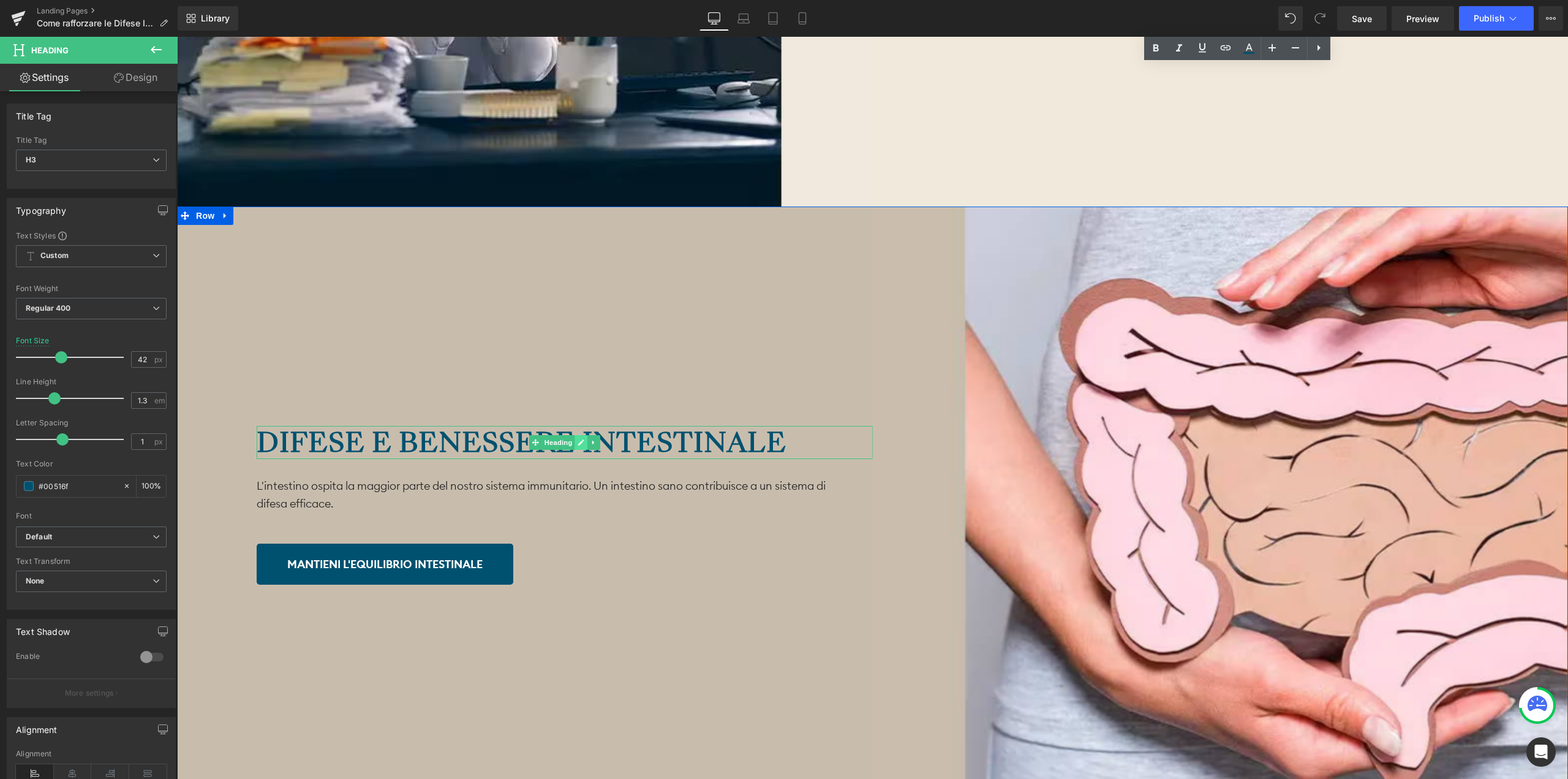
click at [583, 437] on link at bounding box center [581, 442] width 13 height 15
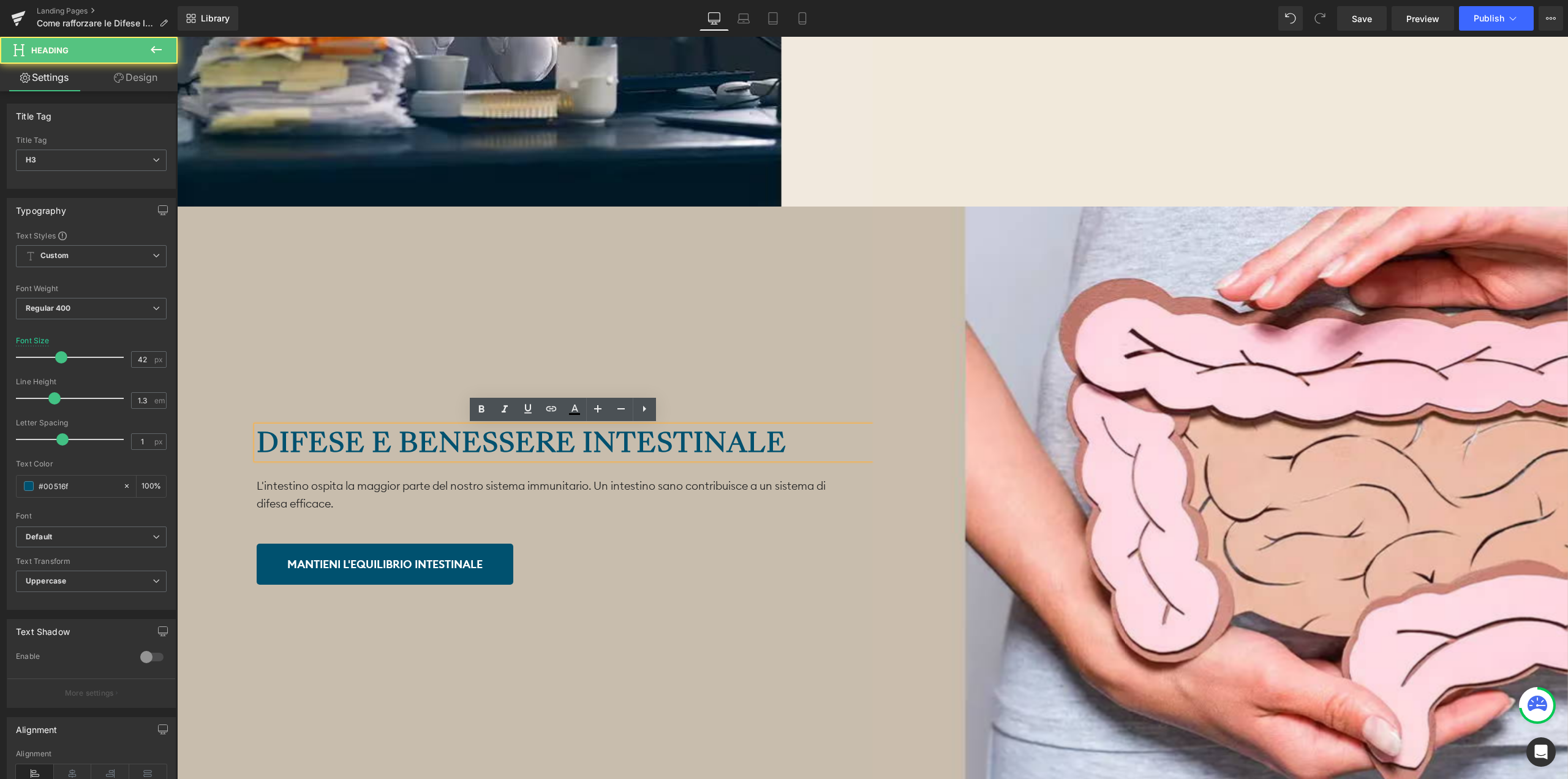
click at [772, 439] on strong "Difese e benessere intestinale" at bounding box center [521, 442] width 530 height 38
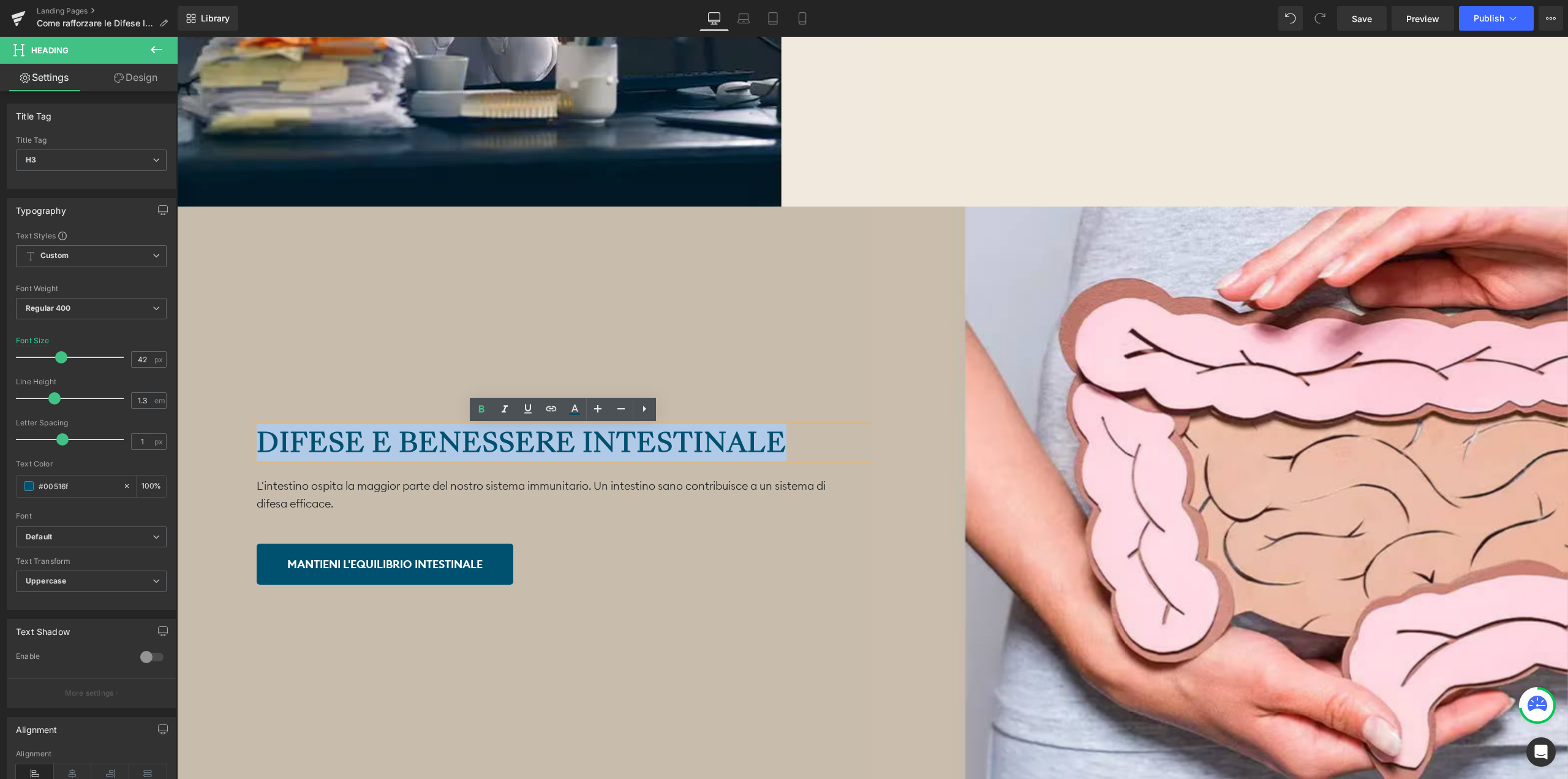
drag, startPoint x: 793, startPoint y: 439, endPoint x: 260, endPoint y: 432, distance: 533.0
click at [260, 432] on div "Difese e benessere intestinale" at bounding box center [564, 442] width 616 height 34
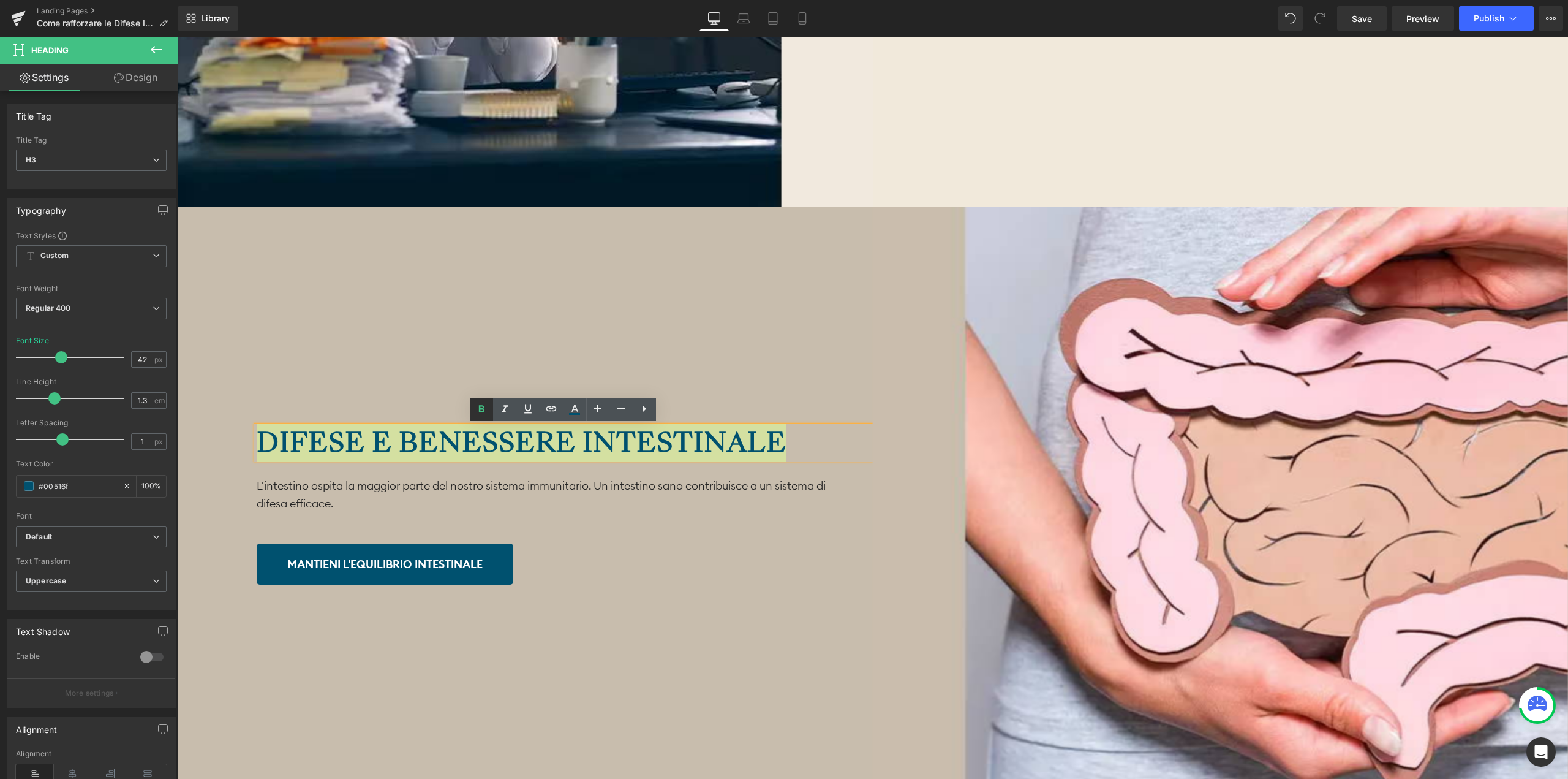
click at [481, 407] on icon at bounding box center [481, 409] width 15 height 15
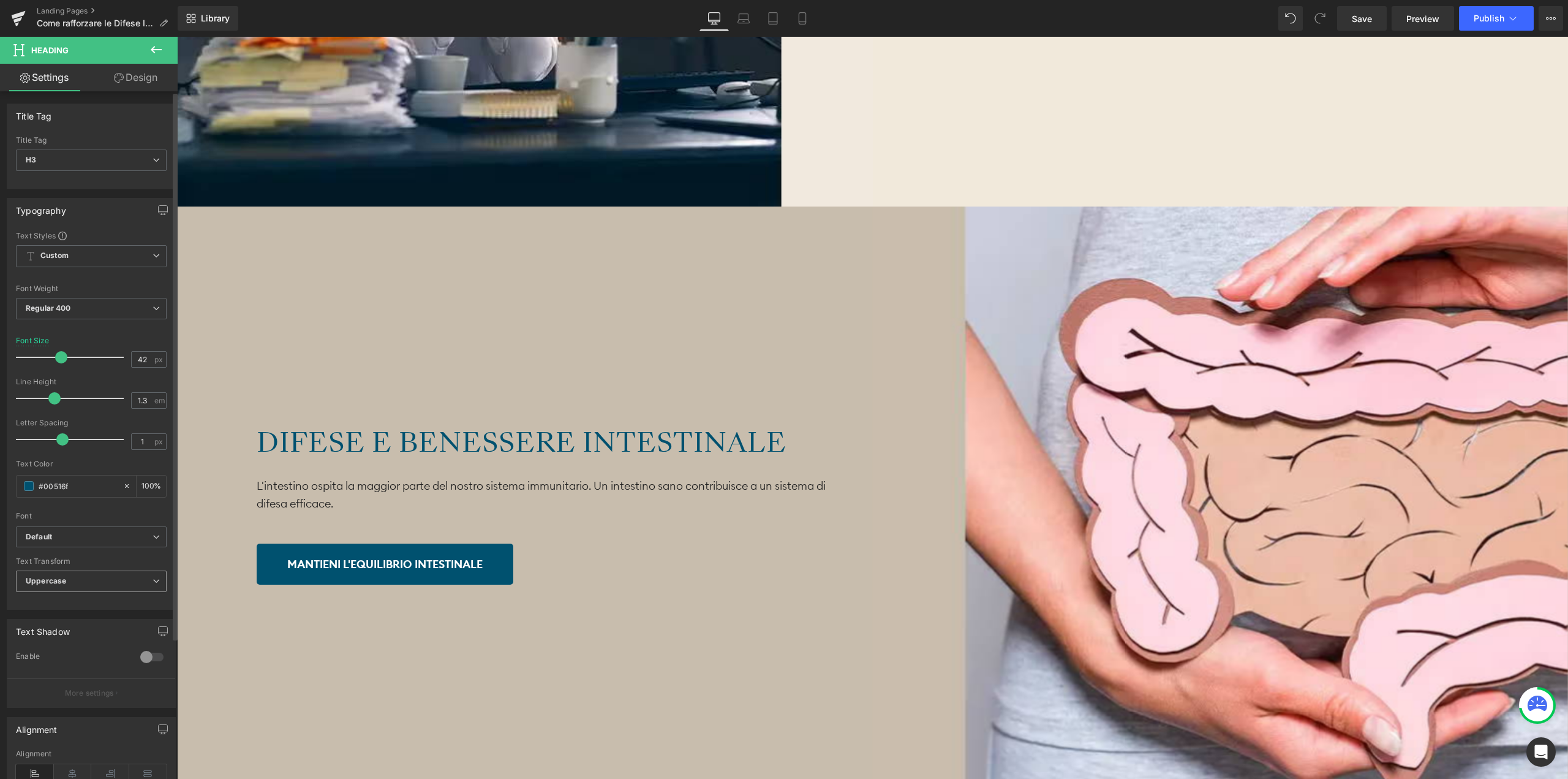
click at [96, 579] on span "Uppercase" at bounding box center [91, 581] width 151 height 21
click at [93, 598] on li "None" at bounding box center [89, 602] width 146 height 18
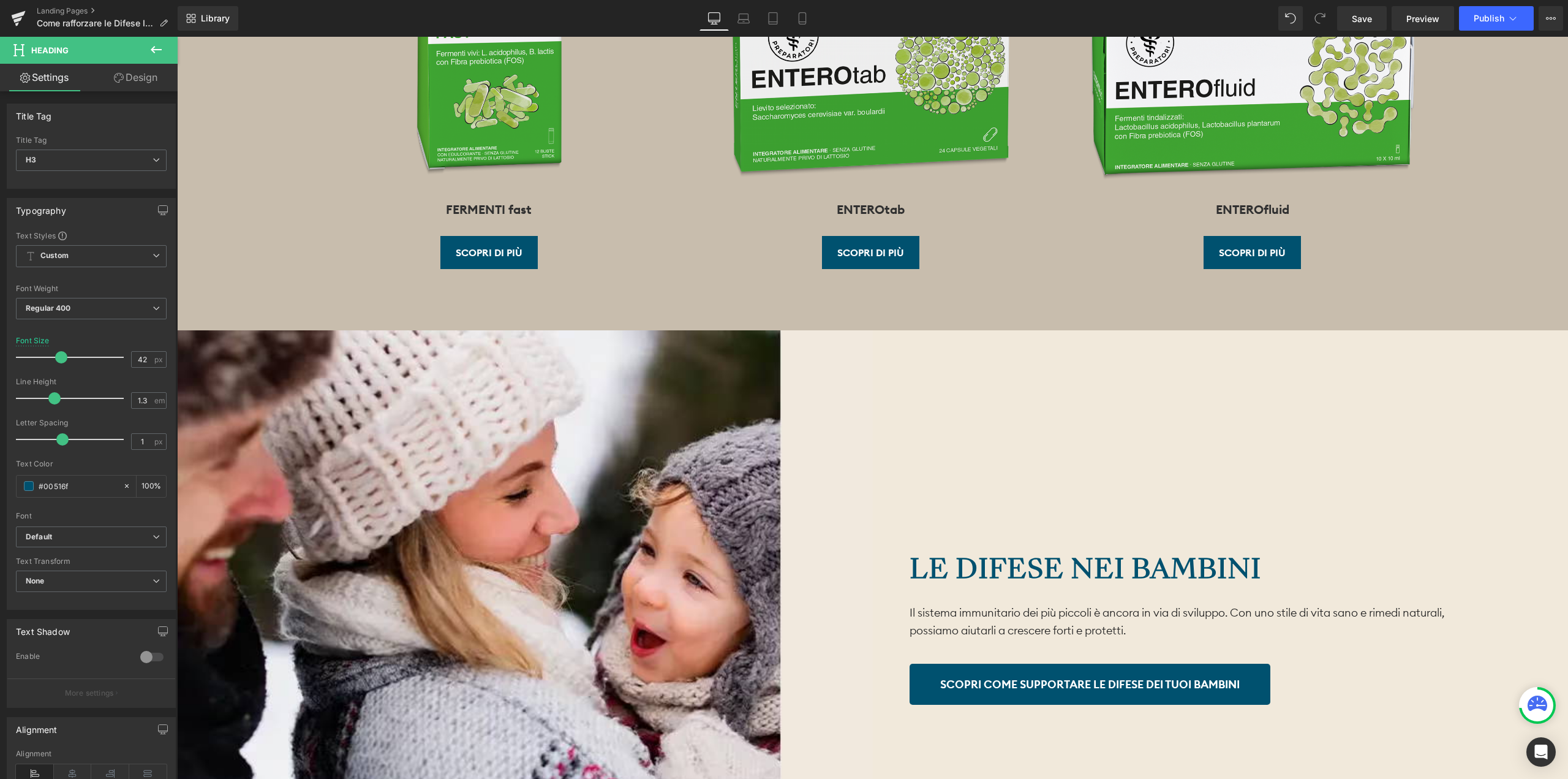
scroll to position [6067, 0]
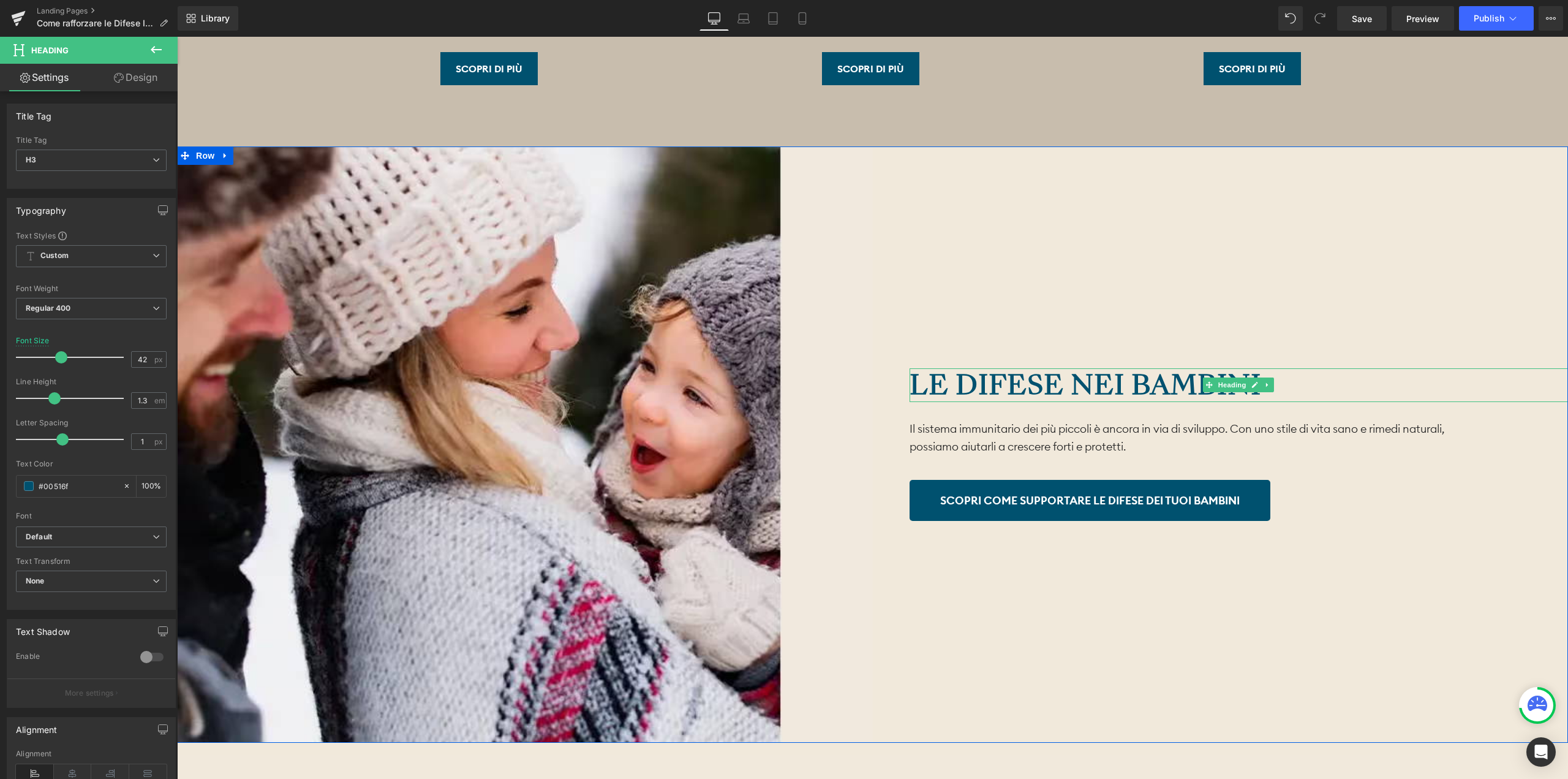
click at [1009, 384] on strong "Le difese nei bambini" at bounding box center [1085, 384] width 351 height 38
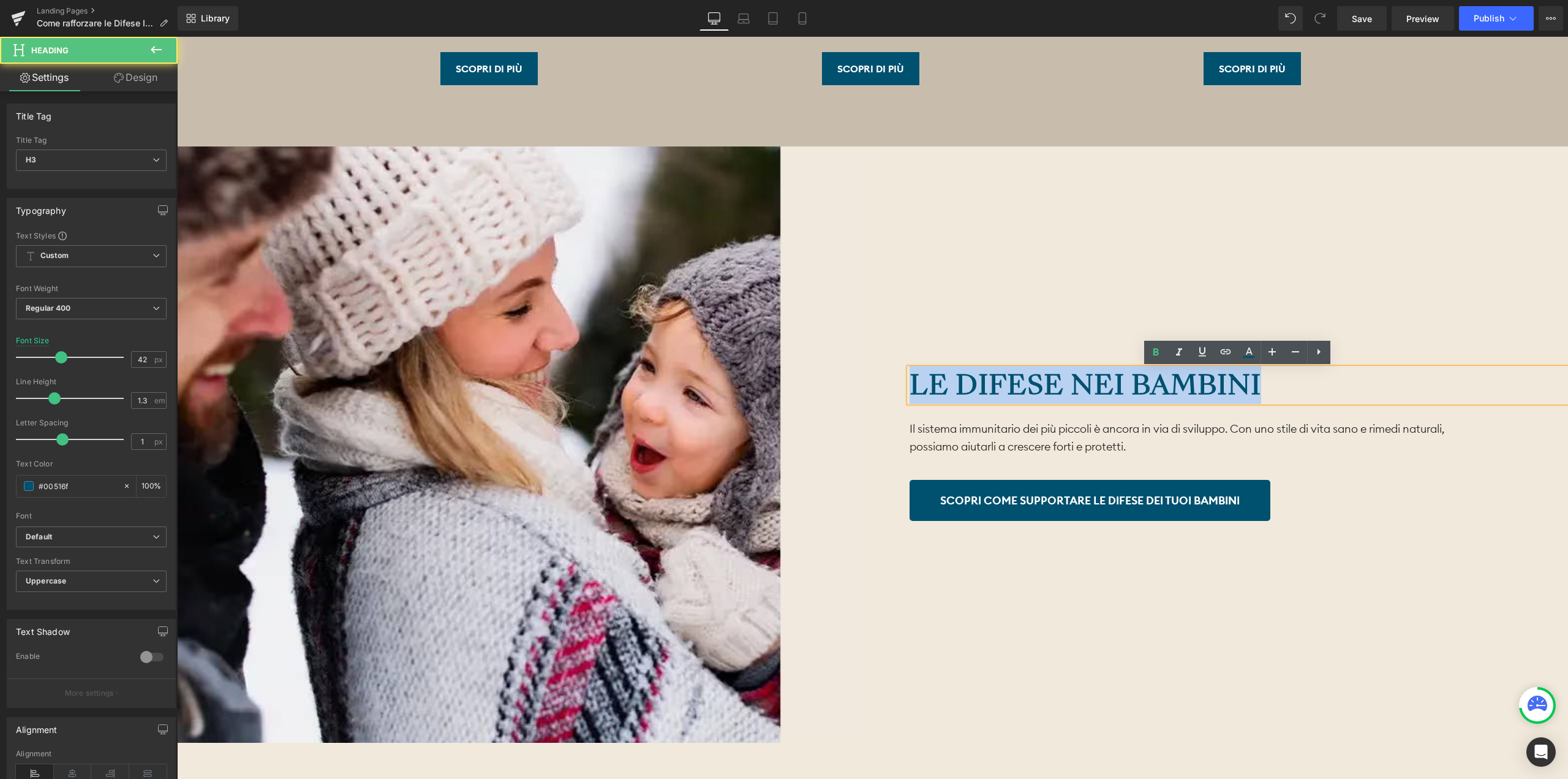
drag, startPoint x: 1279, startPoint y: 385, endPoint x: 892, endPoint y: 383, distance: 387.0
click at [891, 383] on div "Le difese nei bambini Heading Il sistema immunitario dei più piccoli è ancora i…" at bounding box center [1220, 445] width 695 height 596
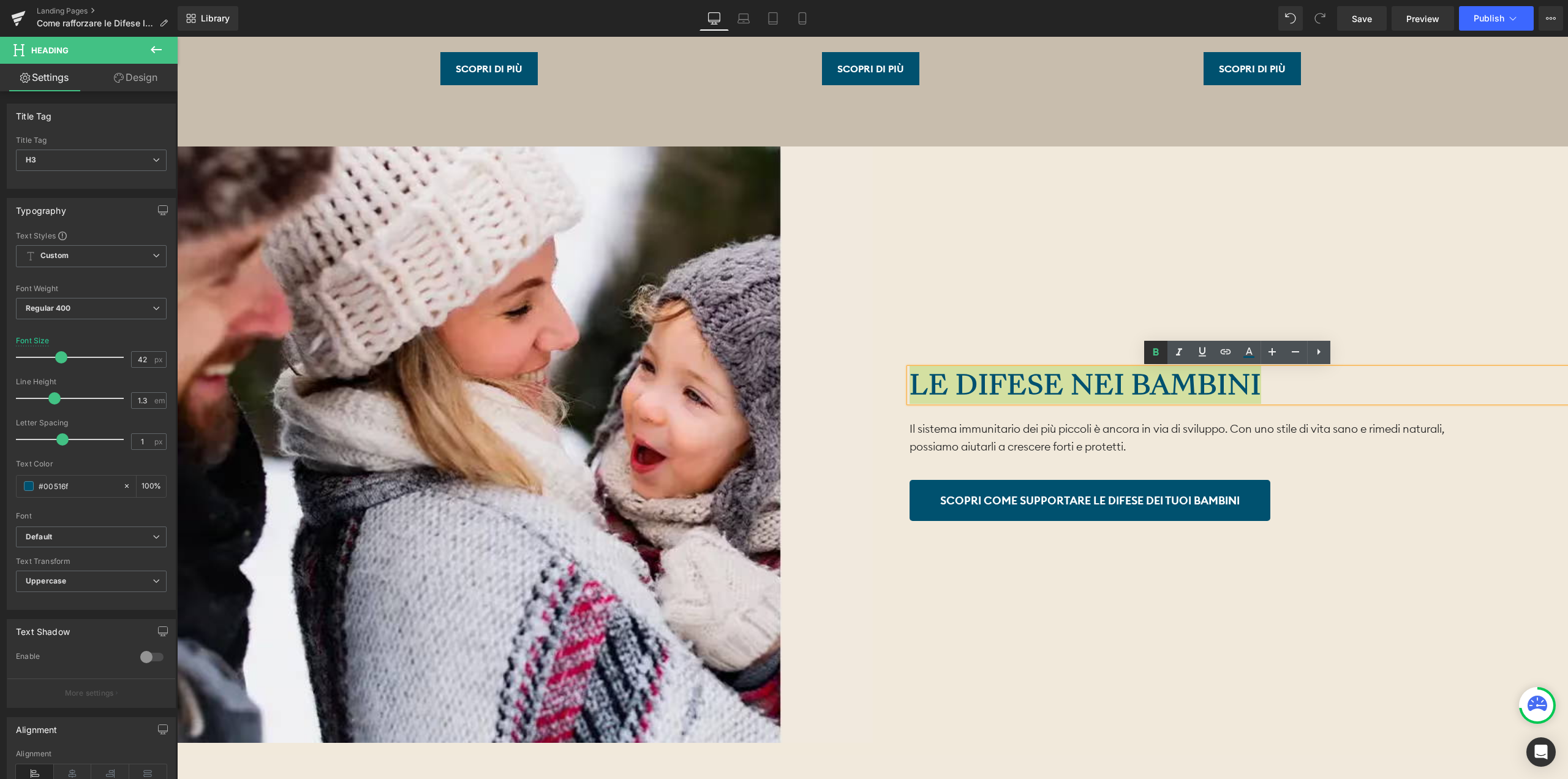
click at [1159, 349] on icon at bounding box center [1156, 352] width 15 height 15
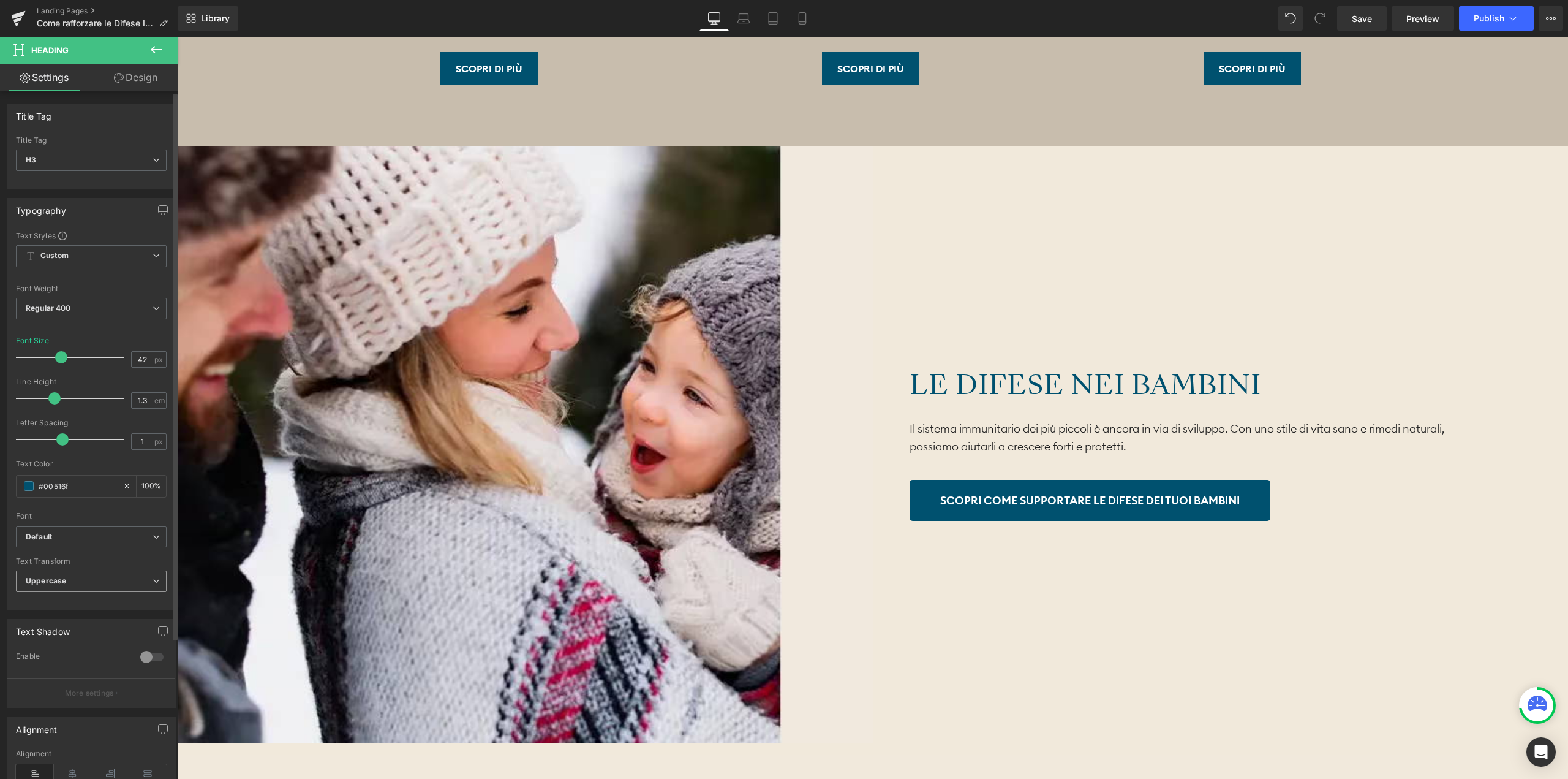
click at [85, 590] on div "Uppercase None Uppercase Lowercase Capitalize" at bounding box center [91, 584] width 151 height 27
click at [87, 584] on span "Uppercase" at bounding box center [91, 581] width 151 height 21
click at [91, 600] on li "None" at bounding box center [89, 602] width 146 height 18
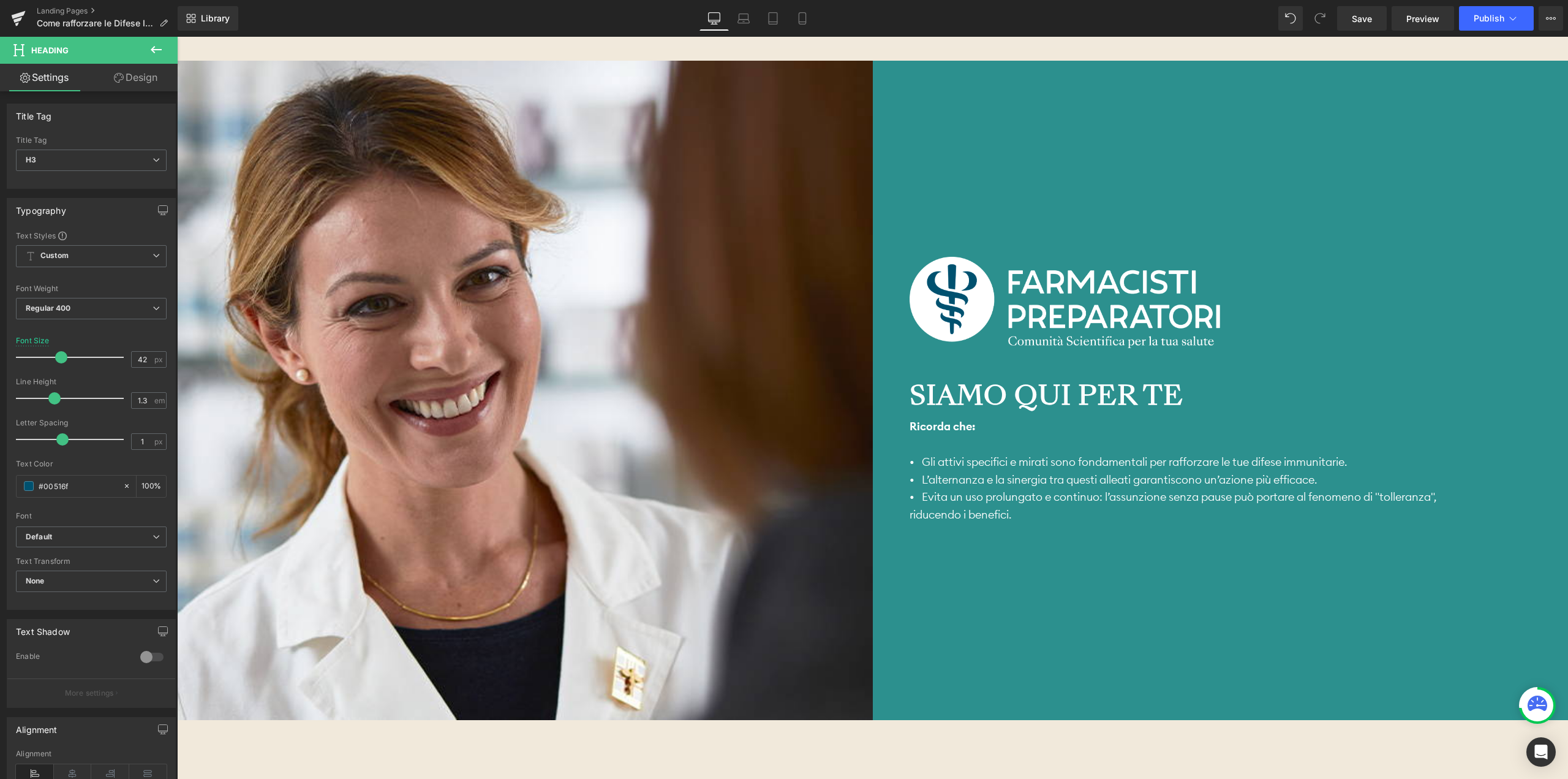
scroll to position [7232, 0]
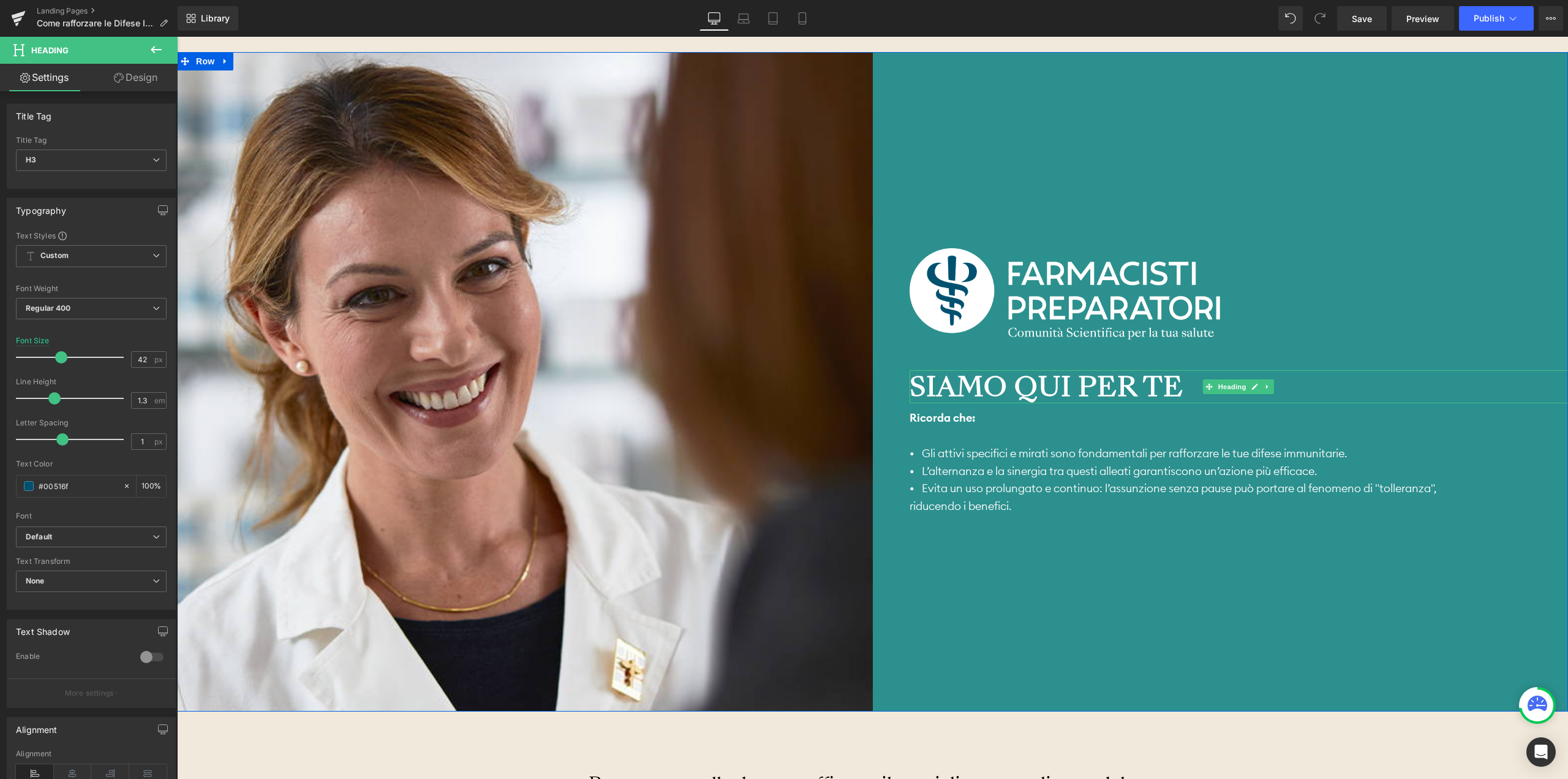
click at [1065, 384] on strong "Siamo qui per te" at bounding box center [1046, 387] width 274 height 38
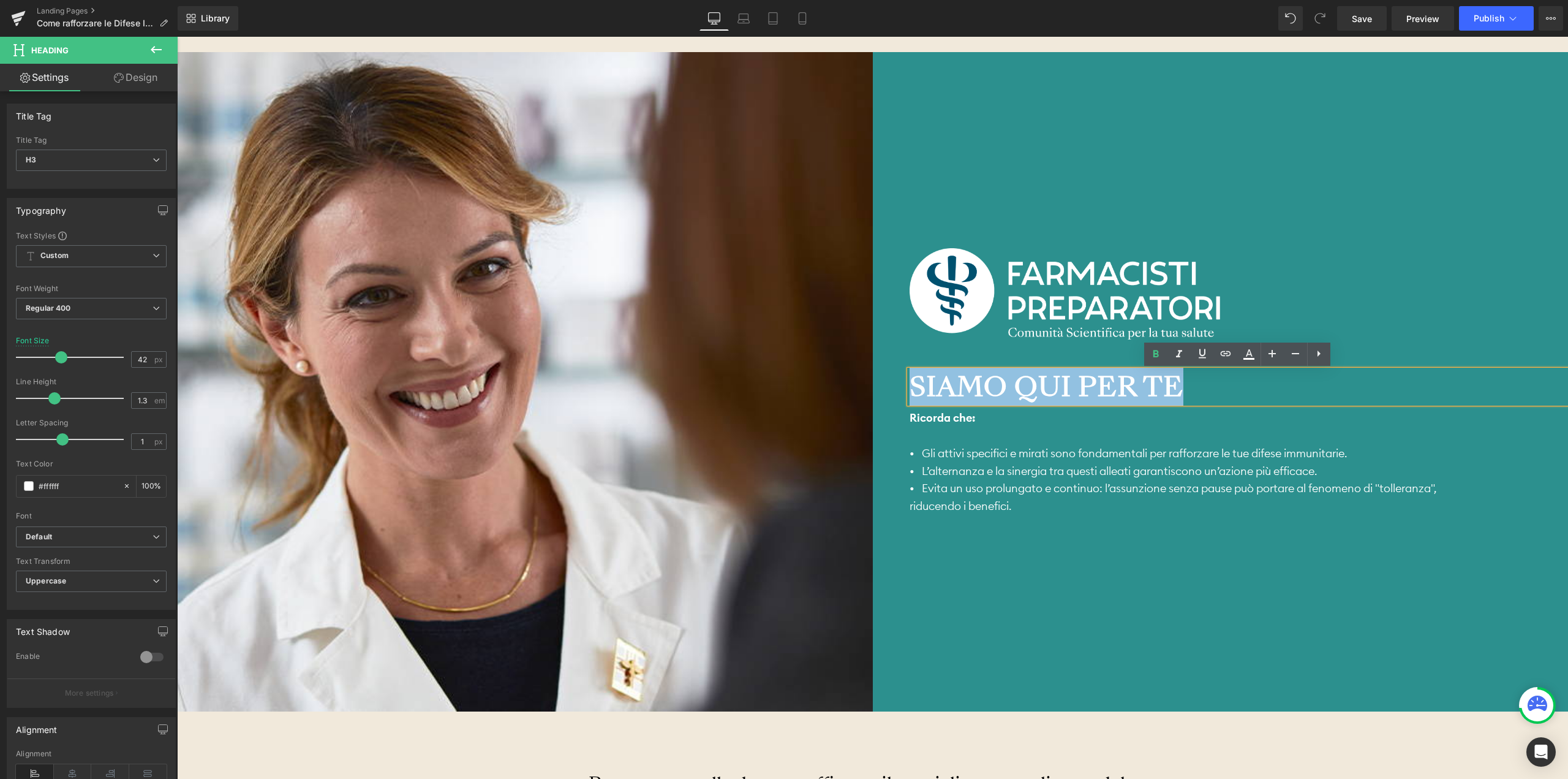
drag, startPoint x: 1181, startPoint y: 385, endPoint x: 911, endPoint y: 389, distance: 270.0
click at [911, 389] on div "Siamo qui per te" at bounding box center [1239, 387] width 659 height 34
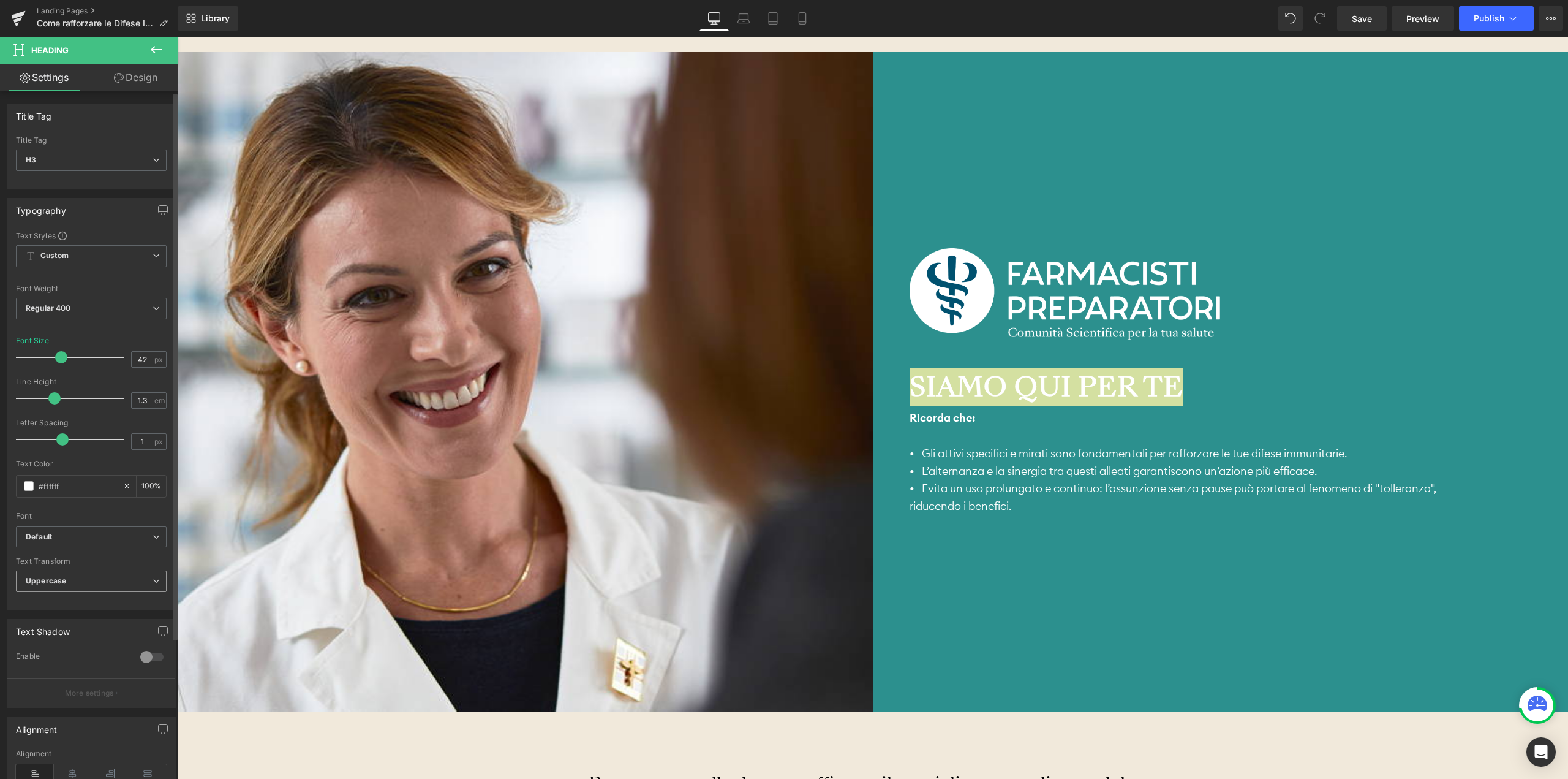
click at [85, 581] on span "Uppercase" at bounding box center [91, 581] width 151 height 21
click at [77, 604] on li "None" at bounding box center [89, 602] width 146 height 18
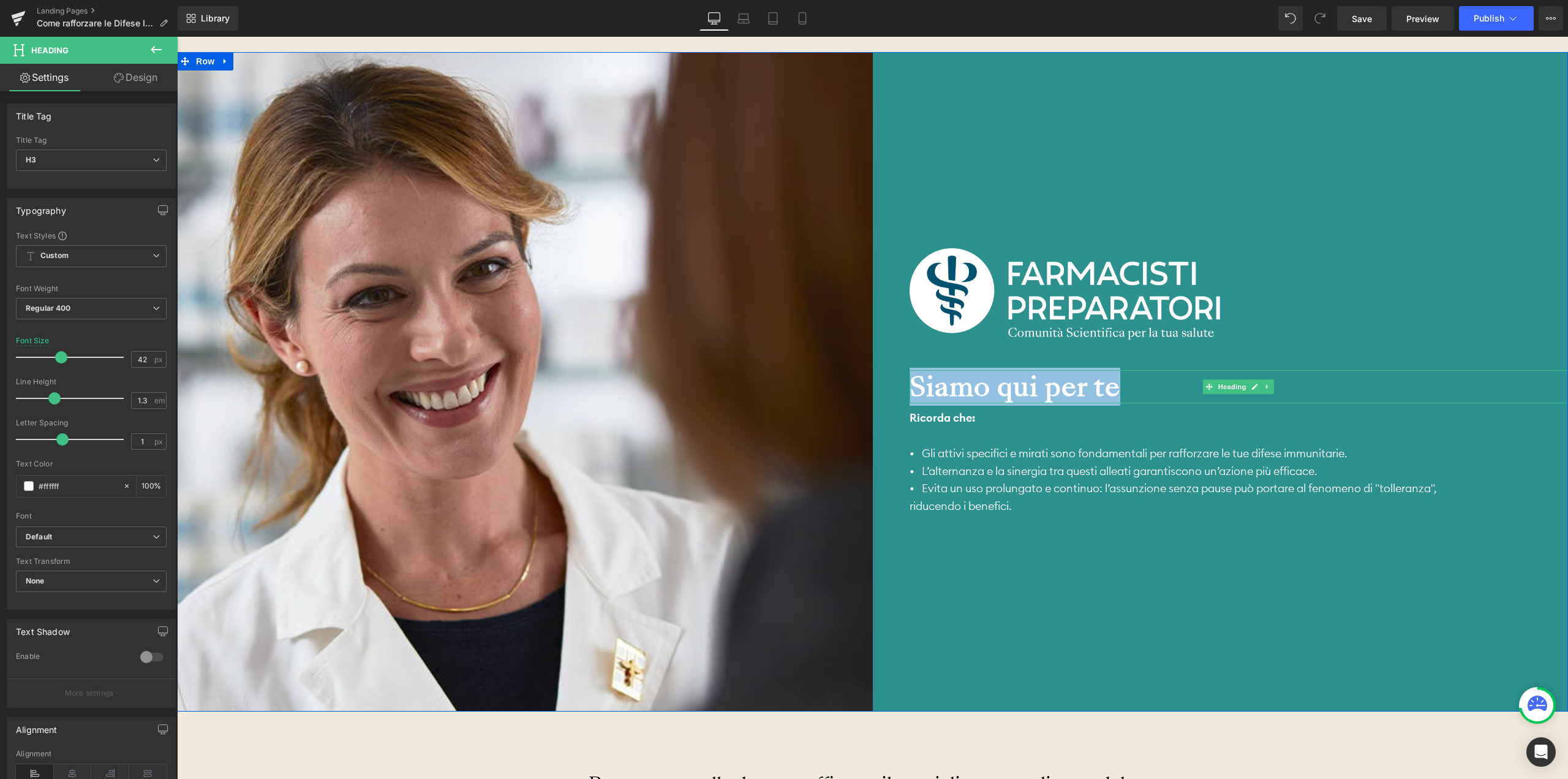
click at [1023, 389] on strong "Siamo qui per te" at bounding box center [1014, 387] width 211 height 38
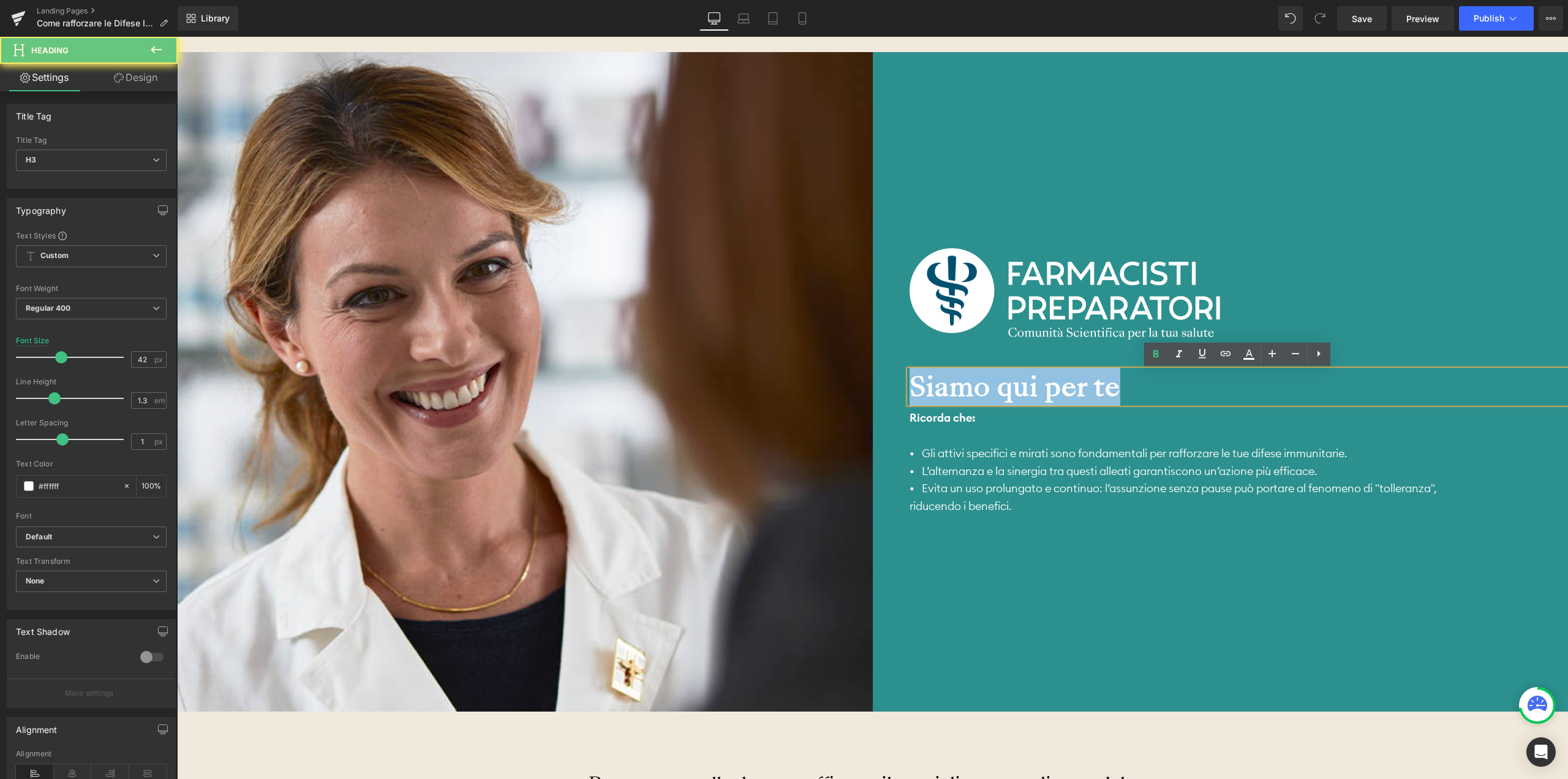
drag, startPoint x: 1119, startPoint y: 380, endPoint x: 897, endPoint y: 384, distance: 222.0
click at [897, 384] on div "Image Siamo qui per te Heading Ricorda che: • Gli attivi specifici e mirati son…" at bounding box center [1220, 381] width 695 height 660
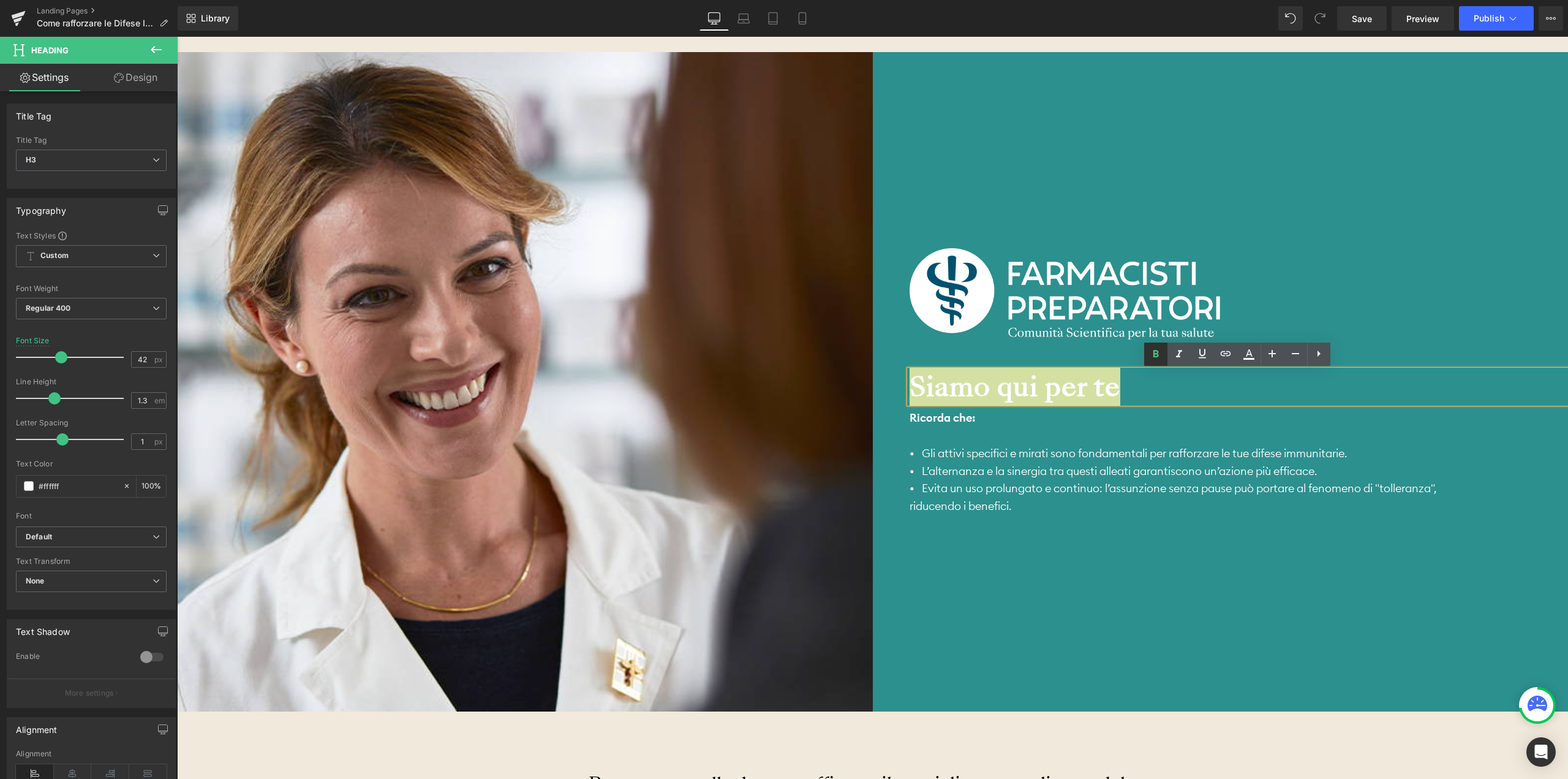
click at [1158, 354] on icon at bounding box center [1156, 354] width 15 height 15
click at [1040, 509] on div "• Evita un uso prolungato e continuo: l’assunzione senza pause può portare al f…" at bounding box center [1192, 497] width 567 height 35
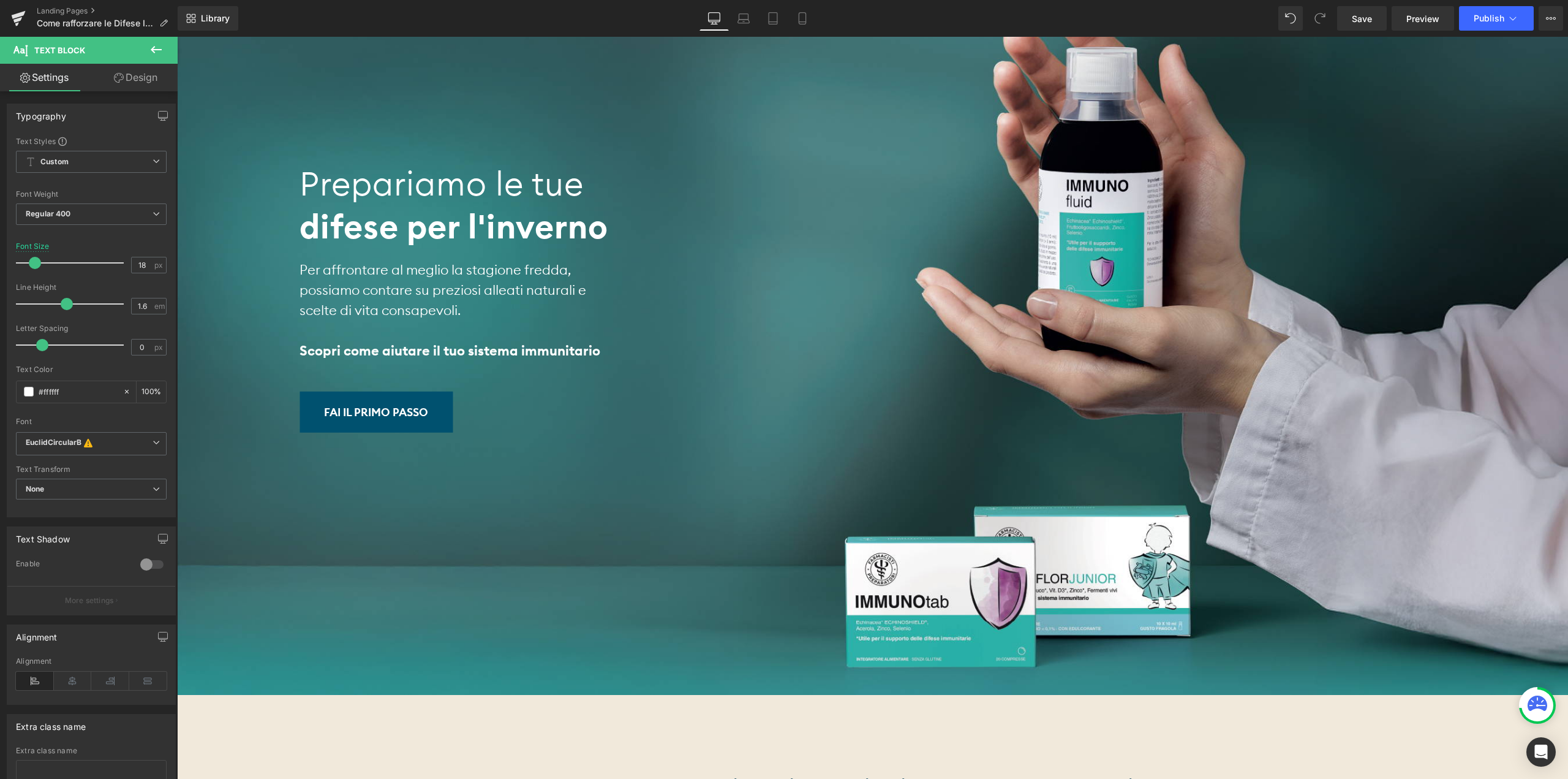
scroll to position [0, 0]
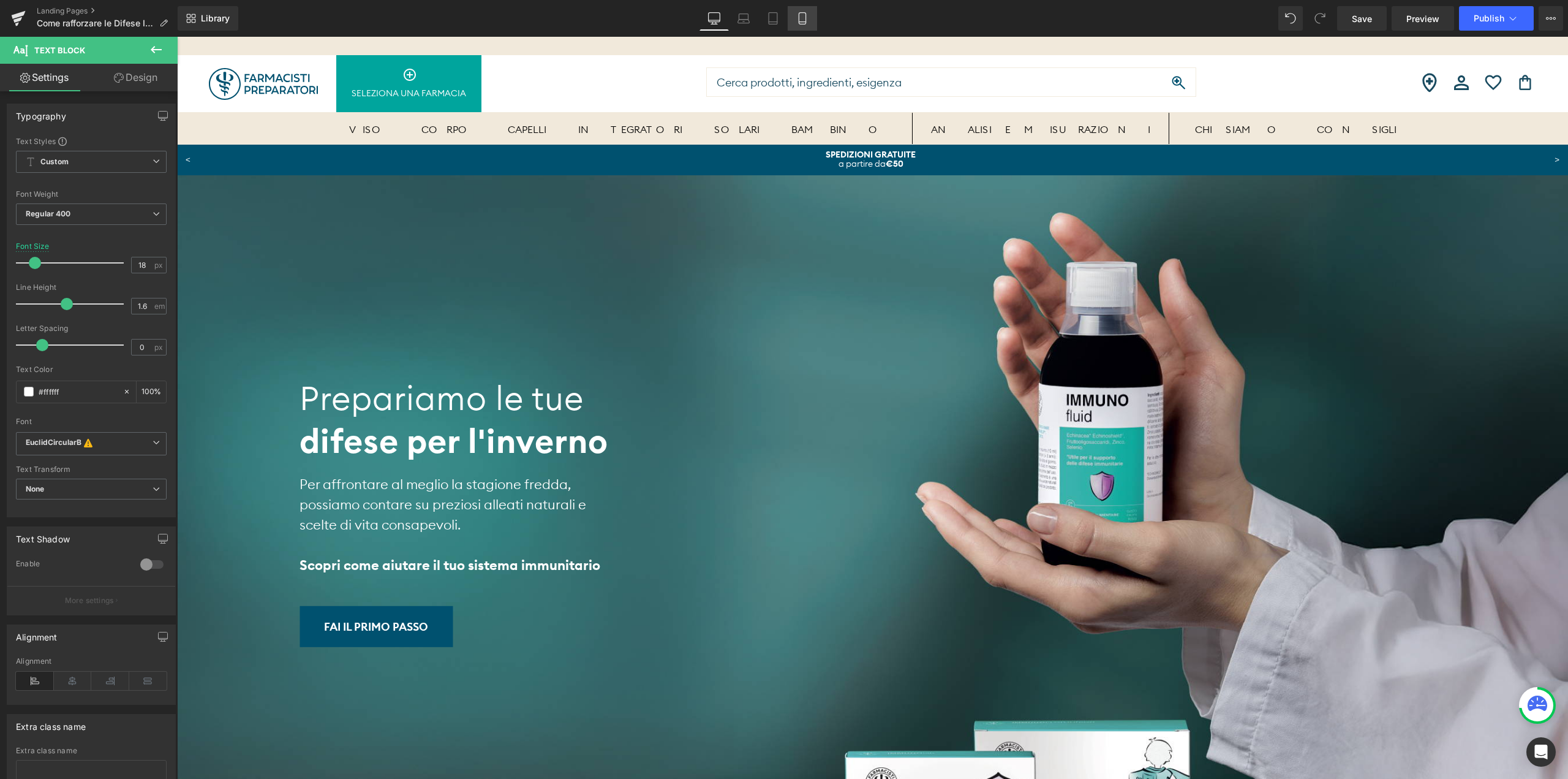
drag, startPoint x: 796, startPoint y: 20, endPoint x: 100, endPoint y: 36, distance: 696.2
click at [796, 20] on link "Mobile" at bounding box center [802, 18] width 29 height 24
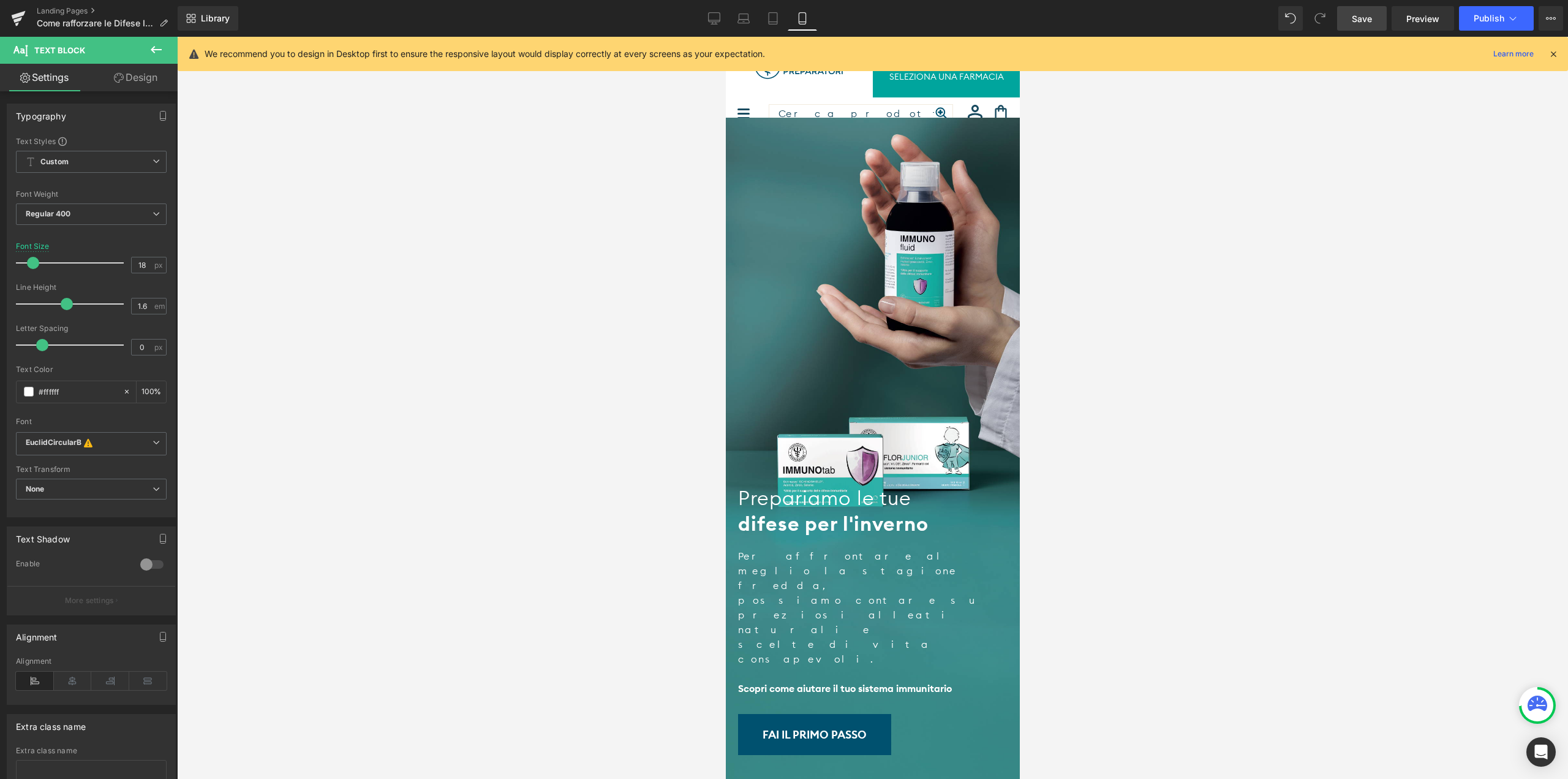
click at [1366, 25] on link "Save" at bounding box center [1361, 18] width 49 height 24
click at [1485, 19] on span "Publish" at bounding box center [1489, 18] width 31 height 9
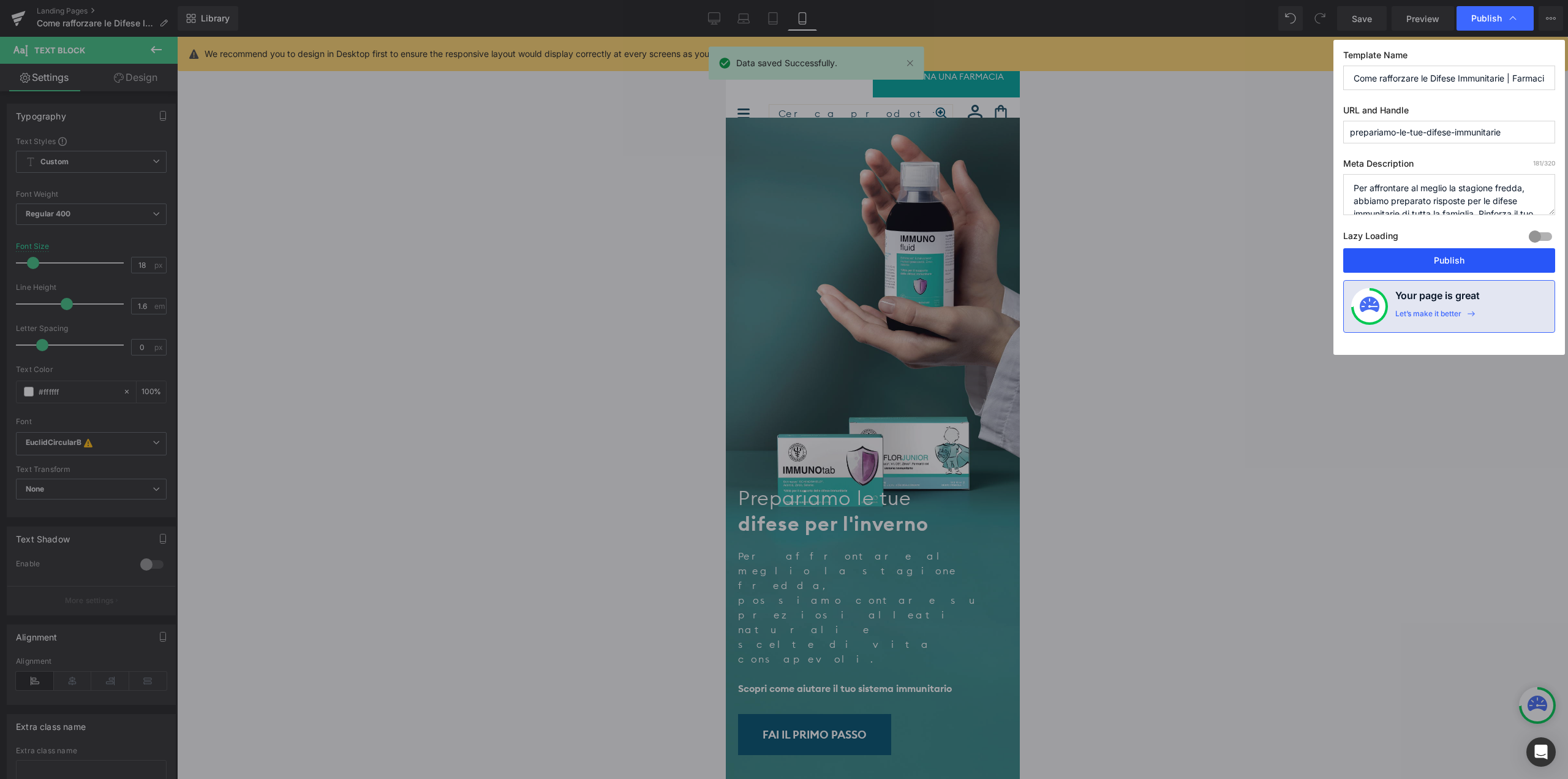
click at [1414, 268] on button "Publish" at bounding box center [1449, 260] width 212 height 24
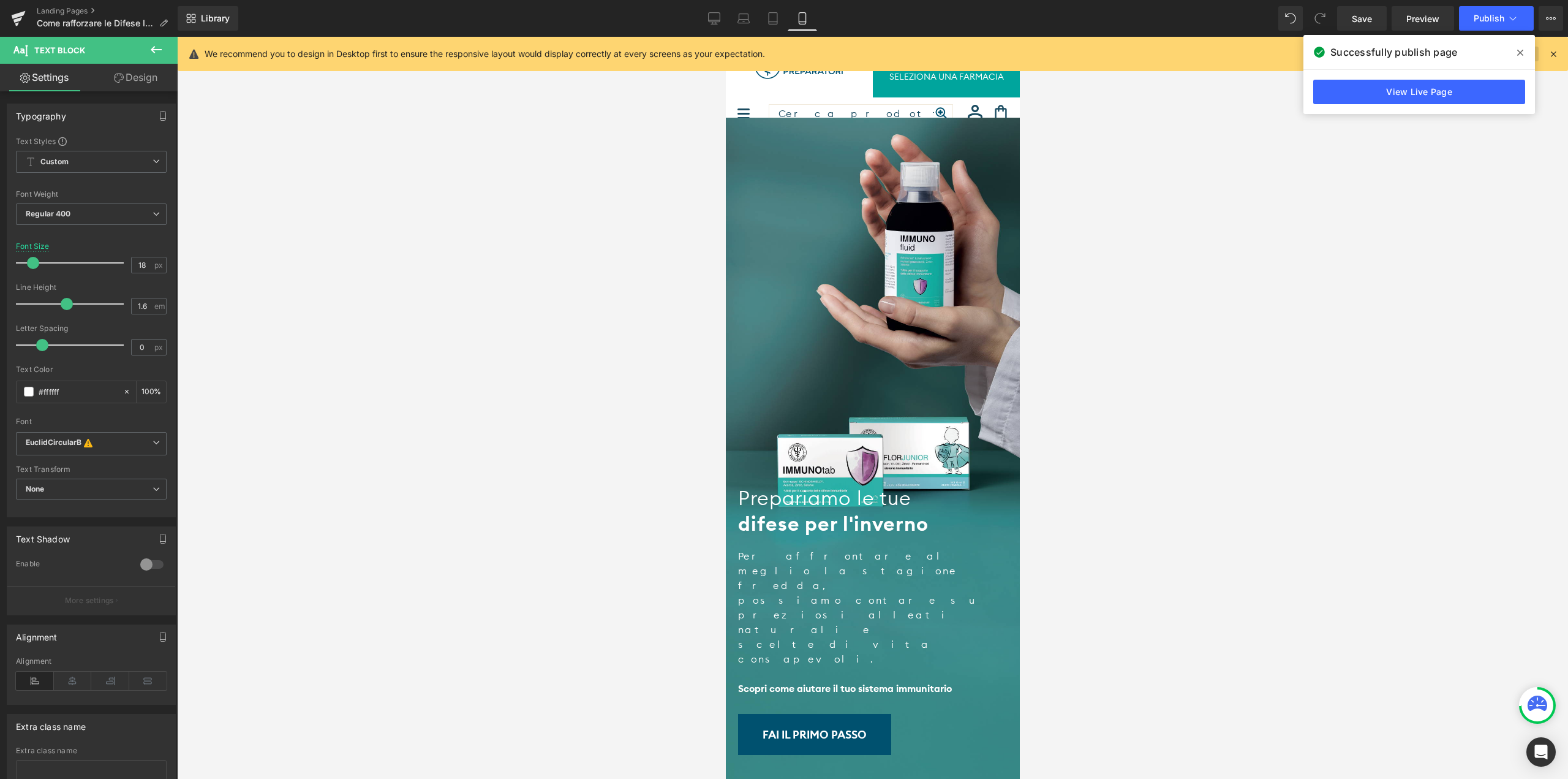
drag, startPoint x: 1523, startPoint y: 48, endPoint x: 1507, endPoint y: 48, distance: 16.0
click at [1523, 48] on icon at bounding box center [1520, 53] width 6 height 9
